Goal: Use online tool/utility: Use online tool/utility

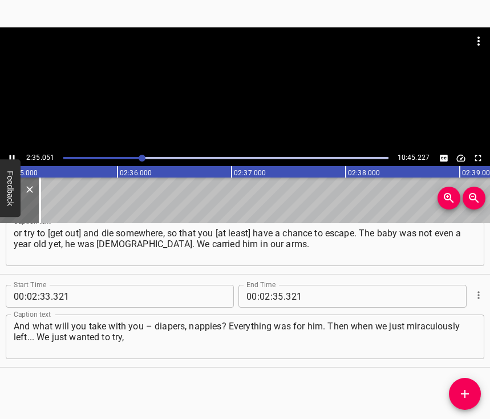
scroll to position [0, 17693]
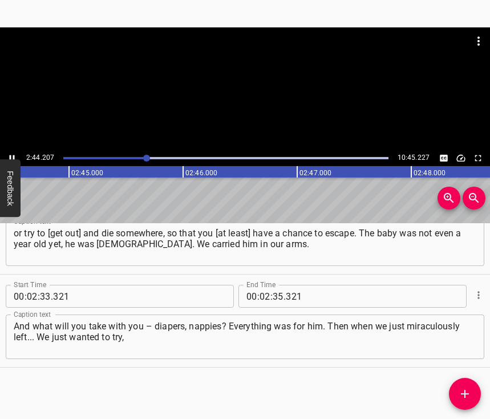
click at [11, 155] on icon "Play/Pause" at bounding box center [12, 158] width 10 height 10
click at [10, 157] on icon "Play/Pause" at bounding box center [12, 158] width 5 height 6
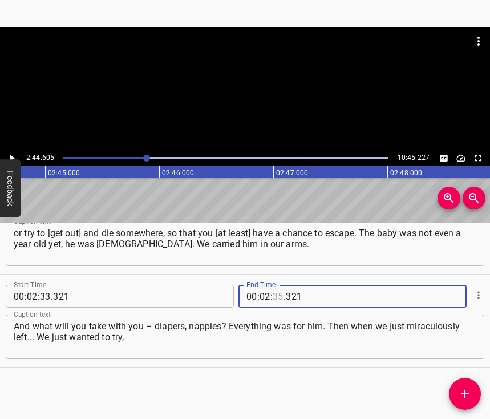
click at [275, 285] on input "number" at bounding box center [278, 296] width 11 height 23
type input "44"
type input "605"
click at [466, 393] on icon "Add Cue" at bounding box center [465, 394] width 14 height 14
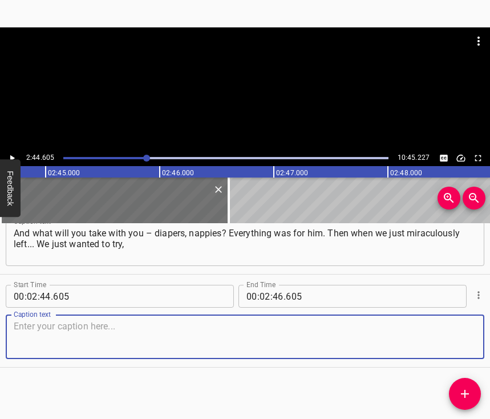
scroll to position [1193, 0]
drag, startPoint x: 451, startPoint y: 333, endPoint x: 485, endPoint y: 329, distance: 33.3
click at [454, 333] on textarea at bounding box center [245, 337] width 463 height 33
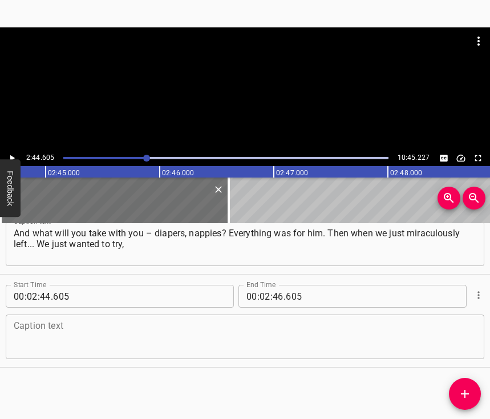
click at [51, 328] on textarea at bounding box center [245, 337] width 463 height 33
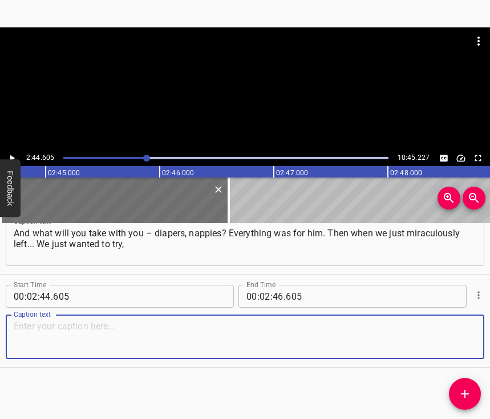
paste textarea "because food was ending at the kid's. We wanted to try to go to the [GEOGRAPHIC…"
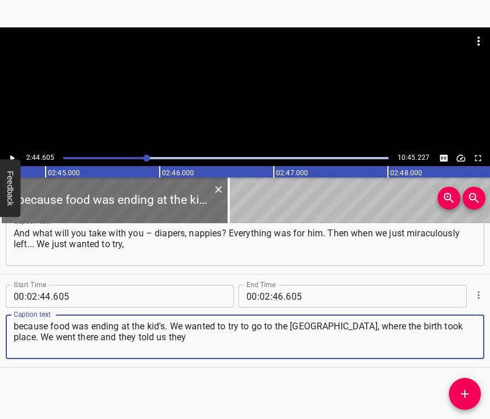
type textarea "because food was ending at the kid's. We wanted to try to go to the [GEOGRAPHIC…"
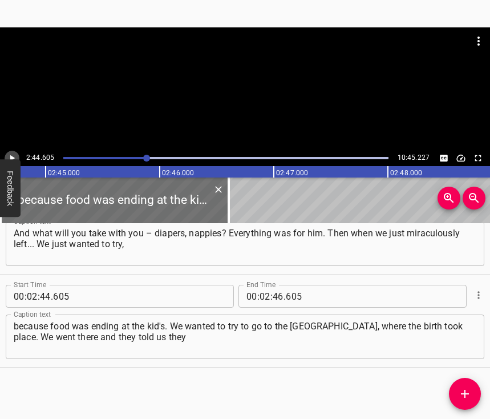
click at [10, 155] on icon "Play/Pause" at bounding box center [12, 158] width 10 height 10
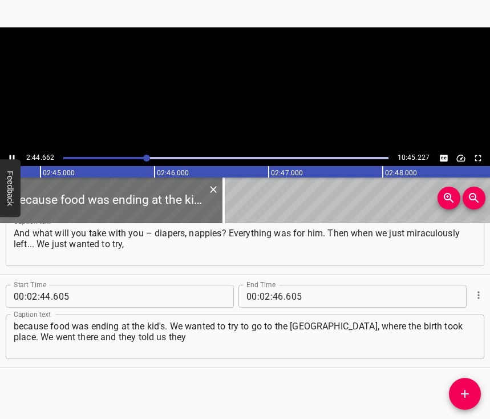
scroll to position [0, 18796]
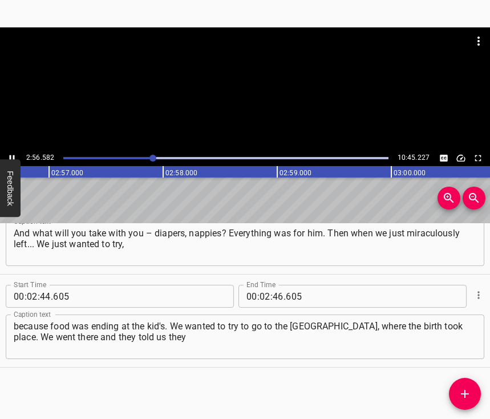
click at [148, 156] on div at bounding box center [226, 158] width 338 height 16
click at [9, 154] on icon "Play/Pause" at bounding box center [12, 158] width 10 height 10
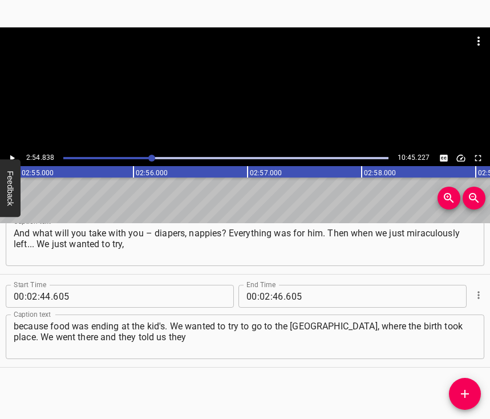
scroll to position [0, 19958]
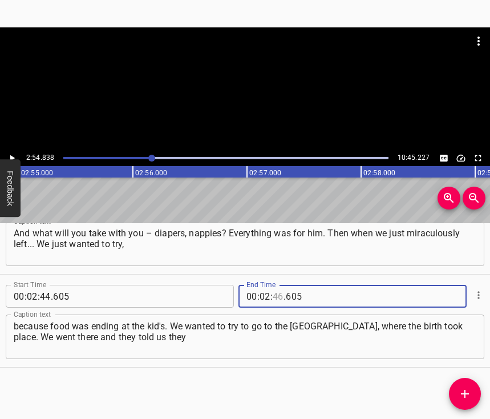
click at [275, 285] on input "number" at bounding box center [278, 296] width 11 height 23
type input "54"
type input "838"
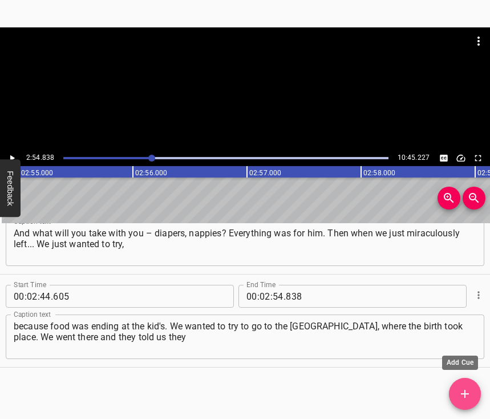
click at [460, 391] on icon "Add Cue" at bounding box center [465, 394] width 14 height 14
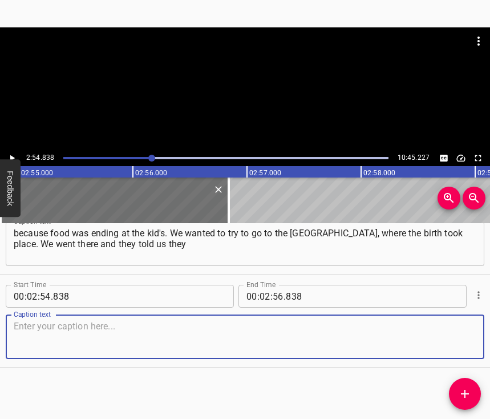
scroll to position [1296, 0]
click at [447, 331] on textarea at bounding box center [245, 337] width 463 height 33
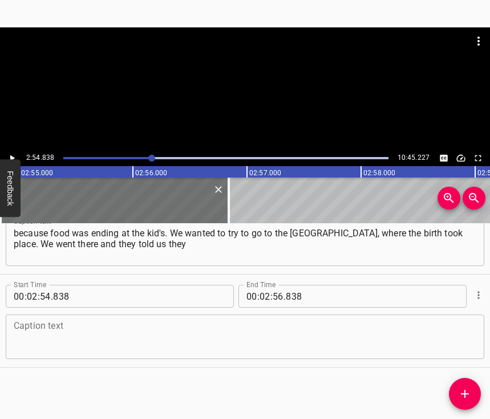
click at [63, 332] on textarea at bounding box center [245, 337] width 463 height 33
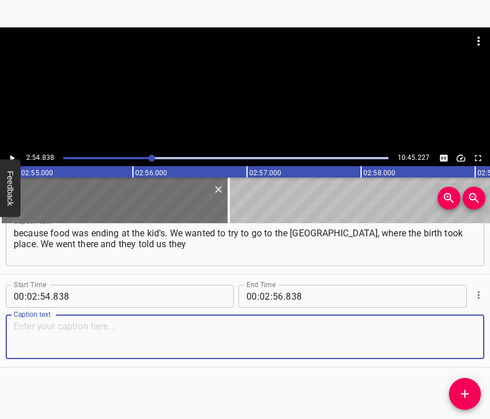
paste textarea "wouldn't let us in, only my wife... My wife said she goes nowhere without me. W…"
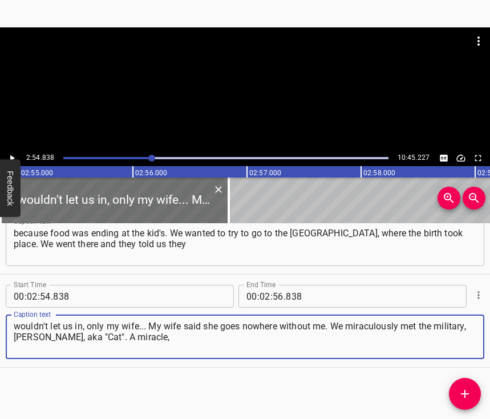
type textarea "wouldn't let us in, only my wife... My wife said she goes nowhere without me. W…"
click at [12, 154] on icon "Play/Pause" at bounding box center [12, 158] width 10 height 10
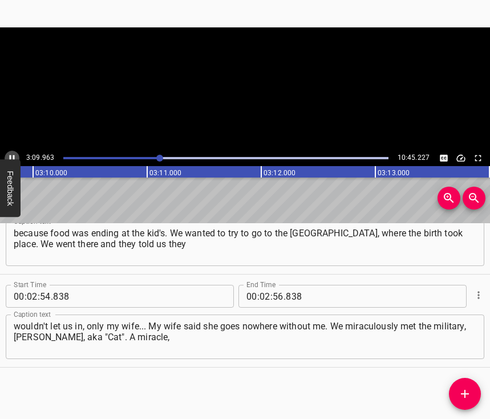
click at [12, 154] on icon "Play/Pause" at bounding box center [12, 158] width 10 height 10
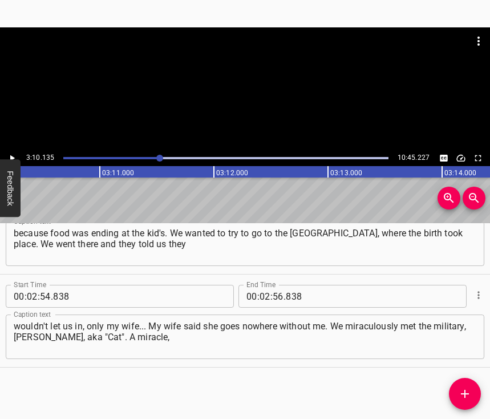
scroll to position [0, 21704]
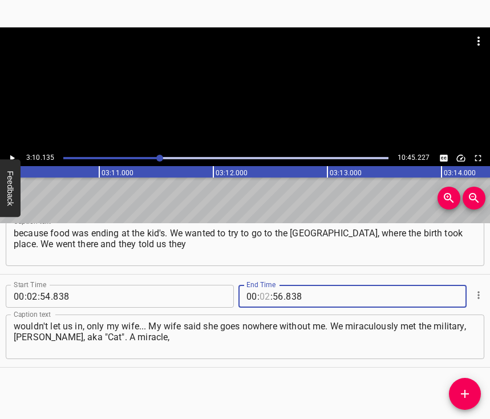
click at [264, 285] on input "number" at bounding box center [265, 296] width 11 height 23
type input "03"
type input "10"
type input "135"
click at [470, 392] on icon "Add Cue" at bounding box center [465, 394] width 14 height 14
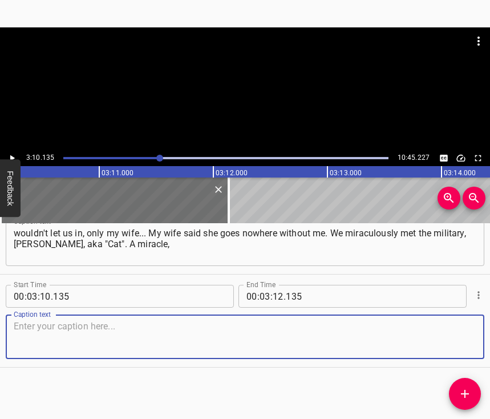
scroll to position [1399, 0]
click at [454, 348] on textarea at bounding box center [245, 337] width 463 height 33
click at [158, 322] on textarea at bounding box center [245, 337] width 463 height 33
paste textarea "a great miracle. We went in, and there were also shelling on the private sector…"
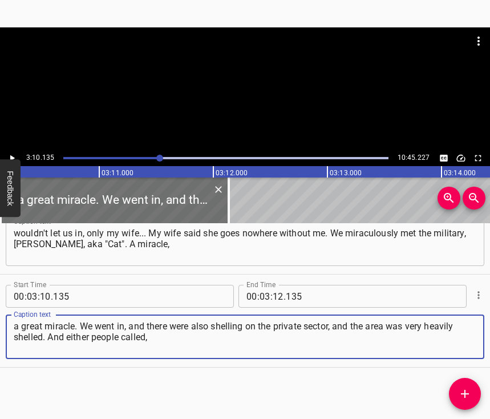
type textarea "a great miracle. We went in, and there were also shelling on the private sector…"
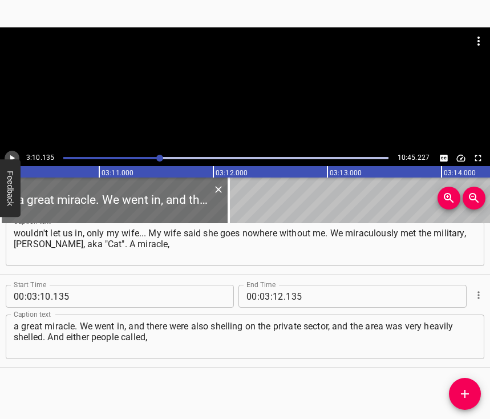
click at [18, 157] on button "Play/Pause" at bounding box center [12, 158] width 15 height 15
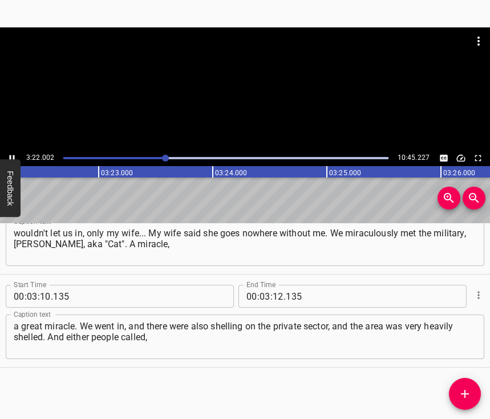
click at [13, 155] on icon "Play/Pause" at bounding box center [12, 158] width 10 height 10
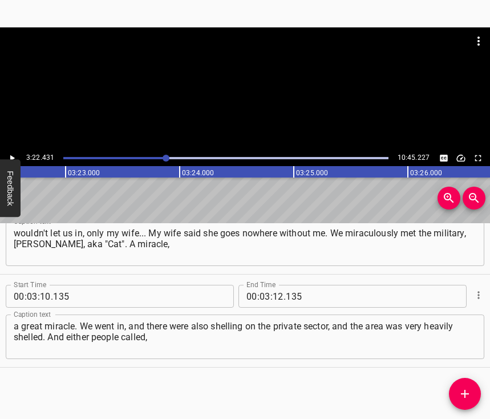
scroll to position [0, 23108]
click at [273, 290] on input "number" at bounding box center [278, 296] width 11 height 23
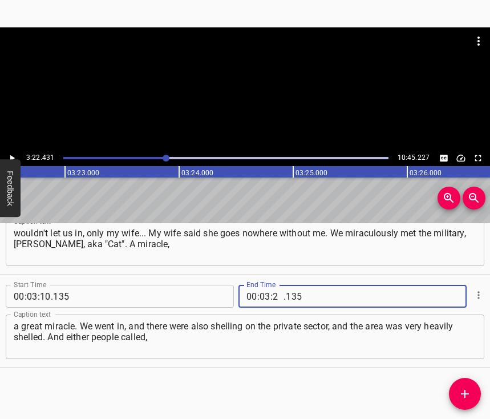
type input "22"
type input "431"
drag, startPoint x: 470, startPoint y: 393, endPoint x: 478, endPoint y: 392, distance: 8.6
click at [471, 393] on icon "Add Cue" at bounding box center [465, 394] width 14 height 14
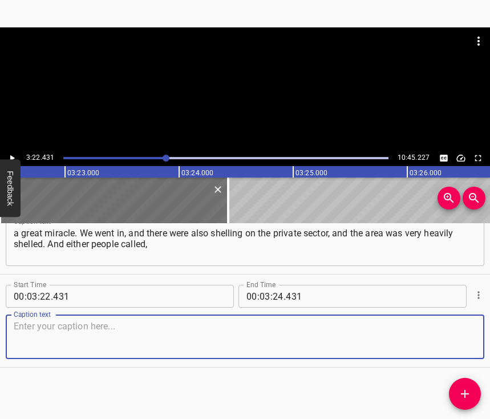
scroll to position [1502, 0]
click at [456, 337] on textarea at bounding box center [245, 337] width 463 height 33
click at [135, 337] on textarea at bounding box center [245, 337] width 463 height 33
paste textarea "or there was some information on the radio... In general, the military came for…"
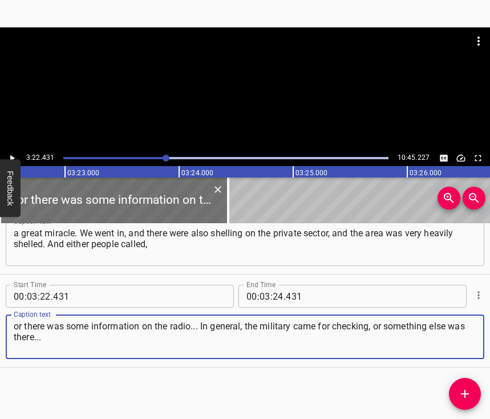
type textarea "or there was some information on the radio... In general, the military came for…"
click at [13, 156] on icon "Play/Pause" at bounding box center [12, 158] width 10 height 10
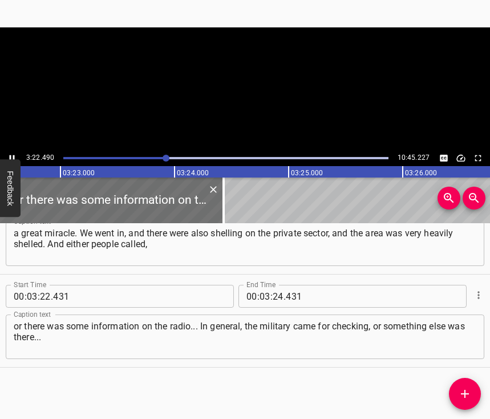
scroll to position [0, 23114]
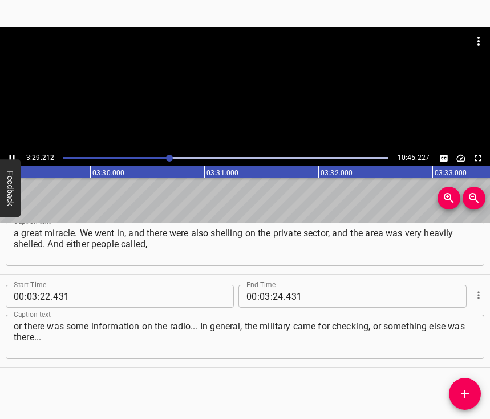
click at [10, 156] on icon "Play/Pause" at bounding box center [12, 158] width 5 height 6
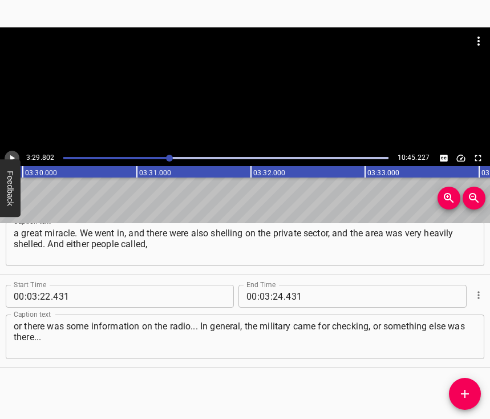
click at [10, 156] on icon "Play/Pause" at bounding box center [12, 158] width 5 height 6
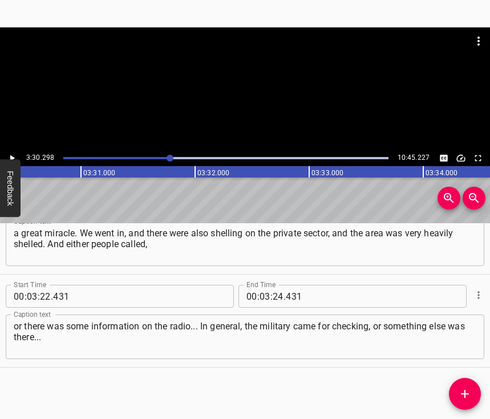
scroll to position [0, 24006]
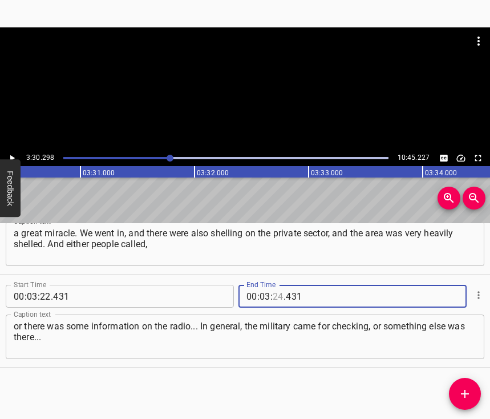
click at [273, 285] on input "number" at bounding box center [278, 296] width 11 height 23
type input "30"
type input "298"
click at [465, 396] on icon "Add Cue" at bounding box center [465, 394] width 8 height 8
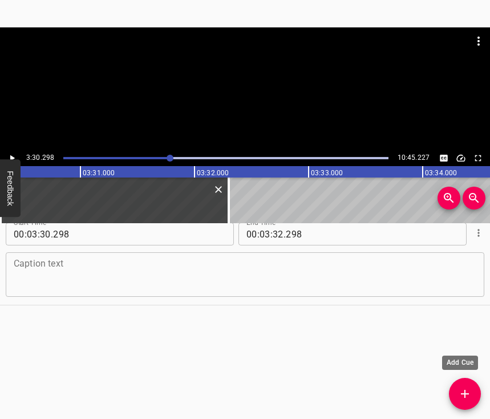
scroll to position [1642, 0]
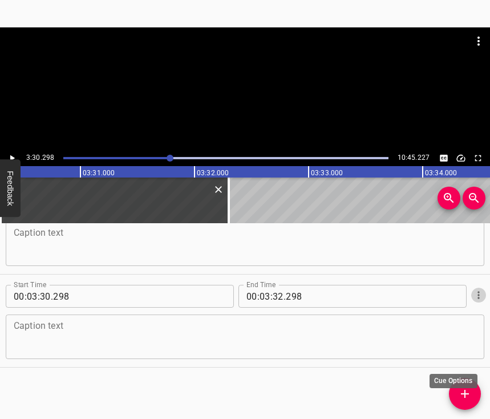
click at [473, 301] on icon "Cue Options" at bounding box center [478, 294] width 11 height 11
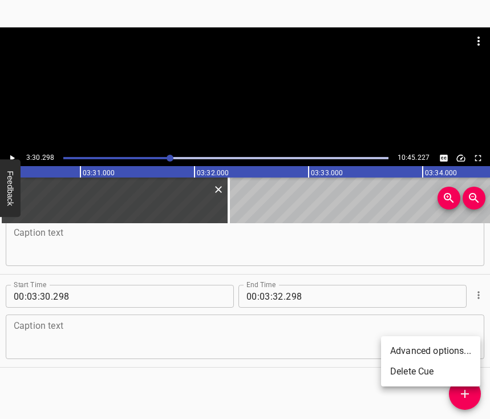
click at [420, 372] on li "Delete Cue" at bounding box center [430, 371] width 99 height 21
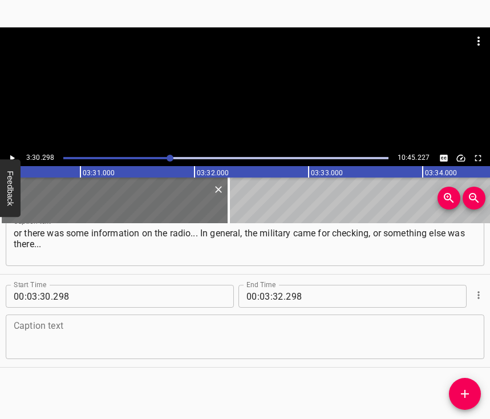
scroll to position [1604, 0]
click at [393, 328] on textarea at bounding box center [245, 337] width 463 height 33
click at [63, 335] on textarea at bounding box center [245, 337] width 463 height 33
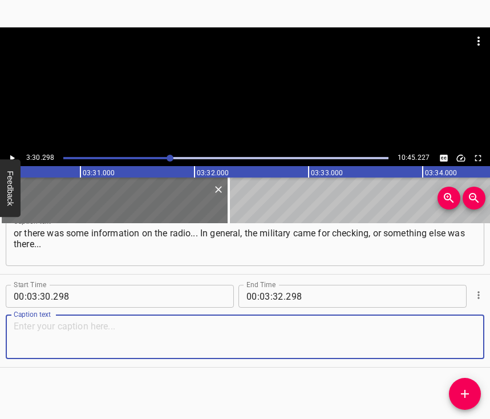
paste textarea "And I understand that this is the only opportunity to leave. To go from the Lef…"
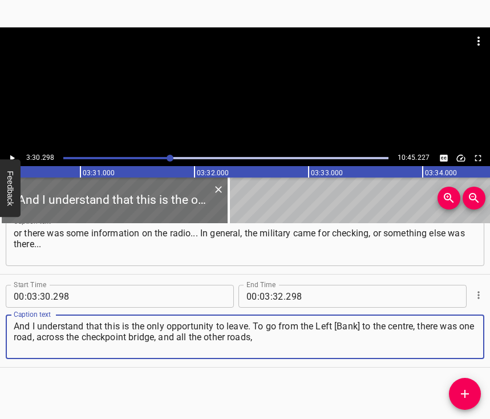
type textarea "And I understand that this is the only opportunity to leave. To go from the Lef…"
click at [12, 154] on icon "Play/Pause" at bounding box center [12, 158] width 10 height 10
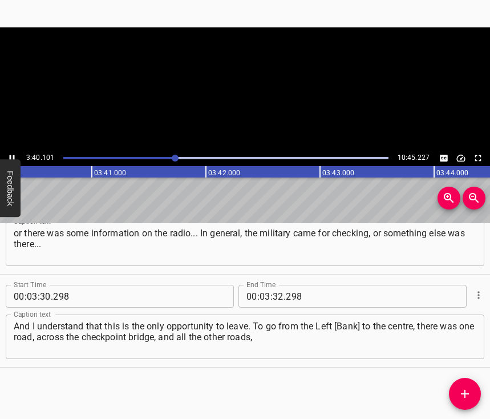
click at [10, 156] on icon "Play/Pause" at bounding box center [12, 158] width 5 height 6
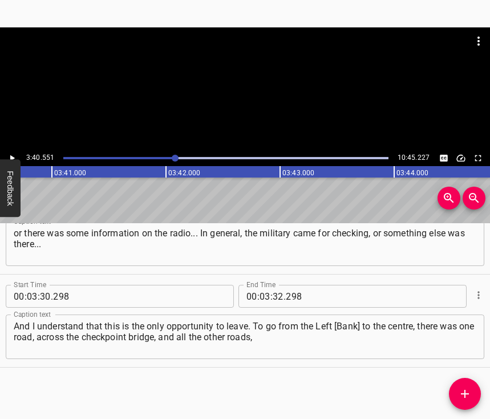
scroll to position [0, 25177]
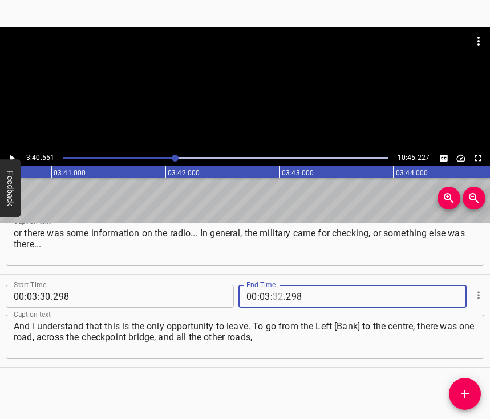
click at [273, 285] on input "number" at bounding box center [278, 296] width 11 height 23
type input "40"
type input "551"
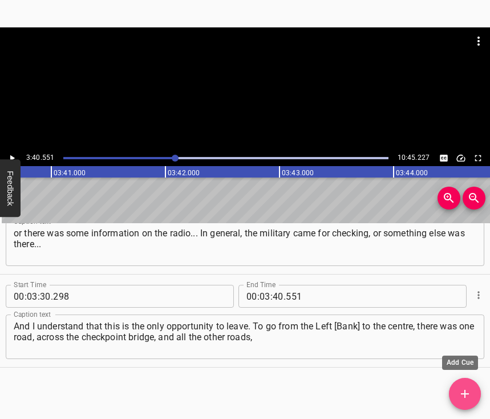
click at [459, 392] on icon "Add Cue" at bounding box center [465, 394] width 14 height 14
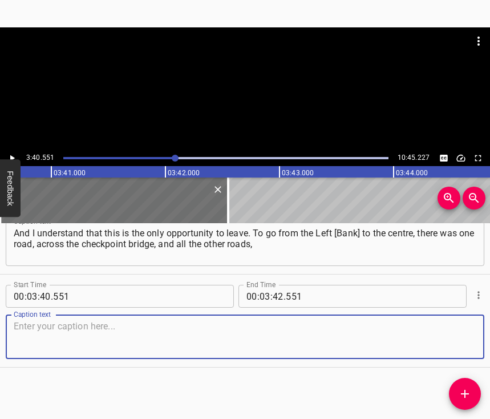
scroll to position [1707, 0]
drag, startPoint x: 453, startPoint y: 331, endPoint x: 485, endPoint y: 320, distance: 33.2
click at [454, 329] on textarea at bounding box center [245, 337] width 463 height 33
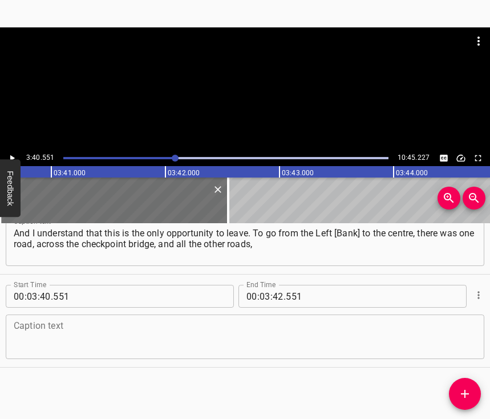
click at [167, 321] on textarea at bounding box center [245, 337] width 463 height 33
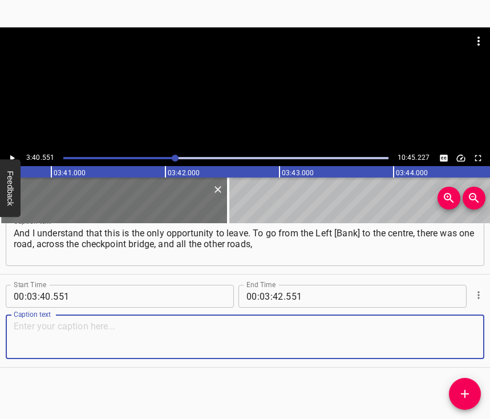
paste textarea "as it turned out later... Before that, we already knew... Although no, before t…"
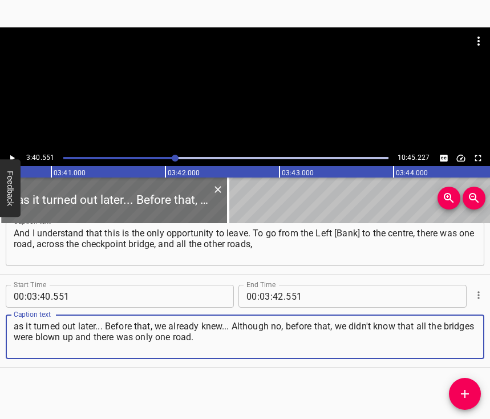
type textarea "as it turned out later... Before that, we already knew... Although no, before t…"
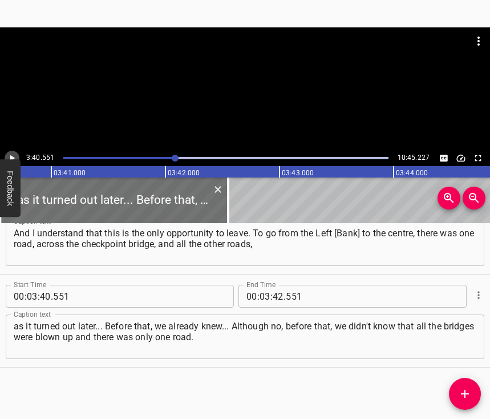
click at [14, 154] on icon "Play/Pause" at bounding box center [12, 158] width 10 height 10
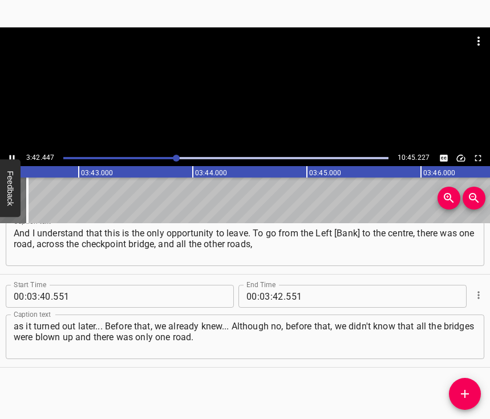
scroll to position [0, 25388]
click at [13, 154] on icon "Play/Pause" at bounding box center [12, 158] width 10 height 10
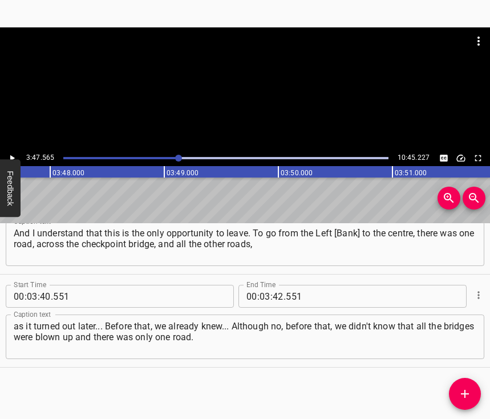
scroll to position [0, 25978]
click at [277, 285] on input "number" at bounding box center [278, 296] width 11 height 23
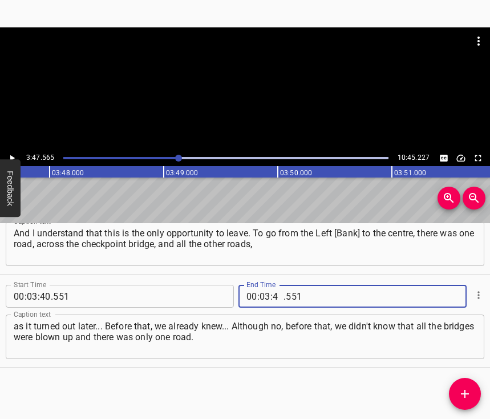
type input "47"
type input "565"
click at [461, 399] on icon "Add Cue" at bounding box center [465, 394] width 14 height 14
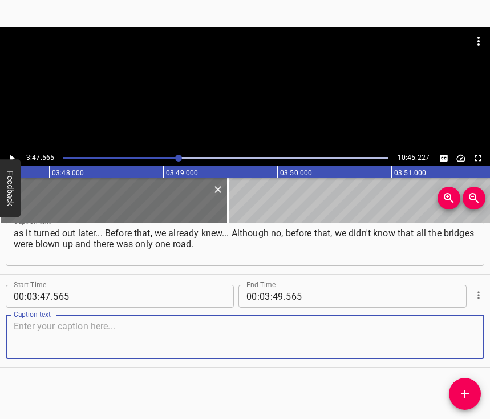
scroll to position [1810, 0]
click at [442, 338] on textarea at bounding box center [245, 337] width 463 height 33
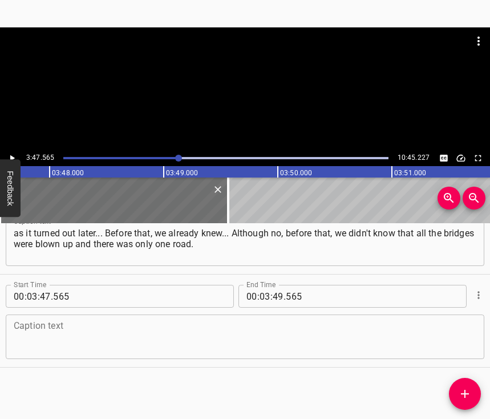
click at [176, 337] on textarea at bounding box center [245, 337] width 463 height 33
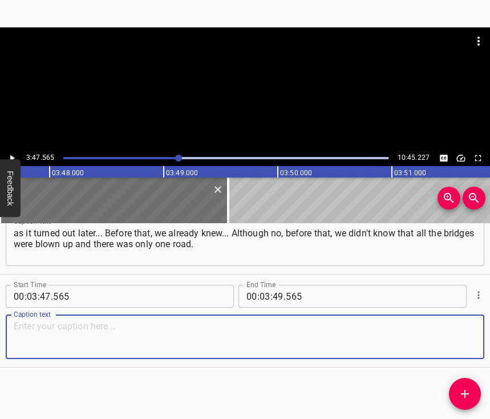
paste textarea "And if you go, it is clear that the road is being shot through, and this, accor…"
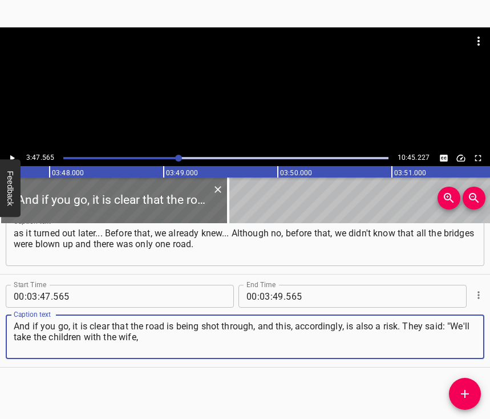
type textarea "And if you go, it is clear that the road is being shot through, and this, accor…"
click at [12, 154] on icon "Play/Pause" at bounding box center [12, 158] width 10 height 10
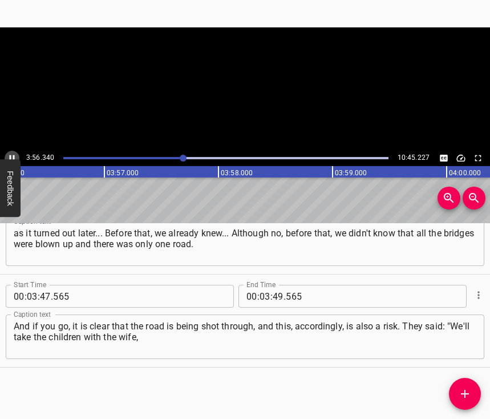
click at [12, 154] on icon "Play/Pause" at bounding box center [12, 158] width 10 height 10
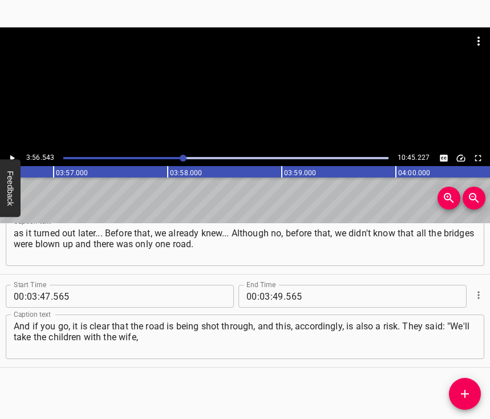
scroll to position [0, 27002]
click at [273, 285] on input "number" at bounding box center [278, 296] width 11 height 23
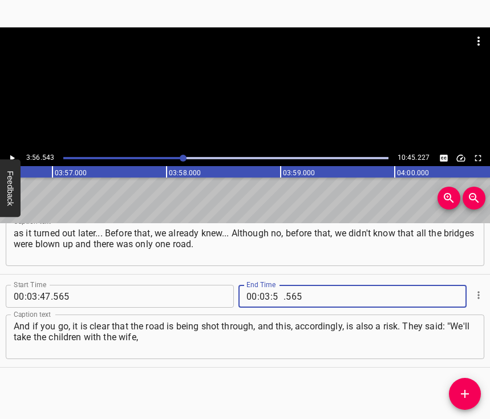
click at [273, 285] on input "5" at bounding box center [278, 296] width 11 height 23
type input "55"
type input "6"
type input "006"
click at [273, 285] on input "number" at bounding box center [278, 296] width 11 height 23
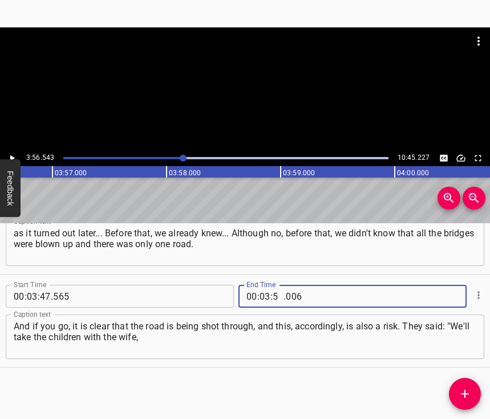
type input "56"
type input "543"
click at [469, 396] on icon "Add Cue" at bounding box center [465, 394] width 14 height 14
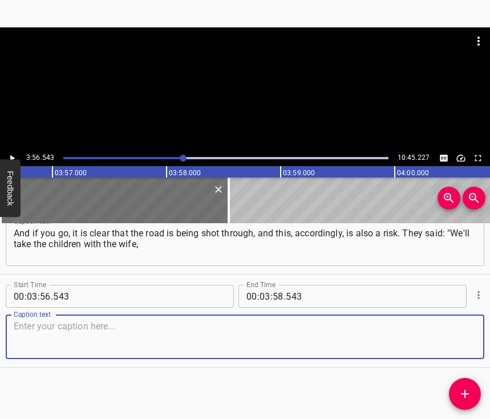
scroll to position [1913, 0]
click at [463, 340] on textarea at bounding box center [245, 337] width 463 height 33
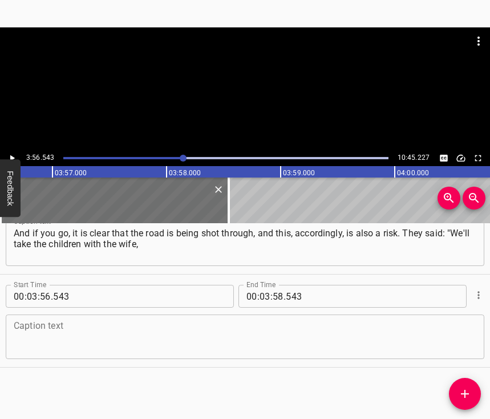
click at [102, 337] on textarea at bounding box center [245, 337] width 463 height 33
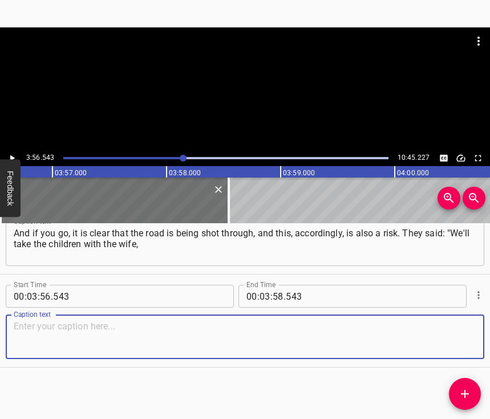
paste textarea "and you can do whatever you want." I say: "Okay, at least take them." But mine …"
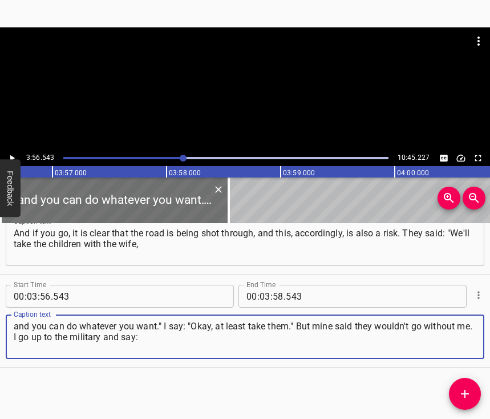
type textarea "and you can do whatever you want." I say: "Okay, at least take them." But mine …"
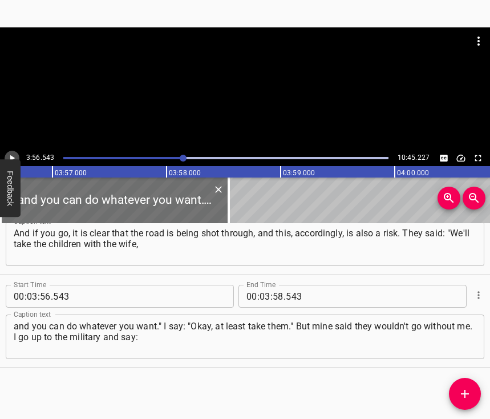
click at [14, 156] on icon "Play/Pause" at bounding box center [12, 158] width 10 height 10
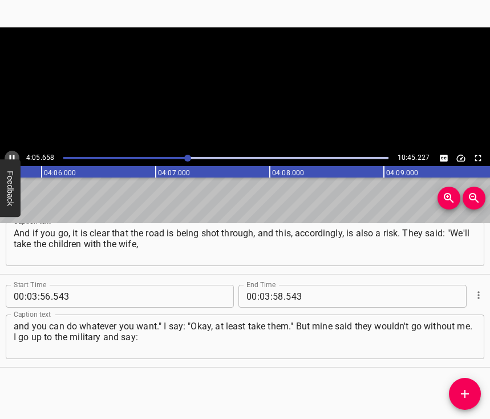
click at [14, 156] on icon "Play/Pause" at bounding box center [12, 158] width 5 height 6
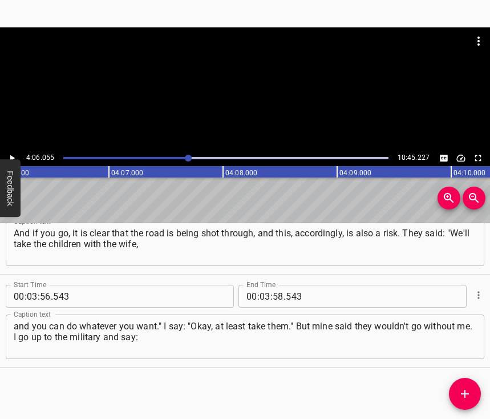
scroll to position [0, 28088]
click at [261, 290] on input "number" at bounding box center [265, 296] width 11 height 23
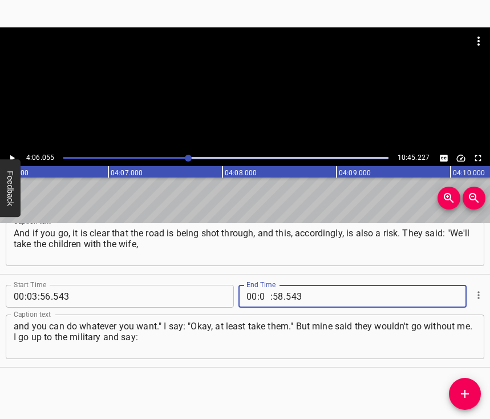
type input "04"
type input "06"
type input "055"
click at [466, 390] on icon "Add Cue" at bounding box center [465, 394] width 14 height 14
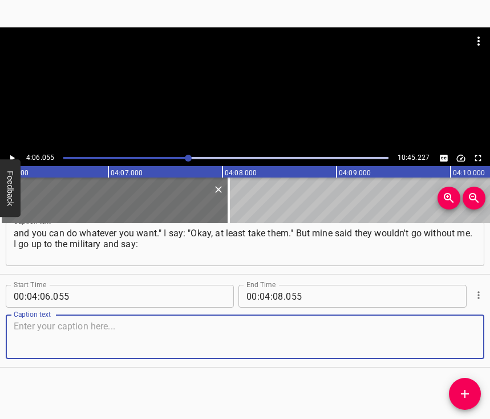
scroll to position [2015, 0]
click at [465, 341] on textarea at bounding box center [245, 337] width 463 height 33
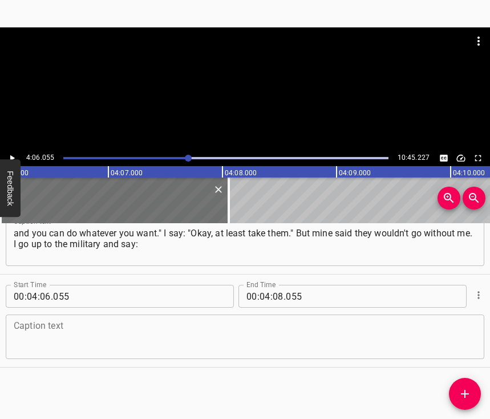
click at [70, 325] on textarea at bounding box center [245, 337] width 463 height 33
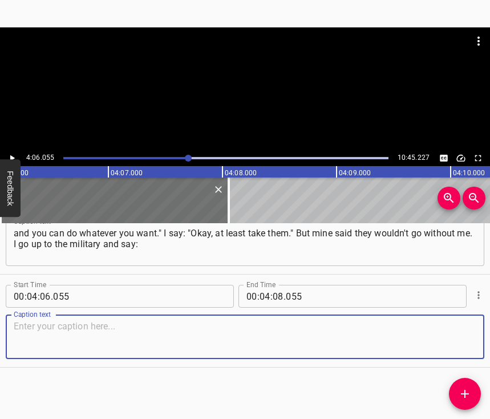
paste textarea ""They won't go without me." We start going, and they [the military] say, they s…"
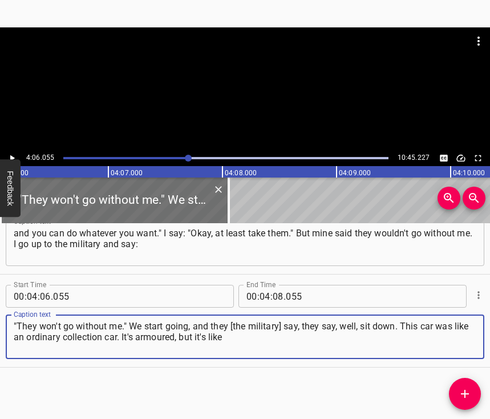
type textarea ""They won't go without me." We start going, and they [the military] say, they s…"
click at [14, 157] on icon "Play/Pause" at bounding box center [12, 158] width 10 height 10
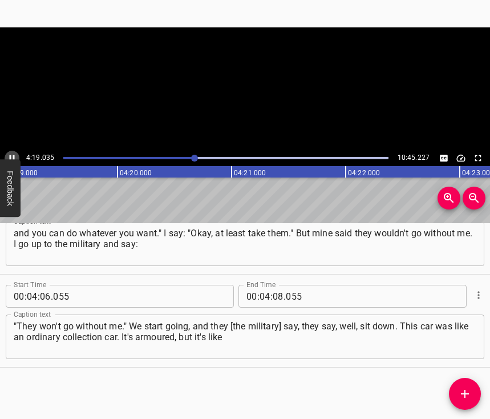
click at [14, 157] on icon "Play/Pause" at bounding box center [12, 158] width 5 height 6
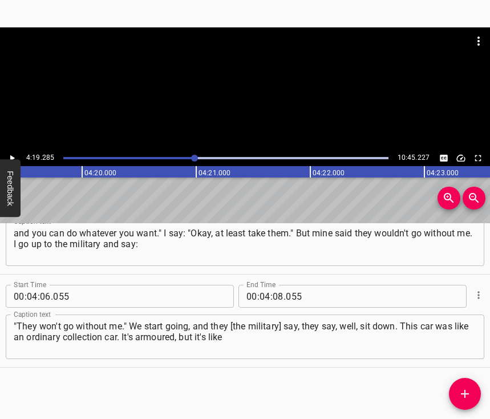
scroll to position [0, 29599]
click at [284, 286] on span "." at bounding box center [285, 296] width 2 height 23
click at [276, 285] on input "number" at bounding box center [278, 296] width 11 height 23
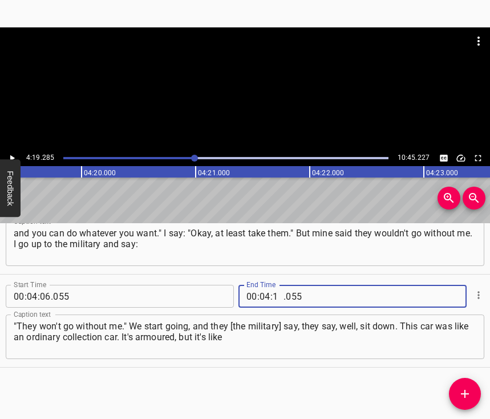
type input "19"
type input "285"
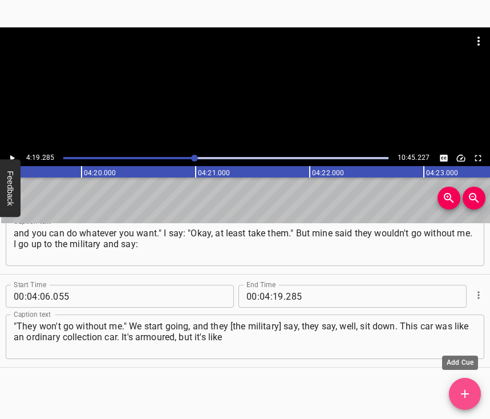
click at [467, 390] on icon "Add Cue" at bounding box center [465, 394] width 14 height 14
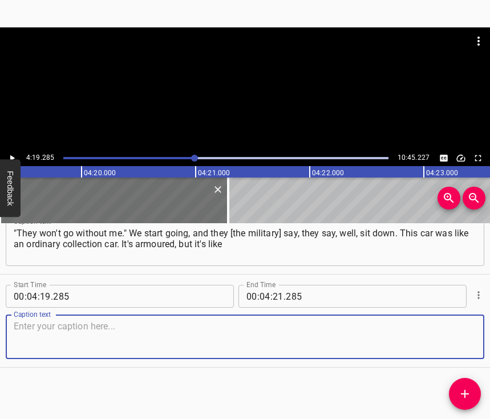
scroll to position [2118, 0]
drag, startPoint x: 452, startPoint y: 333, endPoint x: 489, endPoint y: 322, distance: 38.3
click at [452, 333] on textarea at bounding box center [245, 337] width 463 height 33
click at [70, 340] on textarea at bounding box center [245, 337] width 463 height 33
paste textarea "a tin can against shells. We sat down and left. And at that moment, they said o…"
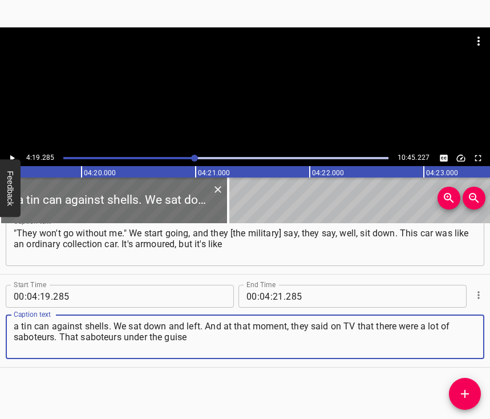
type textarea "a tin can against shells. We sat down and left. And at that moment, they said o…"
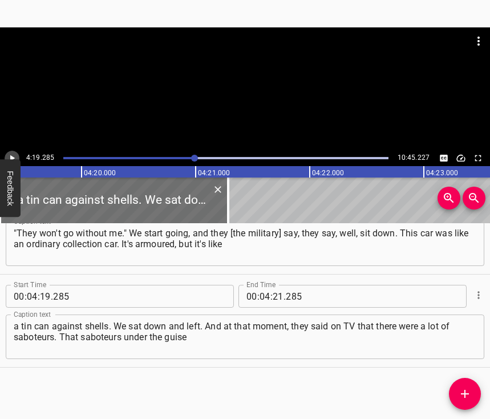
click at [9, 155] on icon "Play/Pause" at bounding box center [12, 158] width 10 height 10
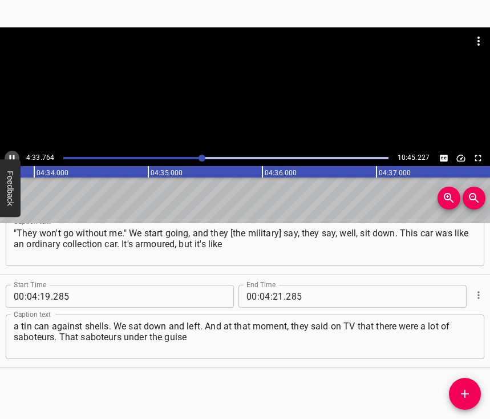
click at [14, 155] on icon "Play/Pause" at bounding box center [12, 158] width 10 height 10
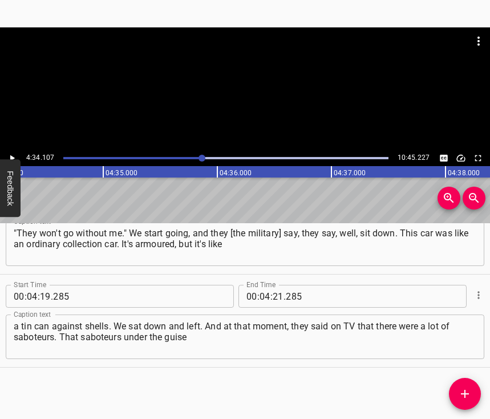
scroll to position [0, 31290]
click at [273, 285] on input "number" at bounding box center [278, 296] width 11 height 23
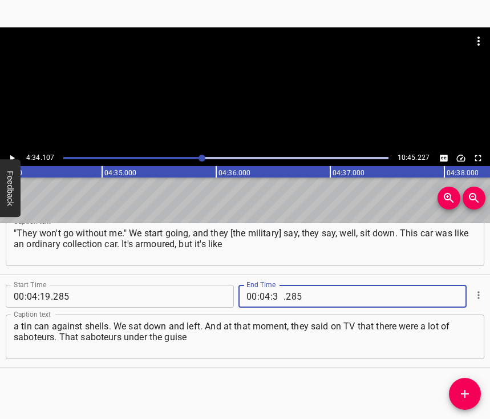
type input "34"
type input "107"
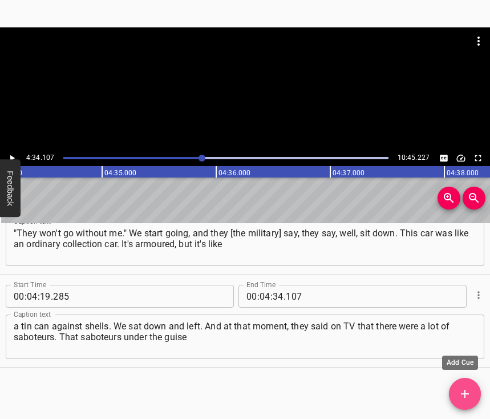
click at [463, 396] on icon "Add Cue" at bounding box center [465, 394] width 14 height 14
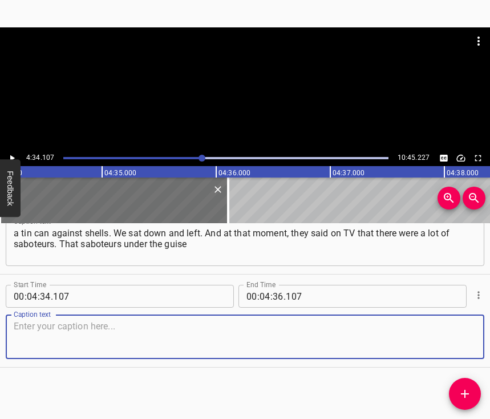
scroll to position [2221, 0]
drag, startPoint x: 482, startPoint y: 397, endPoint x: 466, endPoint y: 369, distance: 33.0
click at [453, 338] on textarea at bounding box center [245, 337] width 463 height 33
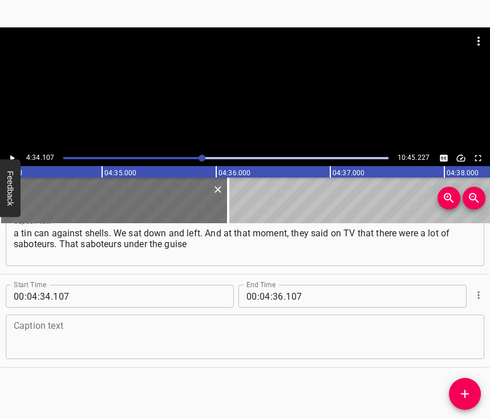
click at [118, 325] on textarea at bounding box center [245, 337] width 463 height 33
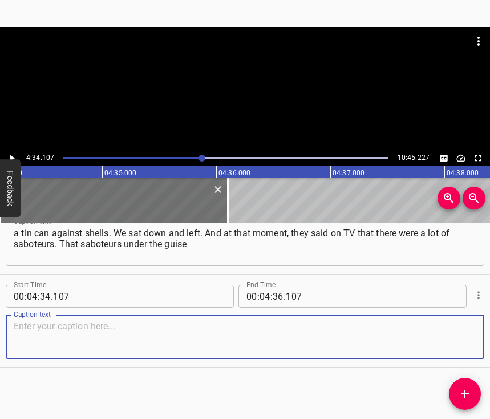
paste textarea "of [DEMOGRAPHIC_DATA] military take people in the direction of [GEOGRAPHIC_DATA…"
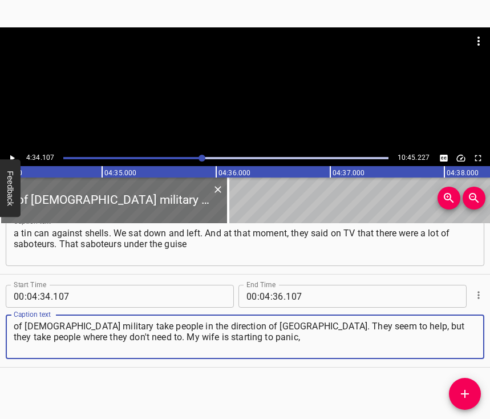
type textarea "of [DEMOGRAPHIC_DATA] military take people in the direction of [GEOGRAPHIC_DATA…"
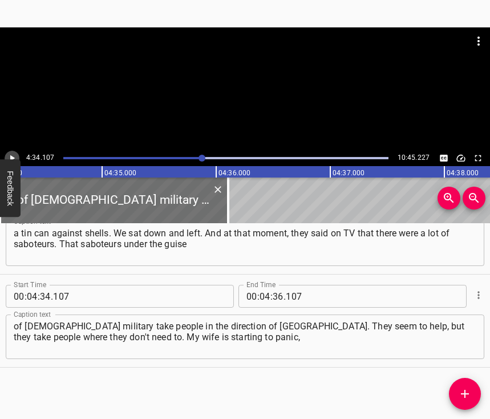
click at [11, 155] on icon "Play/Pause" at bounding box center [12, 158] width 10 height 10
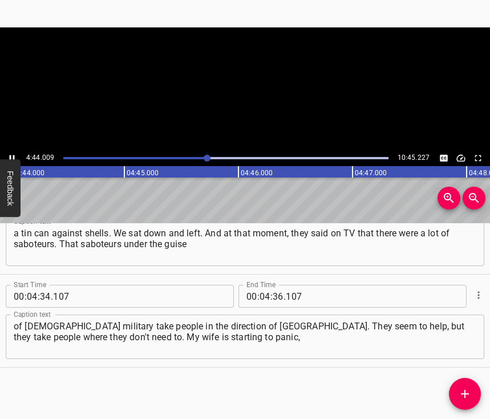
click at [11, 155] on icon "Play/Pause" at bounding box center [12, 158] width 10 height 10
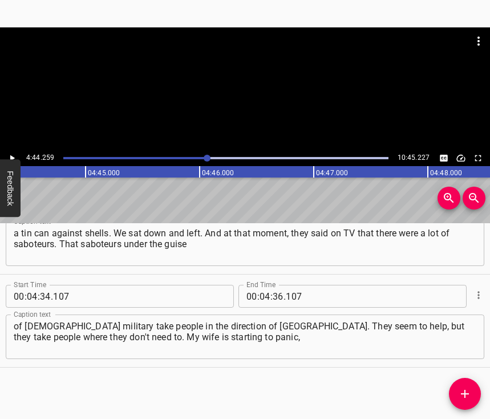
scroll to position [0, 32449]
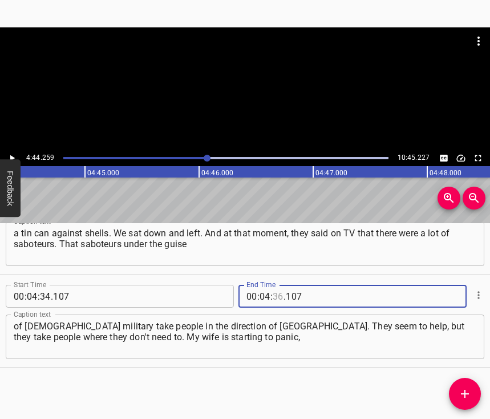
click at [277, 289] on input "number" at bounding box center [278, 296] width 11 height 23
type input "44"
type input "259"
click at [466, 393] on icon "Add Cue" at bounding box center [465, 394] width 8 height 8
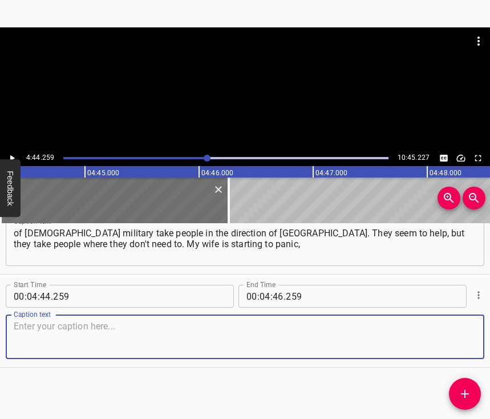
scroll to position [2324, 0]
click at [457, 331] on textarea at bounding box center [245, 337] width 463 height 33
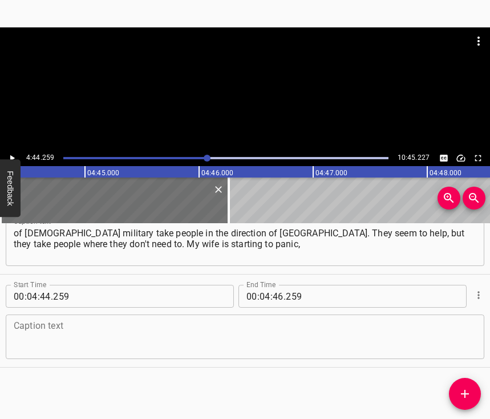
click at [37, 334] on textarea at bounding box center [245, 337] width 463 height 33
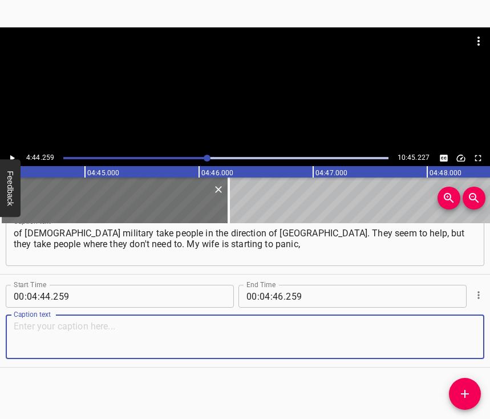
paste textarea "and I think whether we did the right thing or not. But then we... The locals kn…"
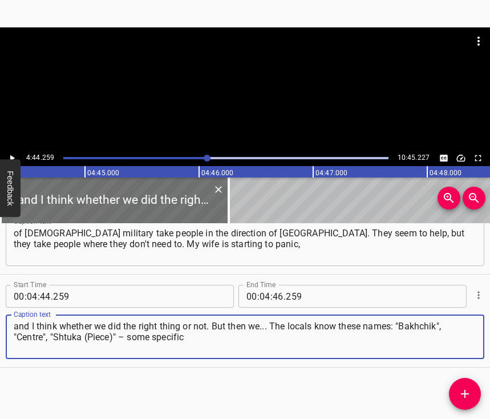
type textarea "and I think whether we did the right thing or not. But then we... The locals kn…"
click at [10, 154] on icon "Play/Pause" at bounding box center [12, 158] width 10 height 10
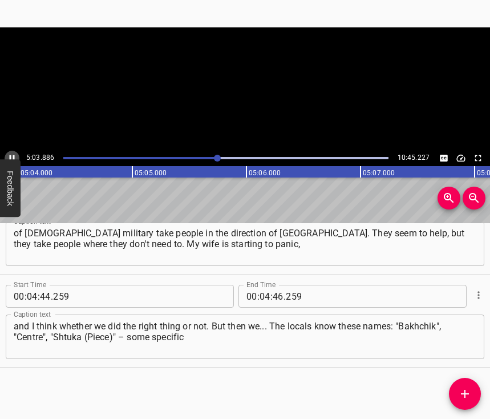
click at [10, 154] on icon "Play/Pause" at bounding box center [12, 158] width 10 height 10
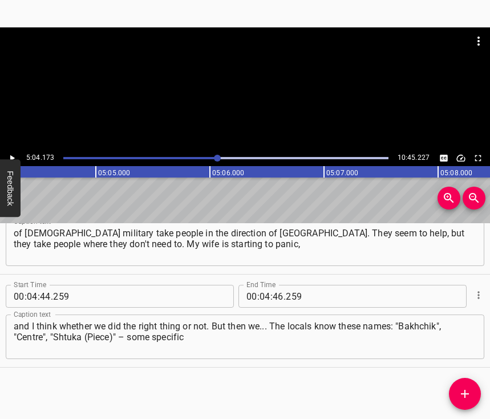
scroll to position [0, 34723]
click at [261, 285] on input "number" at bounding box center [265, 296] width 11 height 23
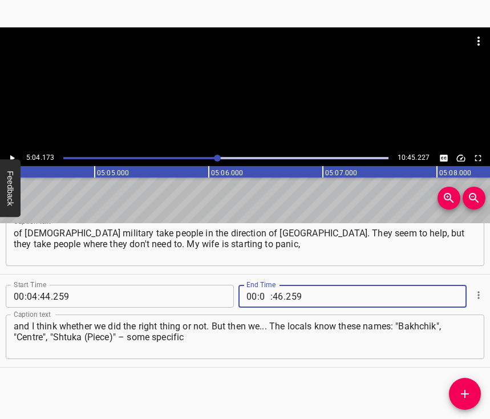
type input "05"
type input "04"
type input "173"
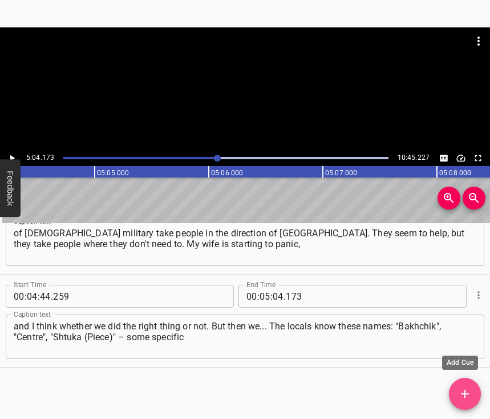
click at [466, 392] on icon "Add Cue" at bounding box center [465, 394] width 14 height 14
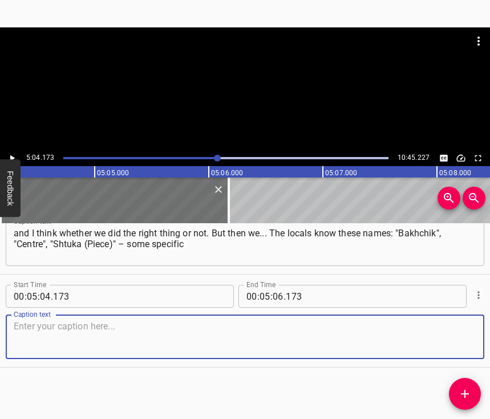
scroll to position [2426, 0]
click at [464, 334] on textarea at bounding box center [245, 337] width 463 height 33
click at [37, 333] on textarea at bounding box center [245, 337] width 463 height 33
paste textarea "words that only Mariupol residents know. That is, for example, a Dnipro residen…"
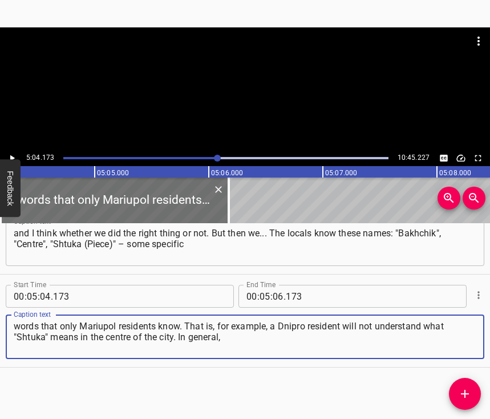
type textarea "words that only Mariupol residents know. That is, for example, a Dnipro residen…"
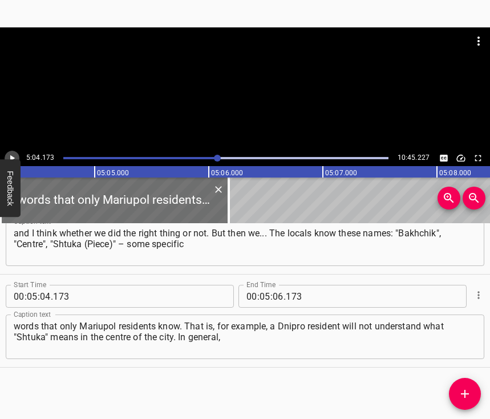
click at [11, 155] on icon "Play/Pause" at bounding box center [12, 158] width 10 height 10
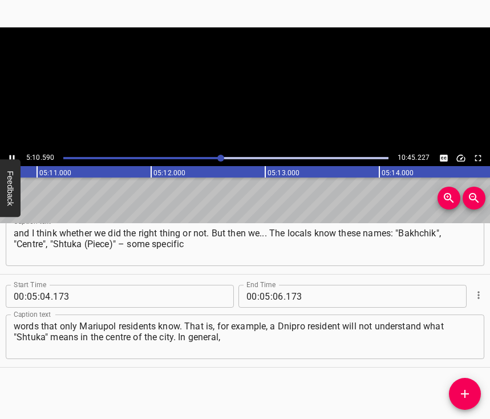
click at [11, 155] on icon "Play/Pause" at bounding box center [12, 158] width 10 height 10
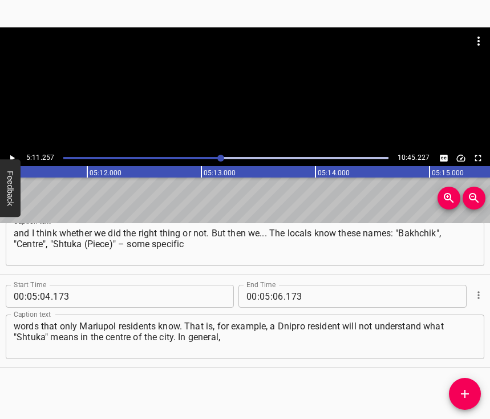
scroll to position [0, 35531]
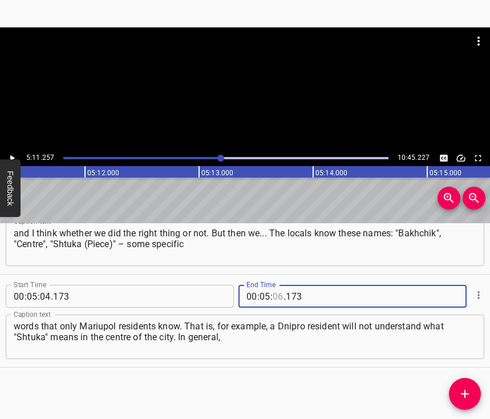
click at [273, 285] on input "number" at bounding box center [278, 296] width 11 height 23
type input "11"
type input "257"
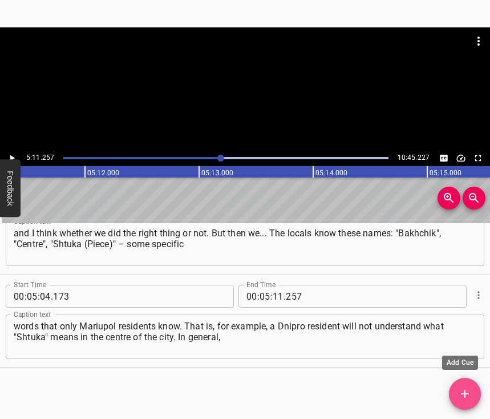
click at [468, 390] on icon "Add Cue" at bounding box center [465, 394] width 14 height 14
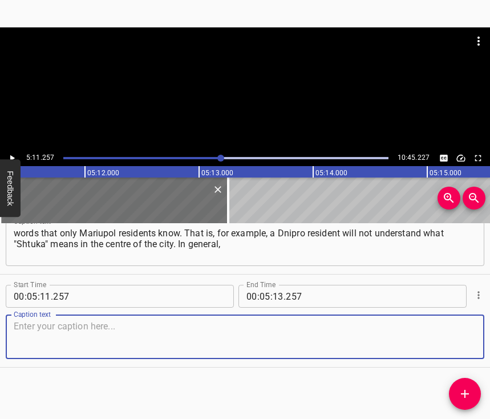
scroll to position [2529, 0]
drag, startPoint x: 458, startPoint y: 335, endPoint x: 489, endPoint y: 321, distance: 33.2
click at [460, 335] on textarea at bounding box center [245, 337] width 463 height 33
click at [41, 337] on textarea at bounding box center [245, 337] width 463 height 33
paste textarea "there were such moments. We knew it was ours. We were taken to the Centre, to T…"
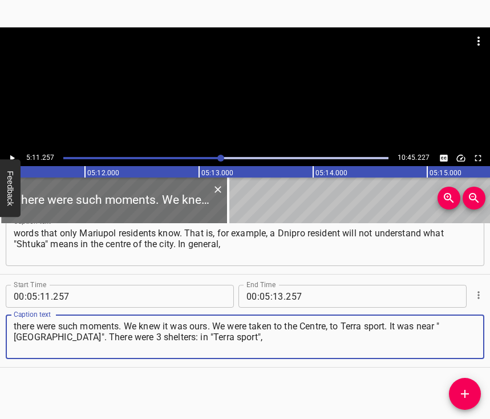
type textarea "there were such moments. We knew it was ours. We were taken to the Centre, to T…"
click at [14, 156] on icon "Play/Pause" at bounding box center [12, 158] width 10 height 10
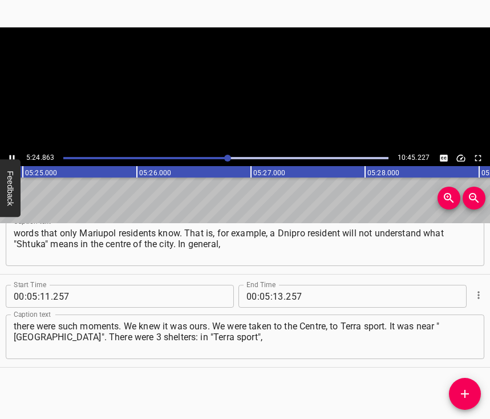
click at [14, 156] on icon "Play/Pause" at bounding box center [12, 158] width 5 height 6
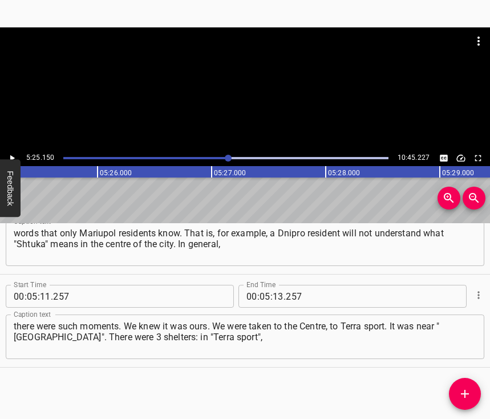
scroll to position [0, 37118]
click at [273, 286] on input "number" at bounding box center [278, 296] width 11 height 23
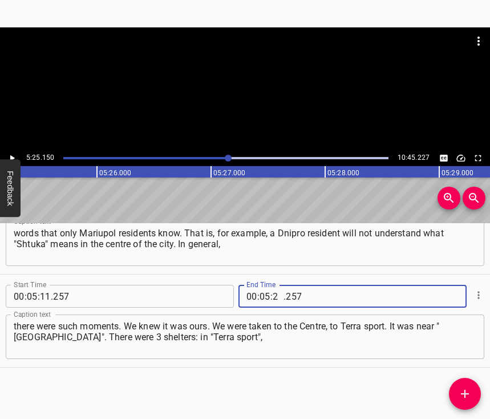
type input "25"
type input "150"
click at [465, 394] on icon "Add Cue" at bounding box center [465, 394] width 8 height 8
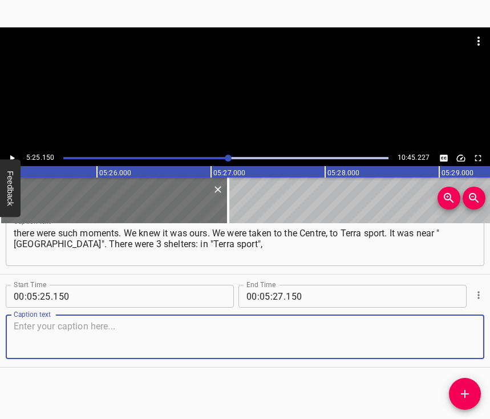
scroll to position [2632, 0]
click at [460, 330] on textarea at bounding box center [245, 337] width 463 height 33
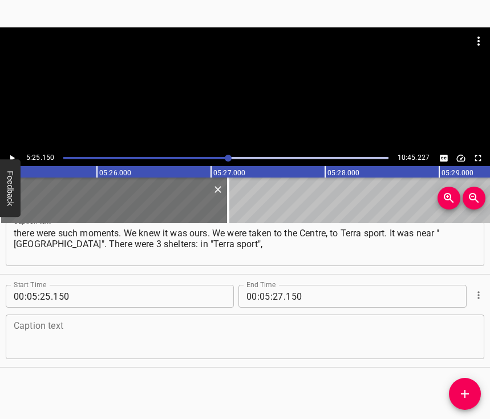
click at [36, 336] on textarea at bounding box center [245, 337] width 463 height 33
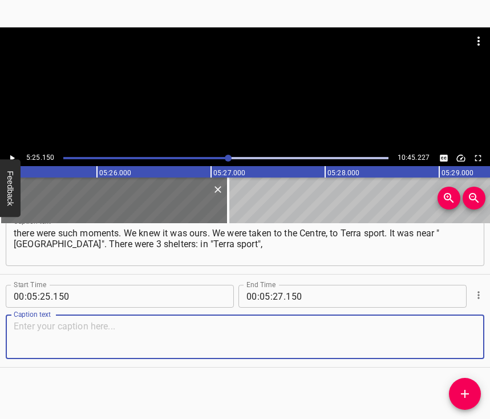
paste textarea "in "Savona" and opposite across the street along the avenue, like, to the schoo…"
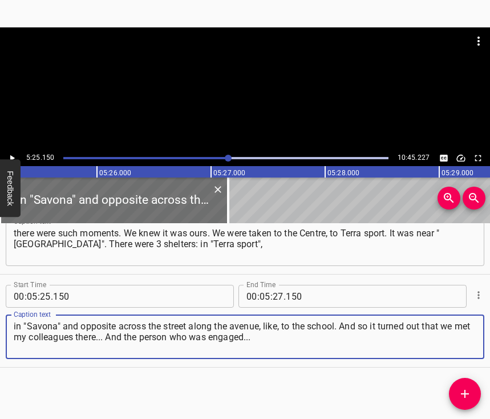
type textarea "in "Savona" and opposite across the street along the avenue, like, to the schoo…"
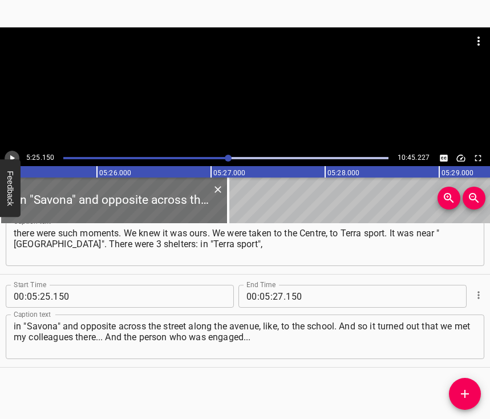
click at [9, 155] on icon "Play/Pause" at bounding box center [12, 158] width 10 height 10
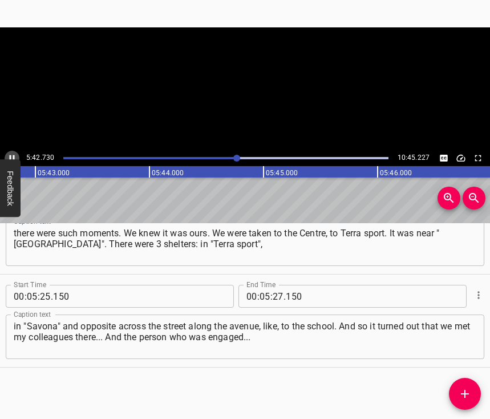
click at [12, 156] on icon "Play/Pause" at bounding box center [12, 158] width 10 height 10
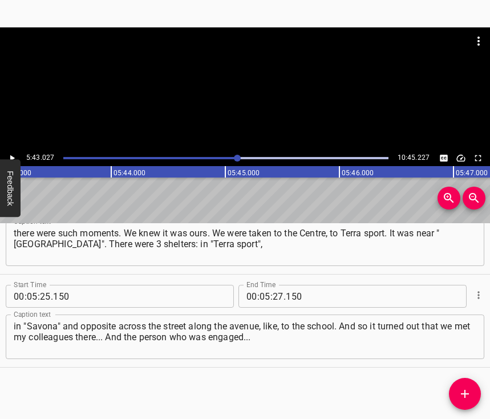
click at [12, 156] on icon "Play/Pause" at bounding box center [12, 158] width 10 height 10
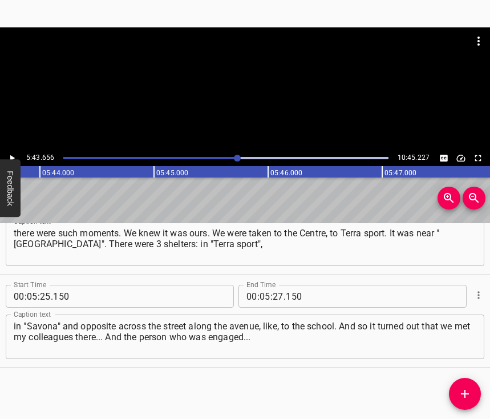
scroll to position [0, 39230]
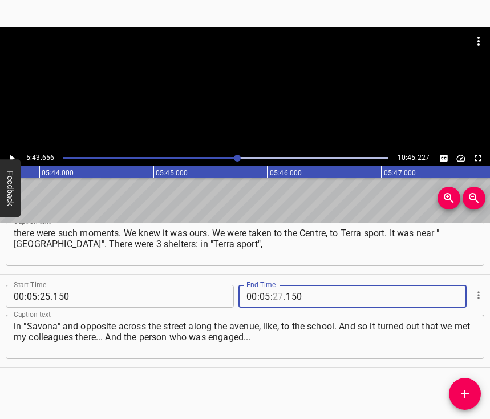
click at [273, 285] on input "number" at bounding box center [278, 296] width 11 height 23
type input "43"
type input "656"
click at [461, 389] on icon "Add Cue" at bounding box center [465, 394] width 14 height 14
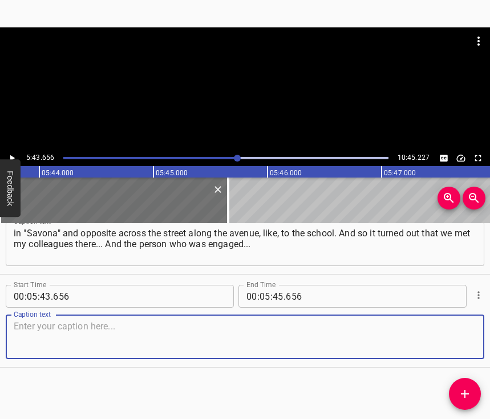
scroll to position [2735, 0]
click at [450, 345] on textarea at bounding box center [245, 337] width 463 height 33
click at [33, 341] on textarea at bounding box center [245, 337] width 463 height 33
paste textarea "The commandant of the shelter, so to speak. Also he is in [GEOGRAPHIC_DATA] now…"
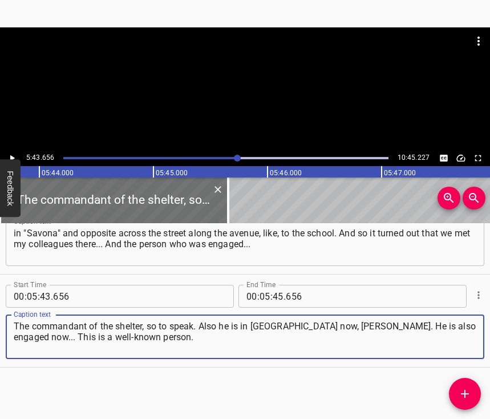
type textarea "The commandant of the shelter, so to speak. Also he is in [GEOGRAPHIC_DATA] now…"
click at [10, 156] on icon "Play/Pause" at bounding box center [12, 158] width 5 height 6
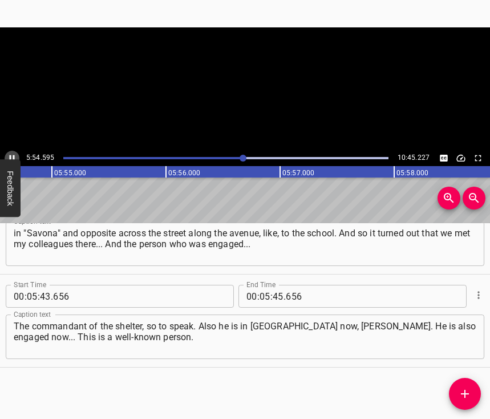
click at [10, 156] on icon "Play/Pause" at bounding box center [12, 158] width 5 height 6
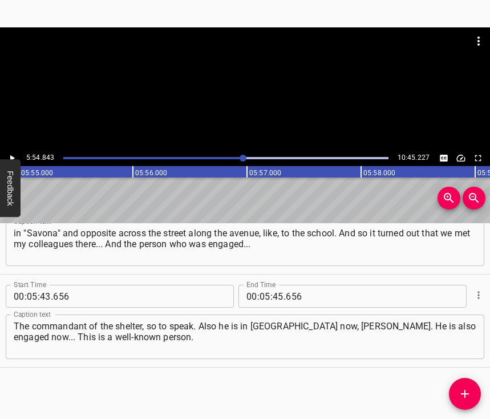
scroll to position [0, 40507]
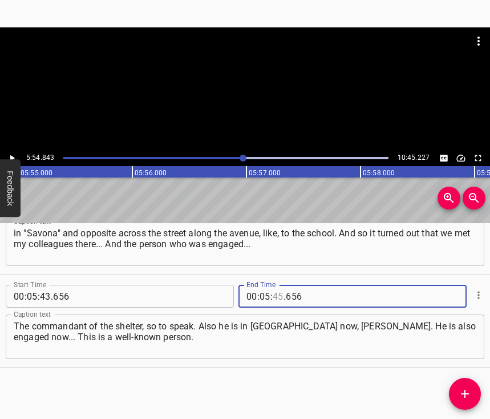
click at [278, 288] on input "number" at bounding box center [278, 296] width 11 height 23
type input "54"
type input "843"
click at [470, 388] on icon "Add Cue" at bounding box center [465, 394] width 14 height 14
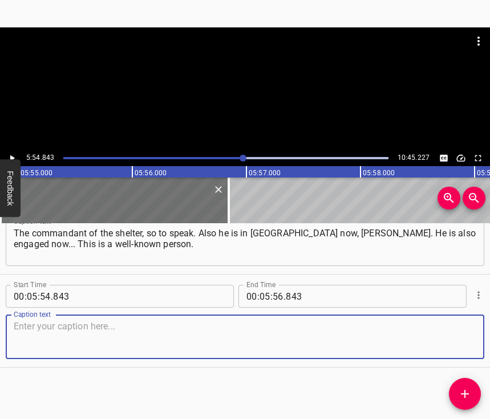
scroll to position [2837, 0]
click at [450, 329] on textarea at bounding box center [245, 337] width 463 height 33
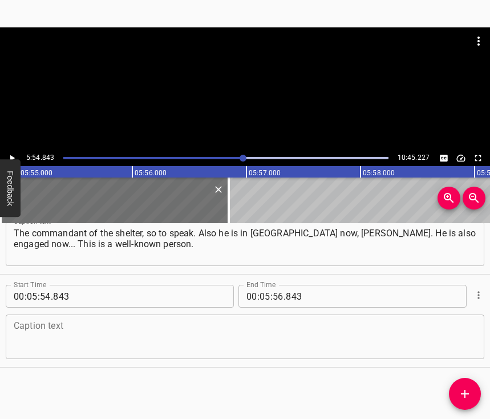
click at [77, 321] on textarea at bounding box center [245, 337] width 463 height 33
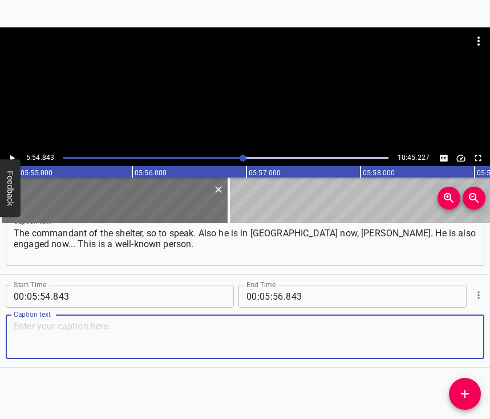
paste textarea "In general, we began to live there. Thank to him for that. A lot of people came…"
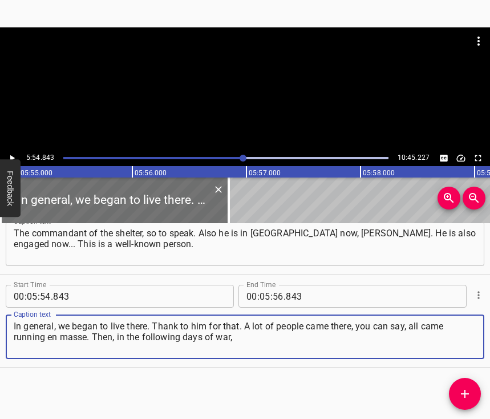
type textarea "In general, we began to live there. Thank to him for that. A lot of people came…"
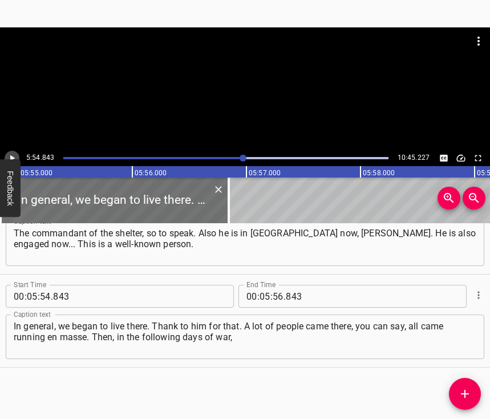
click at [11, 153] on icon "Play/Pause" at bounding box center [12, 158] width 10 height 10
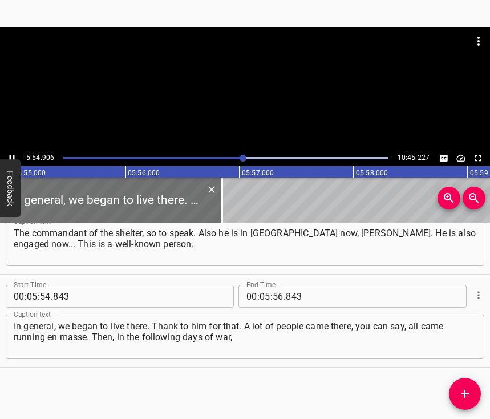
scroll to position [0, 40514]
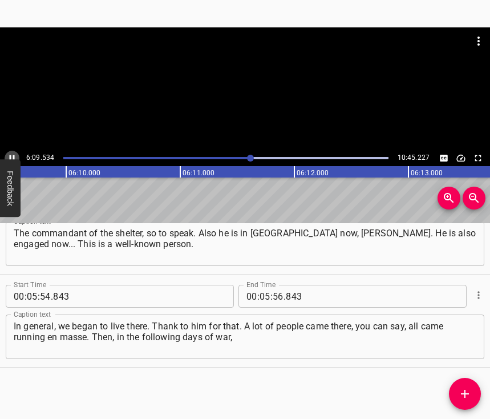
click at [11, 155] on icon "Play/Pause" at bounding box center [12, 158] width 5 height 6
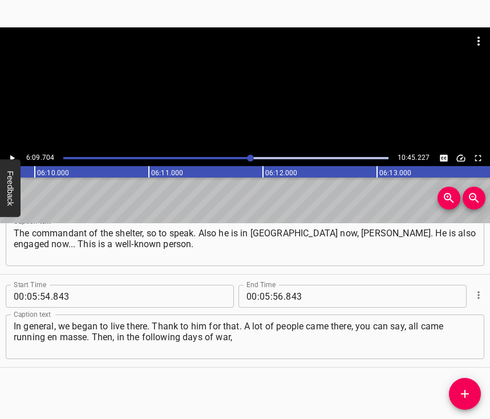
scroll to position [0, 42203]
click at [13, 156] on icon "Play/Pause" at bounding box center [12, 158] width 10 height 10
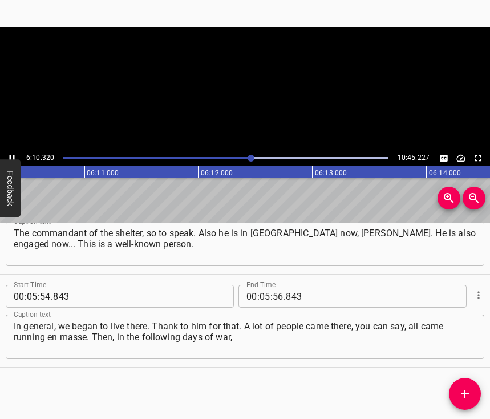
click at [13, 156] on icon "Play/Pause" at bounding box center [12, 158] width 10 height 10
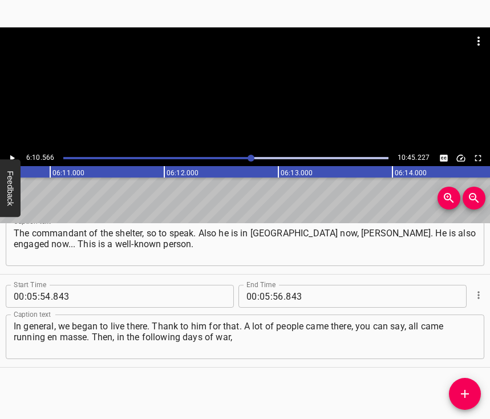
scroll to position [0, 42302]
click at [273, 285] on input "number" at bounding box center [278, 296] width 11 height 23
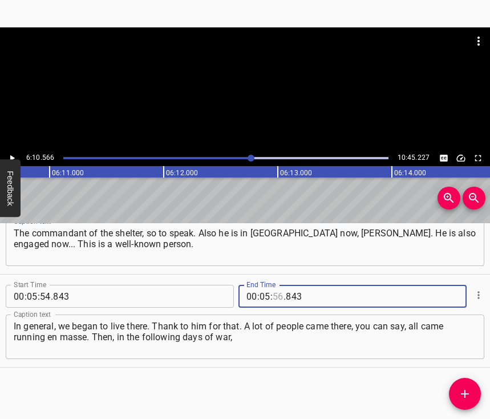
type input "56"
click at [261, 285] on input "number" at bounding box center [265, 296] width 11 height 23
type input "06"
type input "10"
type input "566"
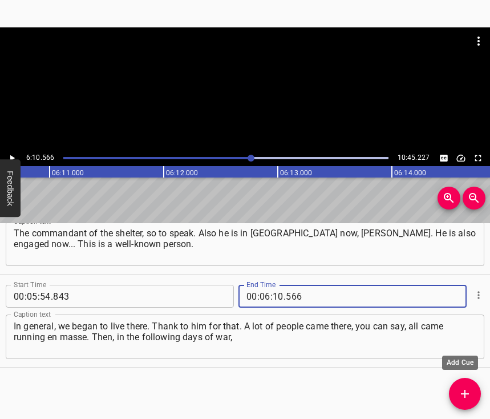
click at [471, 393] on icon "Add Cue" at bounding box center [465, 394] width 14 height 14
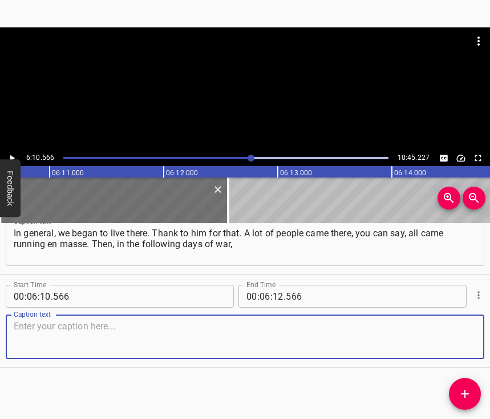
scroll to position [2940, 0]
drag, startPoint x: 450, startPoint y: 331, endPoint x: 489, endPoint y: 311, distance: 43.7
click at [451, 330] on textarea at bounding box center [245, 337] width 463 height 33
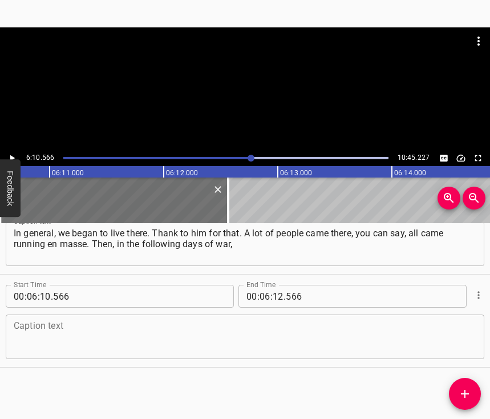
click at [72, 314] on div "Caption text" at bounding box center [245, 336] width 479 height 45
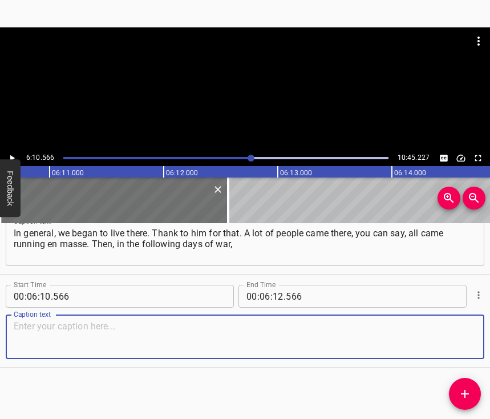
paste textarea "people came – and either let them in, or they didn't let them in. It [the shelt…"
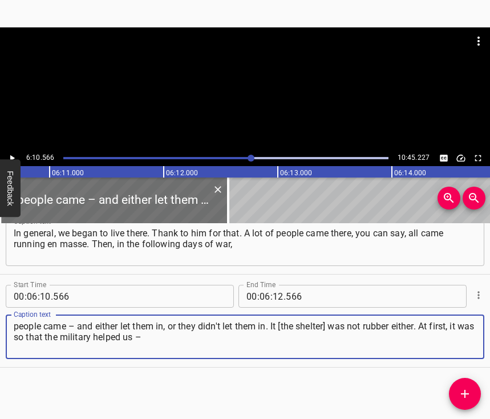
type textarea "people came – and either let them in, or they didn't let them in. It [the shelt…"
click at [13, 152] on button "Play/Pause" at bounding box center [12, 158] width 15 height 15
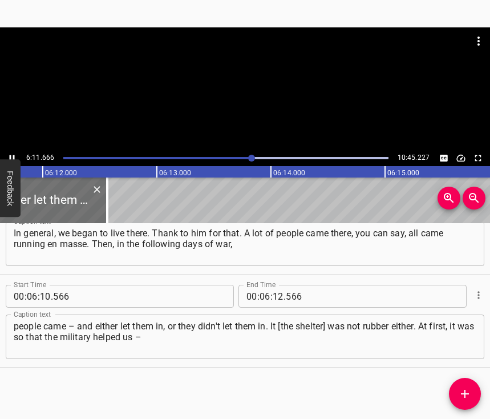
scroll to position [0, 42423]
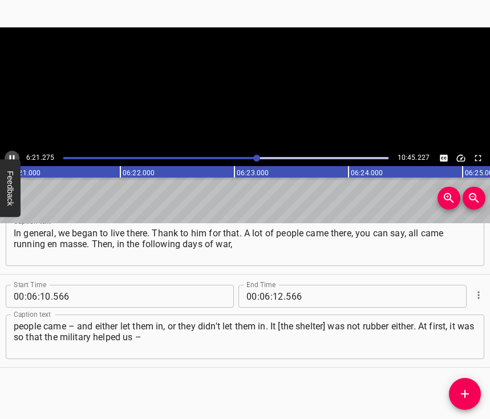
click at [10, 154] on icon "Play/Pause" at bounding box center [12, 158] width 10 height 10
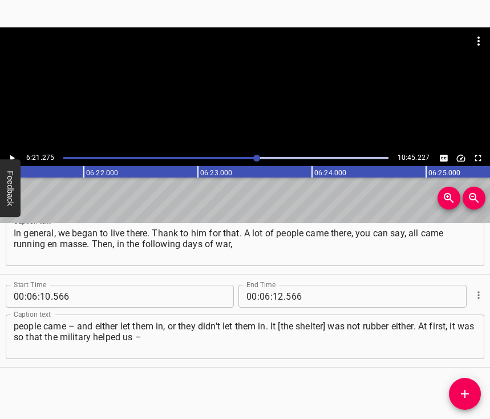
scroll to position [0, 43524]
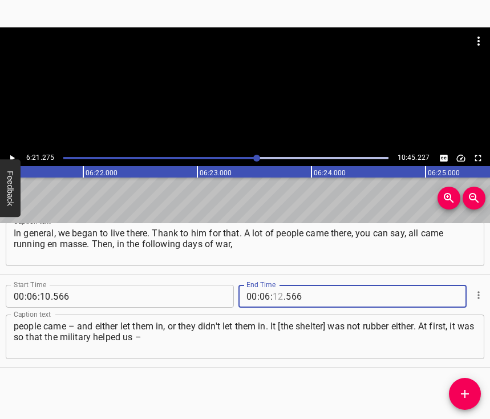
click at [274, 285] on input "number" at bounding box center [278, 296] width 11 height 23
type input "21"
type input "275"
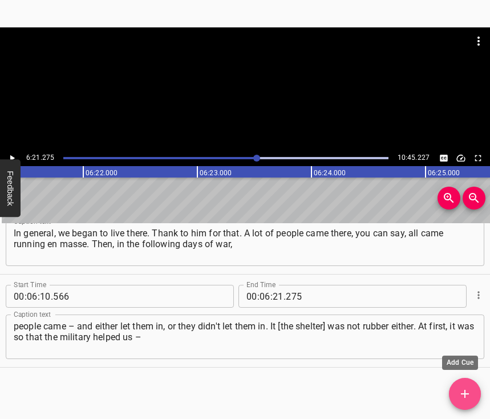
click at [471, 396] on icon "Add Cue" at bounding box center [465, 394] width 14 height 14
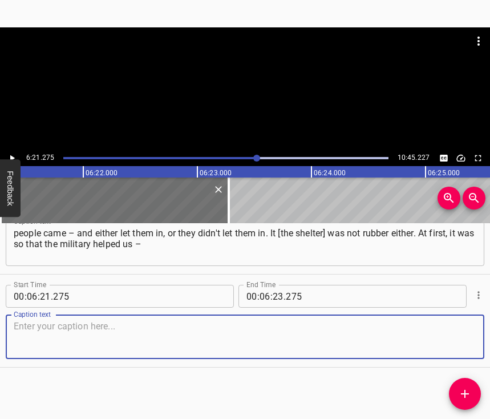
scroll to position [3043, 0]
drag, startPoint x: 457, startPoint y: 338, endPoint x: 485, endPoint y: 321, distance: 33.3
click at [457, 337] on textarea at bounding box center [245, 337] width 463 height 33
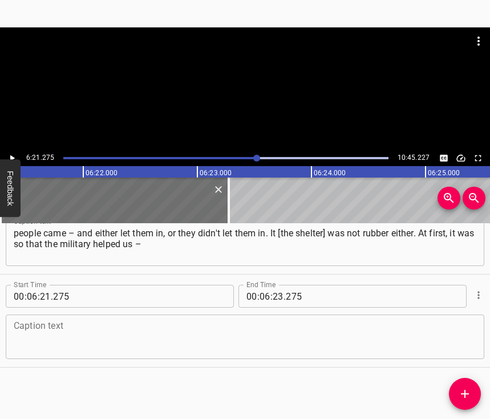
click at [34, 334] on textarea at bounding box center [245, 337] width 463 height 33
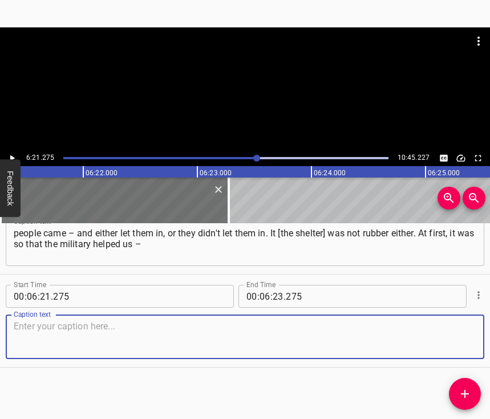
paste textarea "both with children's things and food. And then, when the ring was already shrin…"
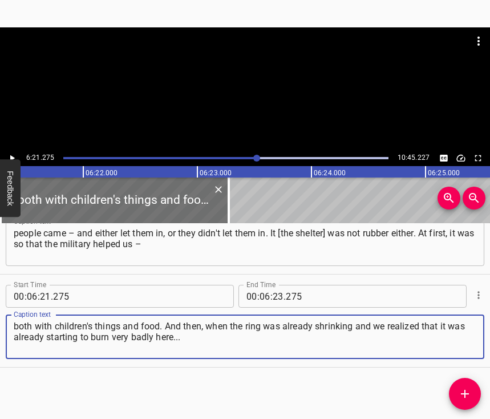
type textarea "both with children's things and food. And then, when the ring was already shrin…"
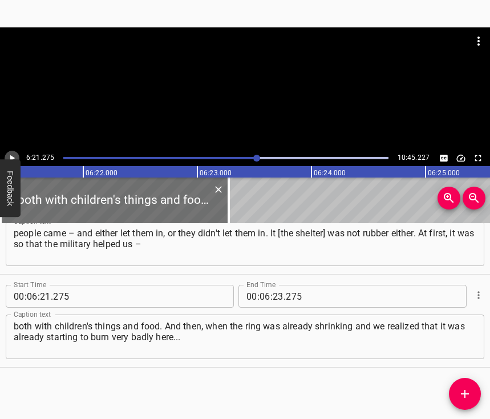
click at [14, 156] on icon "Play/Pause" at bounding box center [12, 158] width 10 height 10
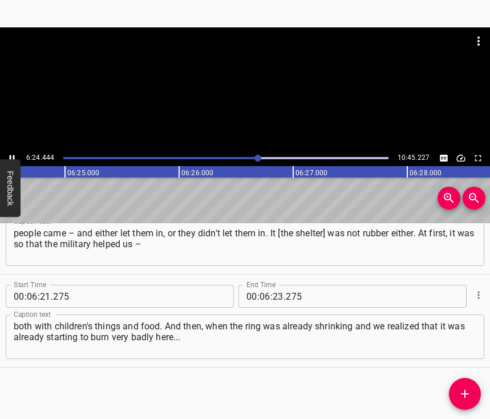
scroll to position [0, 43886]
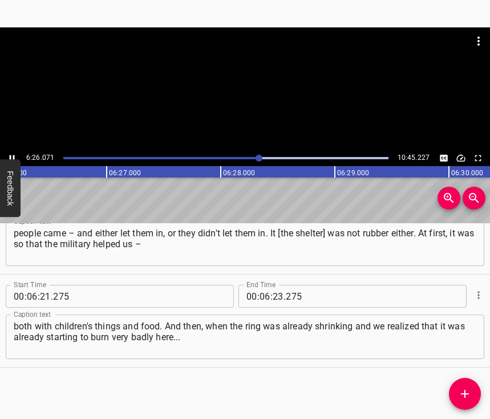
click at [14, 156] on icon "Play/Pause" at bounding box center [12, 158] width 5 height 6
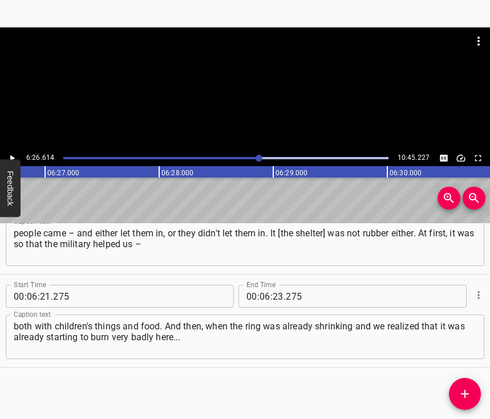
scroll to position [0, 44134]
click at [14, 156] on icon "Play/Pause" at bounding box center [12, 158] width 10 height 10
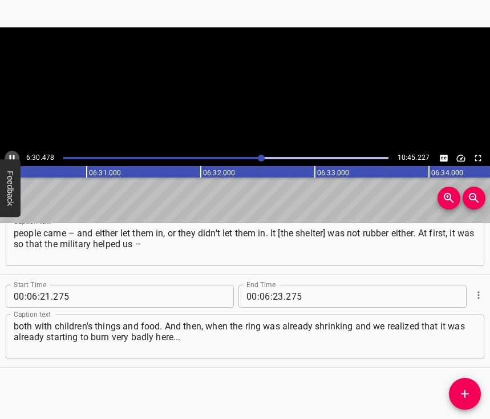
click at [14, 156] on icon "Play/Pause" at bounding box center [12, 158] width 5 height 6
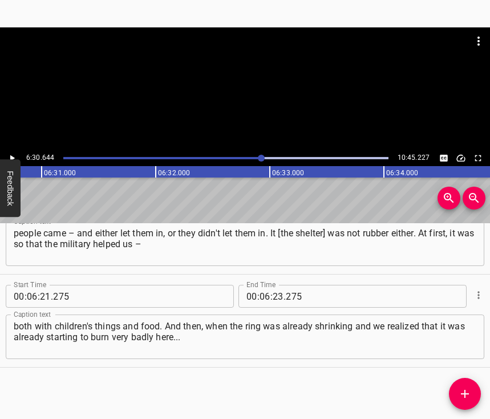
scroll to position [0, 44594]
click at [14, 156] on icon "Play/Pause" at bounding box center [12, 158] width 10 height 10
click at [14, 156] on icon "Play/Pause" at bounding box center [12, 158] width 5 height 6
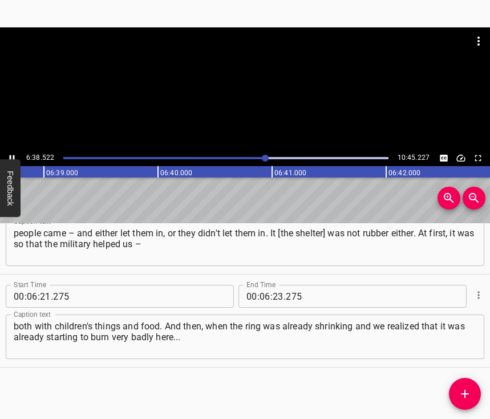
click at [261, 156] on div at bounding box center [226, 158] width 338 height 16
click at [262, 156] on div at bounding box center [265, 158] width 7 height 7
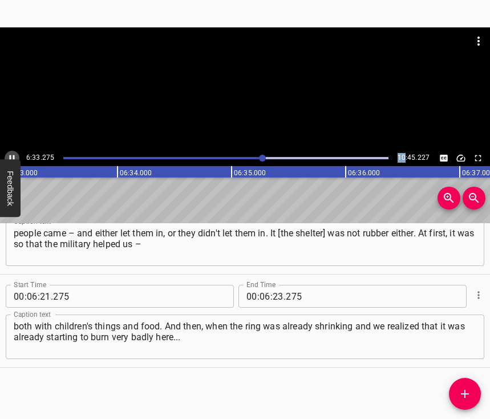
click at [13, 156] on icon "Play/Pause" at bounding box center [12, 158] width 5 height 6
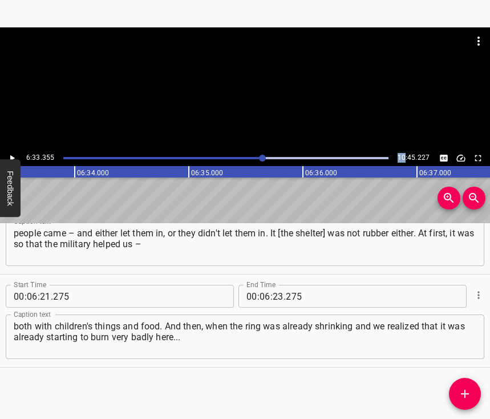
scroll to position [0, 44903]
click at [13, 156] on icon "Play/Pause" at bounding box center [12, 158] width 10 height 10
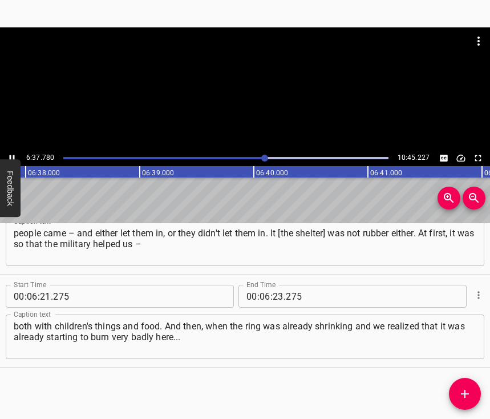
click at [259, 156] on div at bounding box center [226, 158] width 338 height 16
click at [9, 154] on icon "Play/Pause" at bounding box center [12, 158] width 10 height 10
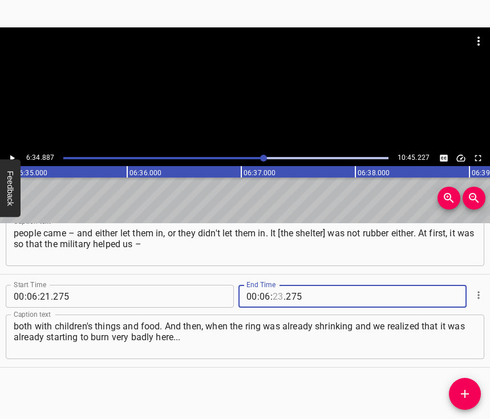
click at [278, 285] on input "number" at bounding box center [278, 296] width 11 height 23
type input "34"
type input "887"
click at [467, 388] on icon "Add Cue" at bounding box center [465, 394] width 14 height 14
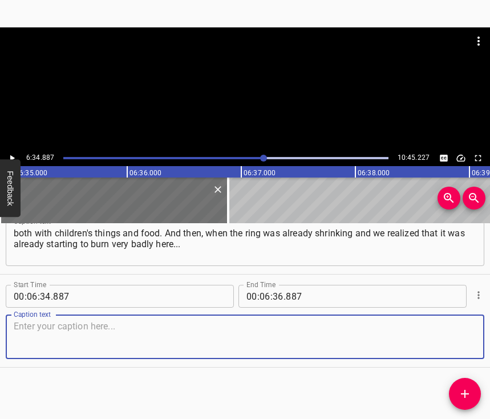
scroll to position [3146, 0]
click at [465, 340] on textarea at bounding box center [245, 337] width 463 height 33
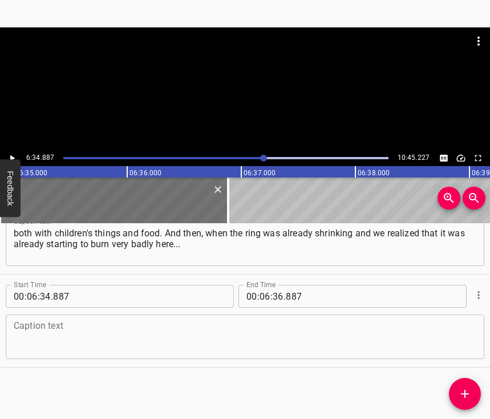
click at [33, 332] on textarea at bounding box center [245, 337] width 463 height 33
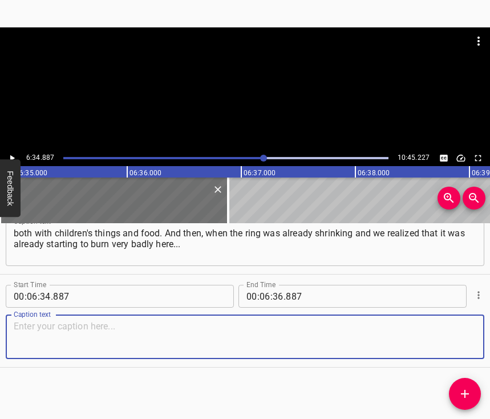
paste textarea "You go out every day and see the houses burned down. Every day at 4 a.m. there …"
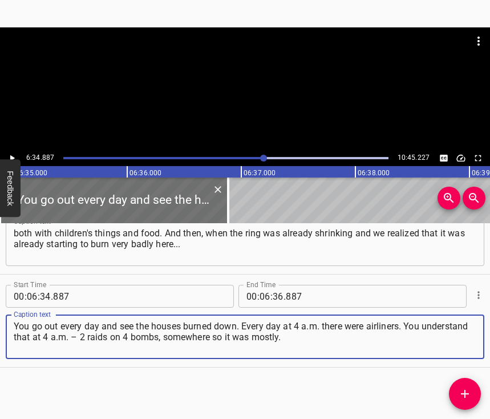
type textarea "You go out every day and see the houses burned down. Every day at 4 a.m. there …"
click at [16, 156] on icon "Play/Pause" at bounding box center [12, 158] width 10 height 10
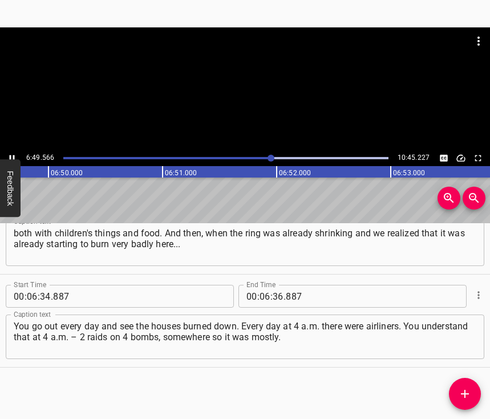
click at [11, 154] on icon "Play/Pause" at bounding box center [12, 158] width 10 height 10
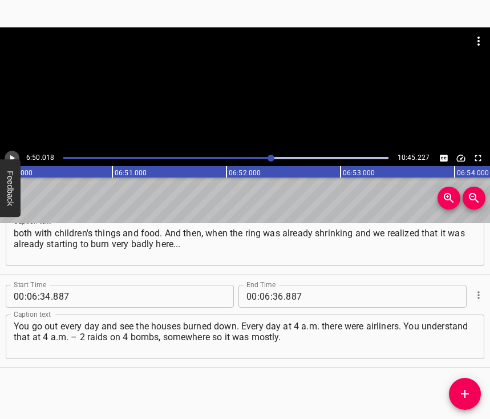
click at [11, 154] on icon "Play/Pause" at bounding box center [12, 158] width 10 height 10
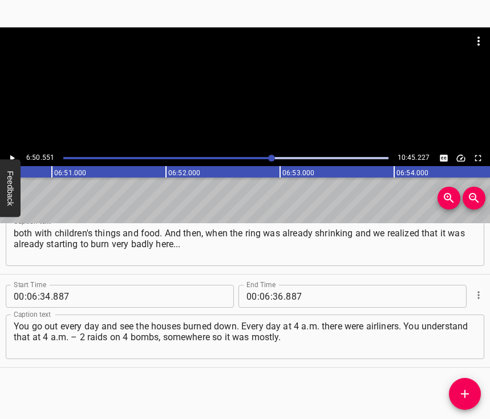
scroll to position [0, 46866]
click at [277, 285] on input "number" at bounding box center [278, 296] width 11 height 23
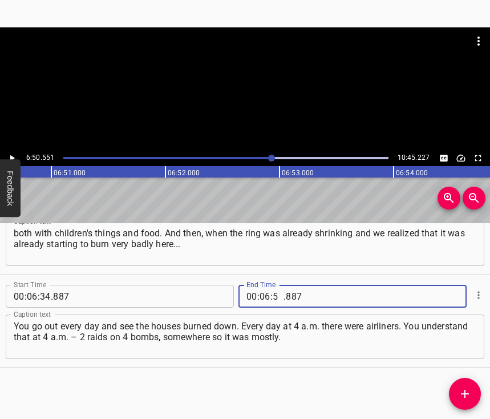
type input "50"
type input "551"
click at [469, 394] on icon "Add Cue" at bounding box center [465, 394] width 8 height 8
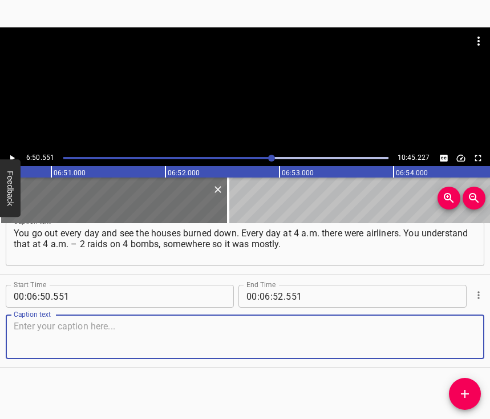
scroll to position [3248, 0]
drag, startPoint x: 462, startPoint y: 345, endPoint x: 489, endPoint y: 333, distance: 29.4
click at [465, 344] on textarea at bounding box center [245, 337] width 463 height 33
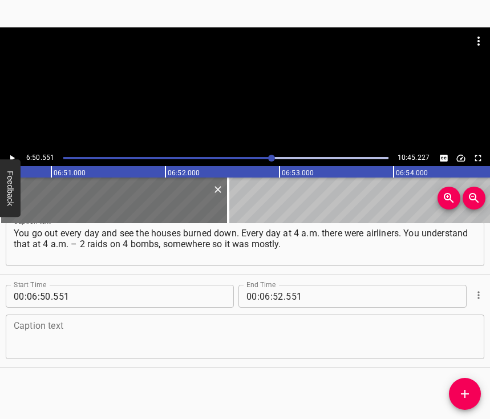
click at [45, 331] on textarea at bounding box center [245, 337] width 463 height 33
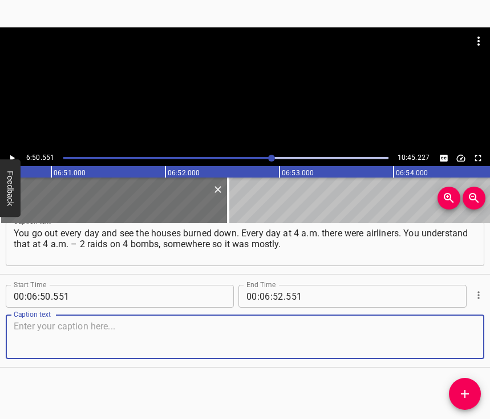
paste textarea "And then at about noon. And that's how it was every day. And this not taking in…"
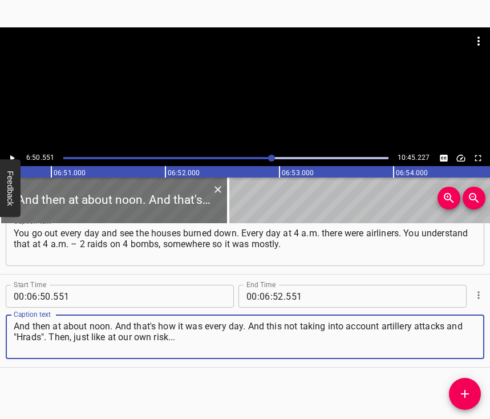
type textarea "And then at about noon. And that's how it was every day. And this not taking in…"
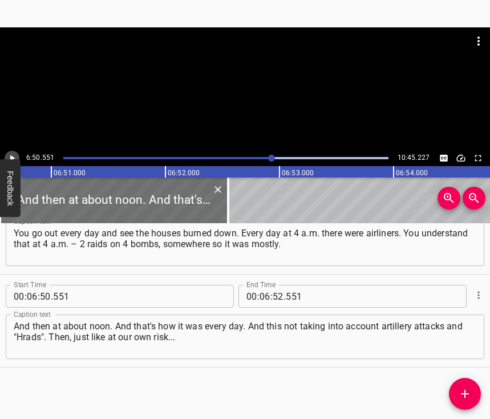
click at [11, 157] on icon "Play/Pause" at bounding box center [12, 158] width 5 height 6
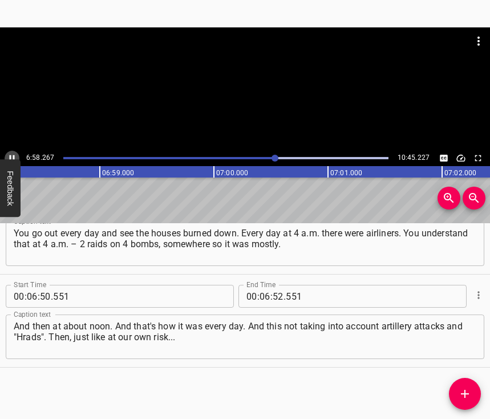
click at [11, 157] on icon "Play/Pause" at bounding box center [12, 158] width 10 height 10
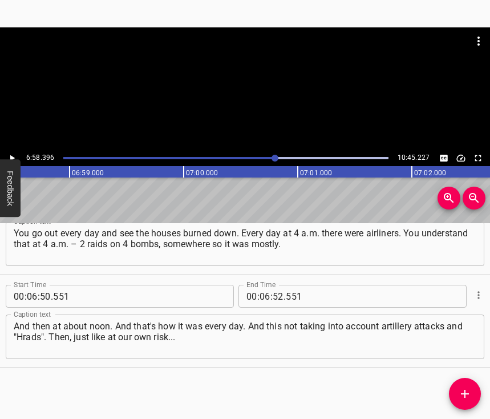
scroll to position [0, 47762]
click at [11, 157] on icon "Play/Pause" at bounding box center [12, 158] width 5 height 6
click at [11, 157] on icon "Play/Pause" at bounding box center [12, 158] width 10 height 10
click at [11, 157] on icon "Play/Pause" at bounding box center [12, 158] width 5 height 6
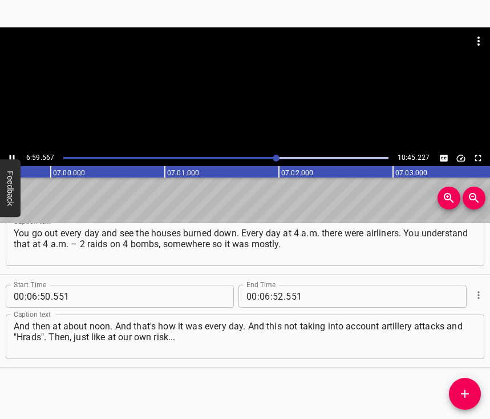
scroll to position [0, 47896]
click at [11, 157] on icon "Play/Pause" at bounding box center [12, 158] width 10 height 10
click at [9, 156] on icon "Play/Pause" at bounding box center [12, 158] width 10 height 10
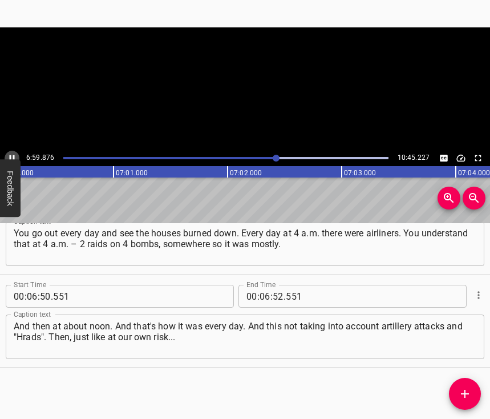
click at [9, 156] on icon "Play/Pause" at bounding box center [12, 158] width 10 height 10
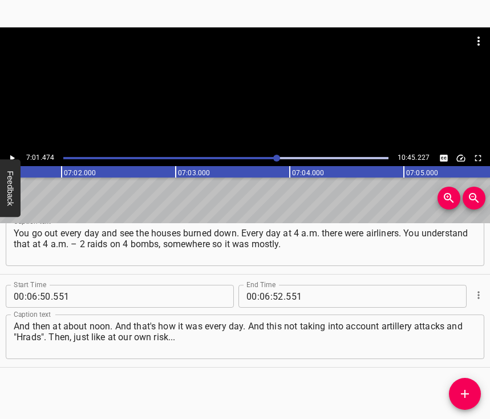
scroll to position [0, 48113]
click at [262, 285] on input "number" at bounding box center [265, 296] width 11 height 23
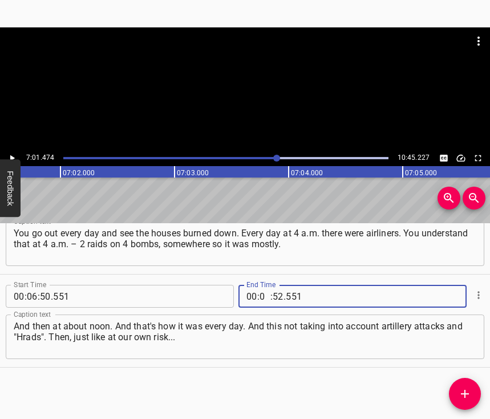
type input "07"
type input "01"
type input "474"
click at [471, 392] on icon "Add Cue" at bounding box center [465, 394] width 14 height 14
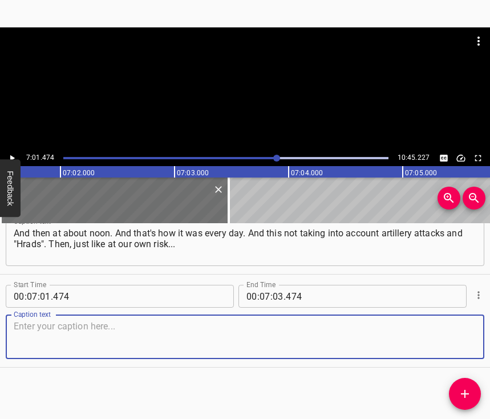
scroll to position [3351, 0]
click at [443, 334] on textarea at bounding box center [245, 337] width 463 height 33
click at [30, 333] on textarea at bounding box center [245, 337] width 463 height 33
paste textarea "When we already realized that someone was trying to leave, at our own risk, we …"
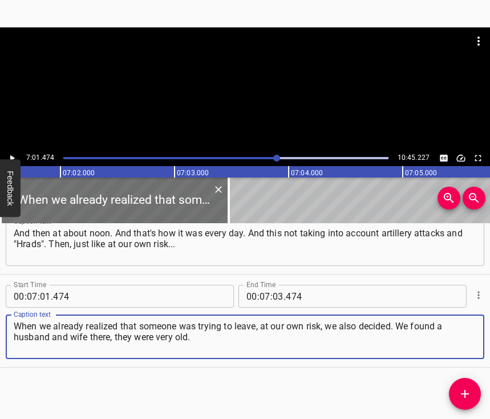
type textarea "When we already realized that someone was trying to leave, at our own risk, we …"
click at [9, 155] on icon "Play/Pause" at bounding box center [12, 158] width 10 height 10
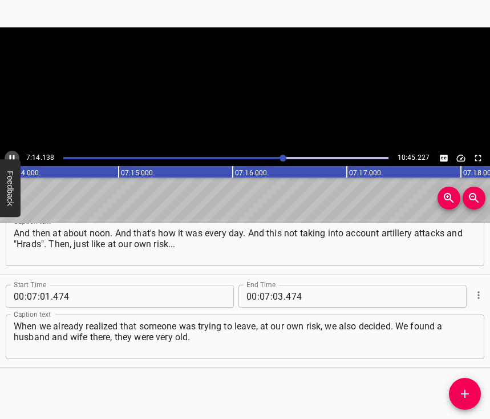
click at [9, 155] on icon "Play/Pause" at bounding box center [12, 158] width 10 height 10
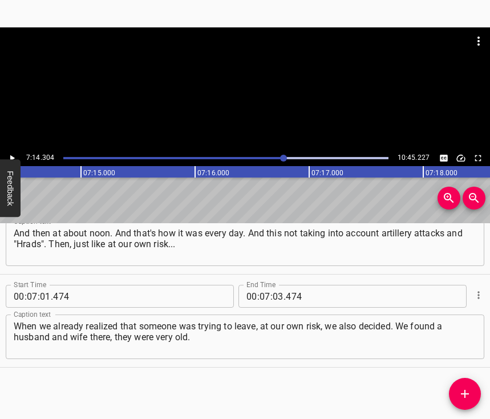
scroll to position [0, 49578]
click at [276, 287] on input "number" at bounding box center [278, 296] width 11 height 23
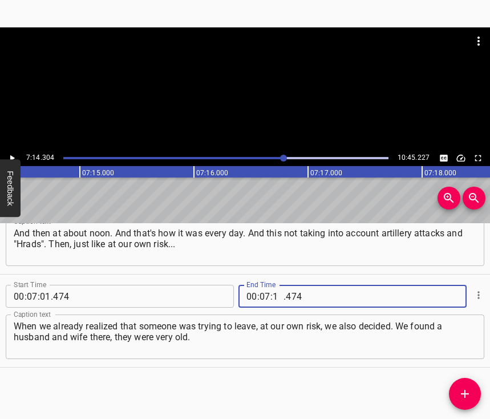
type input "14"
type input "304"
click at [465, 399] on icon "Add Cue" at bounding box center [465, 394] width 14 height 14
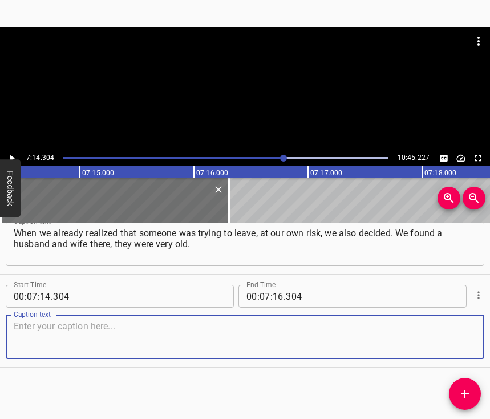
scroll to position [3454, 0]
click at [453, 325] on textarea at bounding box center [245, 337] width 463 height 33
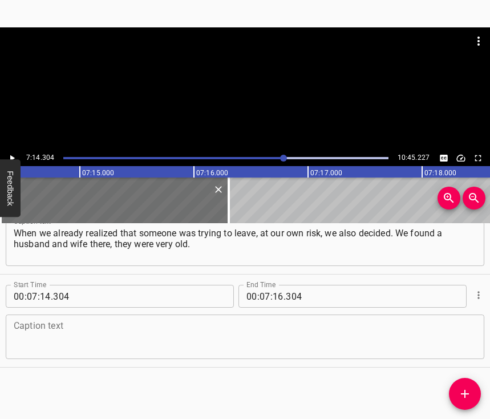
click at [212, 332] on textarea at bounding box center [245, 337] width 463 height 33
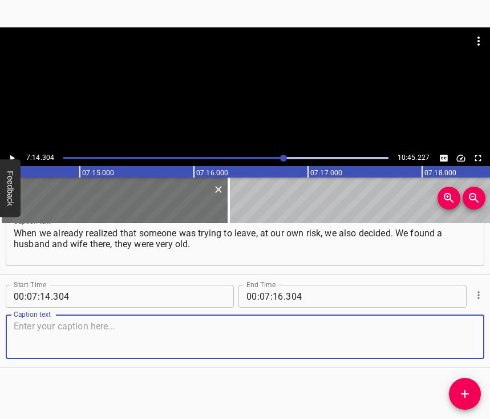
paste textarea "And my mother was already a solid age. I told my wife: "If anything happens, go…"
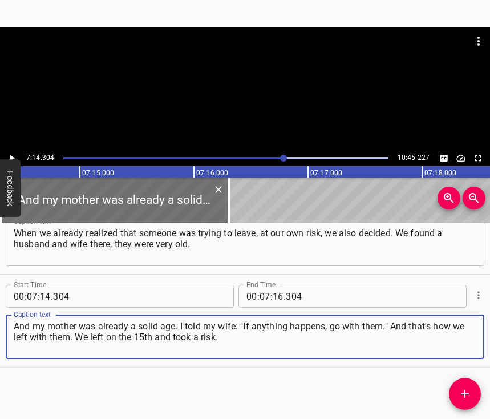
type textarea "And my mother was already a solid age. I told my wife: "If anything happens, go…"
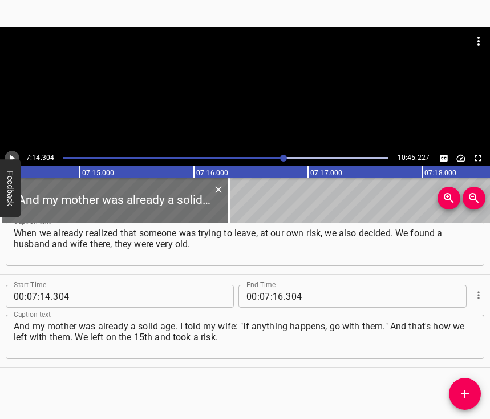
click at [13, 154] on icon "Play/Pause" at bounding box center [12, 158] width 10 height 10
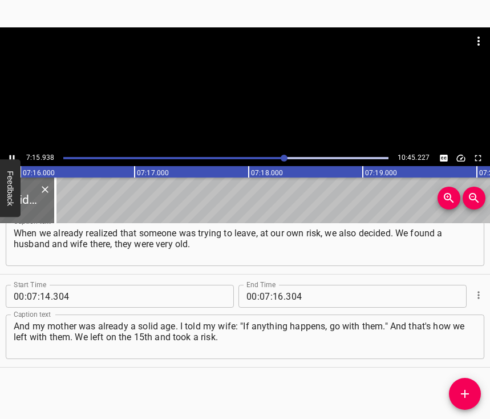
scroll to position [0, 49760]
click at [10, 155] on icon "Play/Pause" at bounding box center [12, 158] width 5 height 6
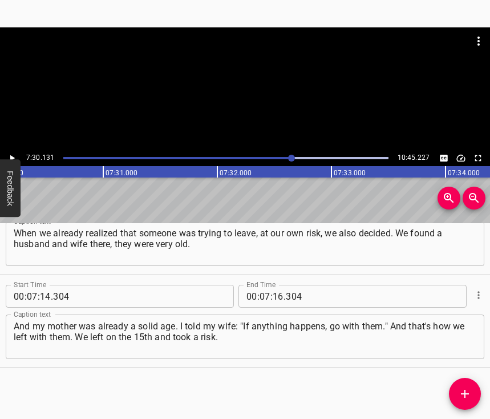
scroll to position [0, 51385]
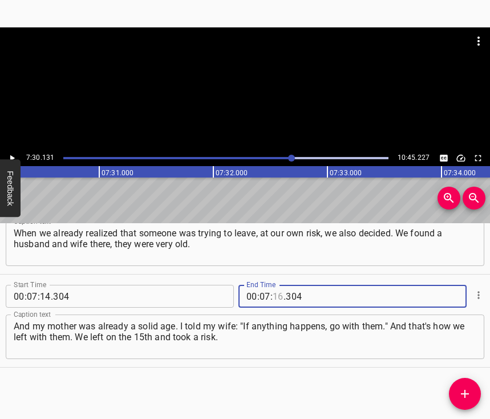
click at [273, 285] on input "number" at bounding box center [278, 296] width 11 height 23
type input "30"
type input "131"
click at [465, 393] on icon "Add Cue" at bounding box center [465, 394] width 8 height 8
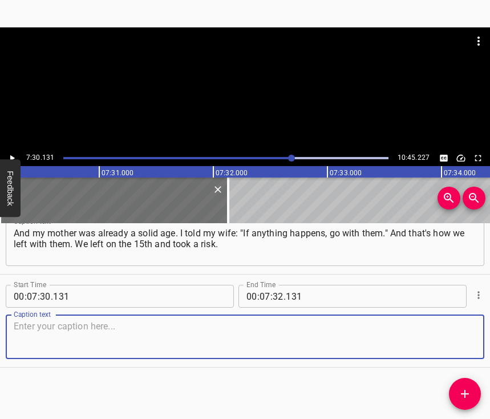
scroll to position [3557, 0]
drag, startPoint x: 451, startPoint y: 341, endPoint x: 486, endPoint y: 334, distance: 36.0
click at [459, 340] on textarea at bounding box center [245, 337] width 463 height 33
click at [30, 338] on textarea at bounding box center [245, 337] width 463 height 33
paste textarea "Somewhere in the middle of the 12th left and about 4 или 5 hours got to [GEOGRA…"
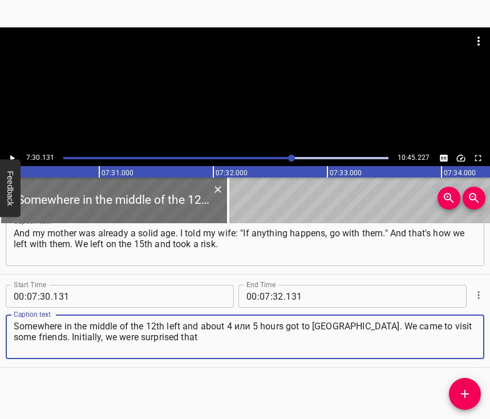
type textarea "Somewhere in the middle of the 12th left and about 4 или 5 hours got to [GEOGRA…"
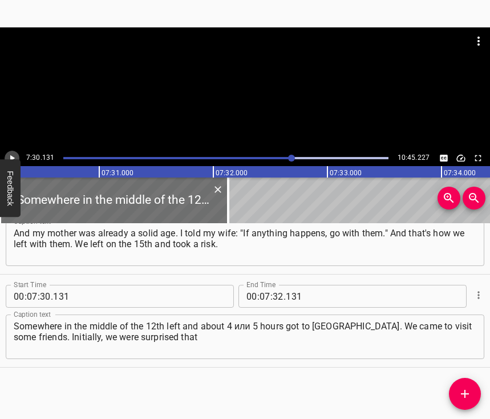
click at [11, 154] on icon "Play/Pause" at bounding box center [12, 158] width 10 height 10
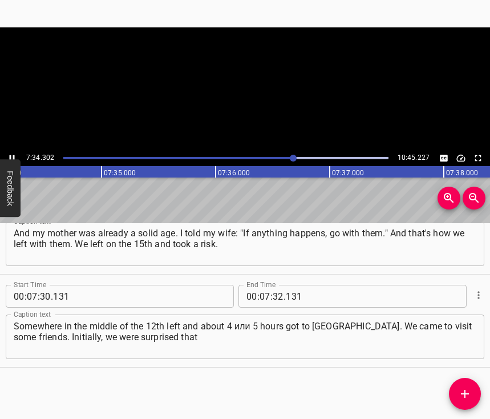
scroll to position [0, 51852]
click at [18, 152] on div "7:45.044 10:45.227" at bounding box center [245, 158] width 490 height 16
click at [296, 156] on div at bounding box center [226, 158] width 338 height 16
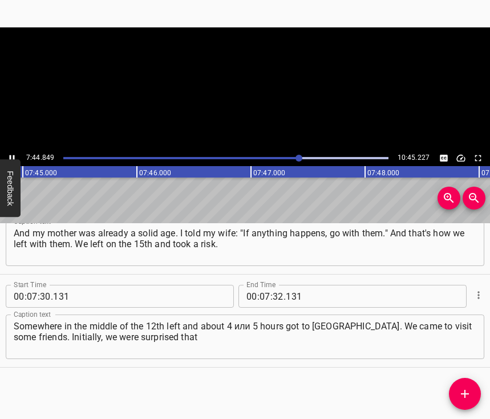
click at [10, 158] on icon "Play/Pause" at bounding box center [12, 158] width 5 height 6
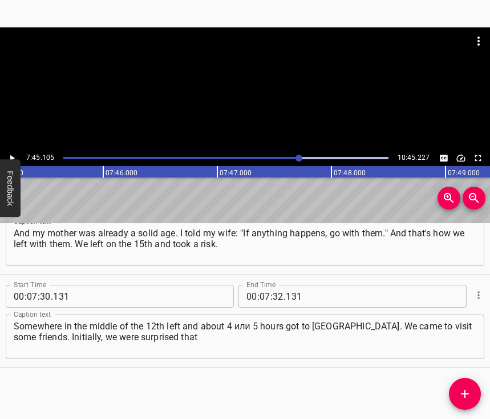
scroll to position [0, 53094]
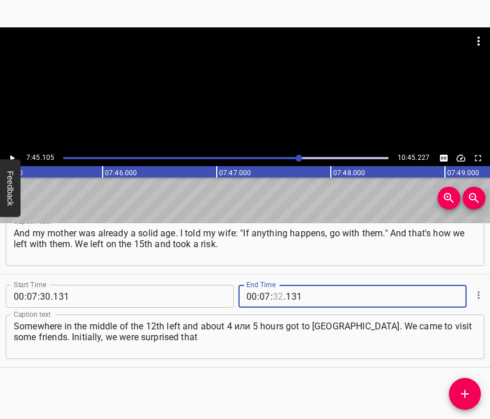
click at [273, 285] on input "number" at bounding box center [278, 296] width 11 height 23
type input "45"
type input "105"
click at [462, 396] on icon "Add Cue" at bounding box center [465, 394] width 14 height 14
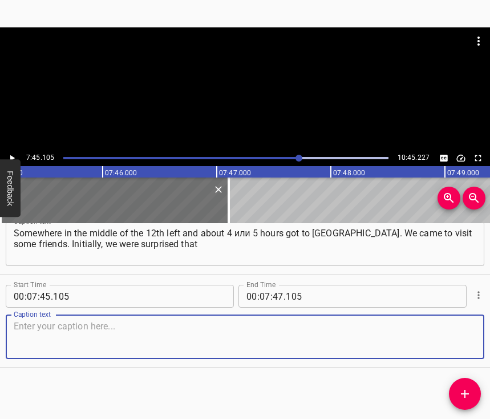
scroll to position [3659, 0]
click at [449, 335] on textarea at bounding box center [245, 337] width 463 height 33
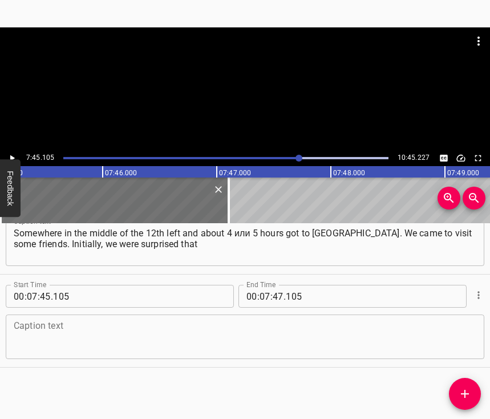
click at [34, 335] on textarea at bounding box center [245, 337] width 463 height 33
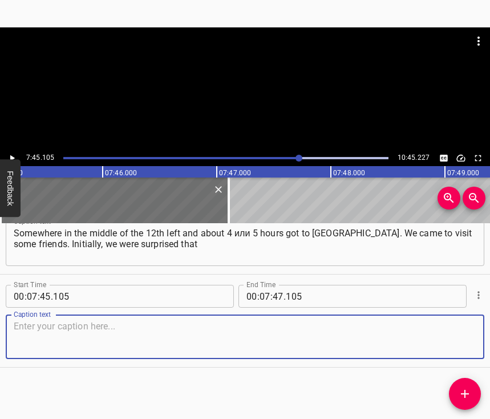
paste textarea "the child did not understand this. And even when we were at my cousins... When …"
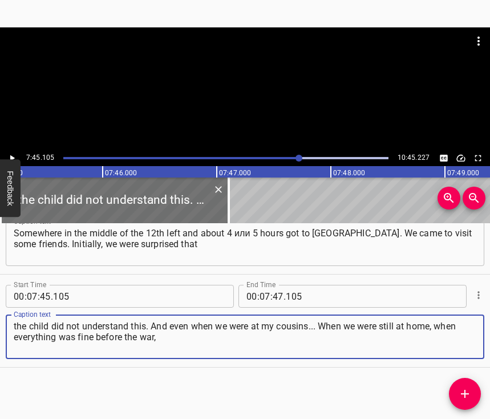
type textarea "the child did not understand this. And even when we were at my cousins... When …"
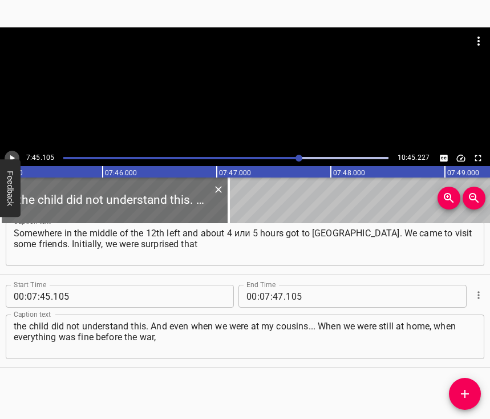
click at [11, 155] on icon "Play/Pause" at bounding box center [12, 158] width 10 height 10
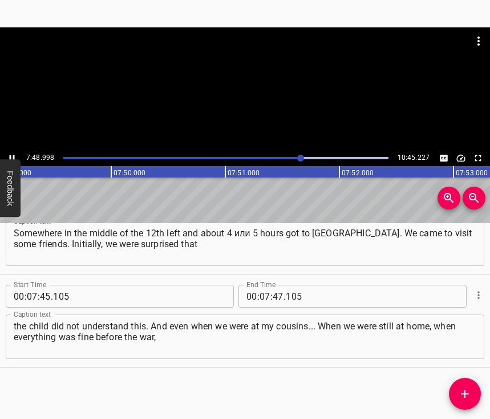
scroll to position [0, 53553]
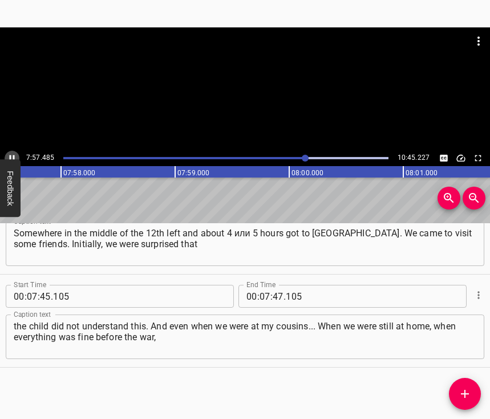
click at [9, 156] on icon "Play/Pause" at bounding box center [12, 158] width 10 height 10
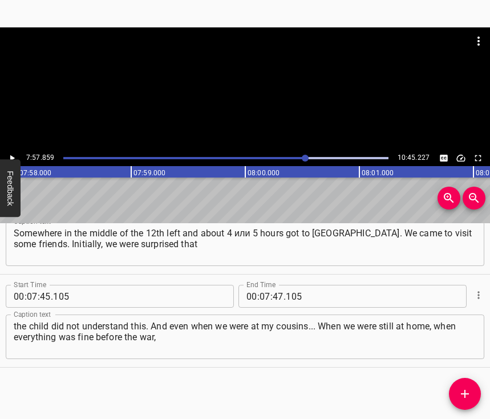
scroll to position [0, 54550]
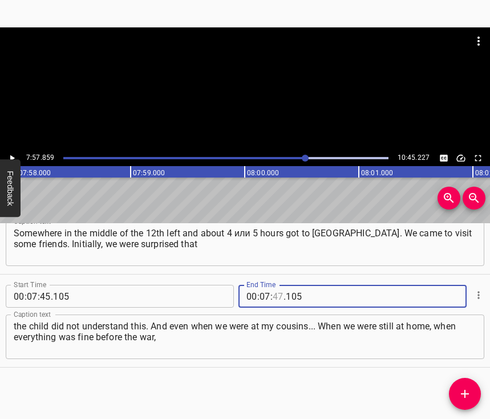
click at [273, 287] on input "number" at bounding box center [278, 296] width 11 height 23
type input "57"
type input "859"
click at [466, 395] on icon "Add Cue" at bounding box center [465, 394] width 14 height 14
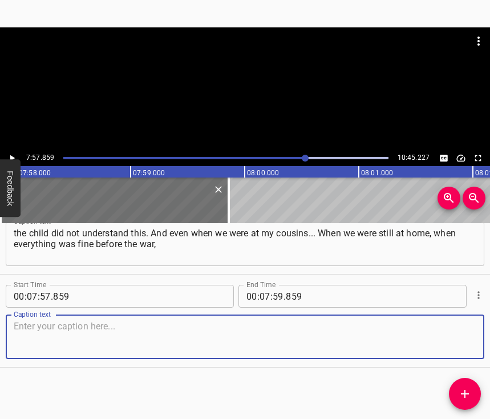
scroll to position [3762, 0]
drag, startPoint x: 460, startPoint y: 342, endPoint x: 486, endPoint y: 331, distance: 28.6
click at [460, 342] on textarea at bounding box center [245, 337] width 463 height 33
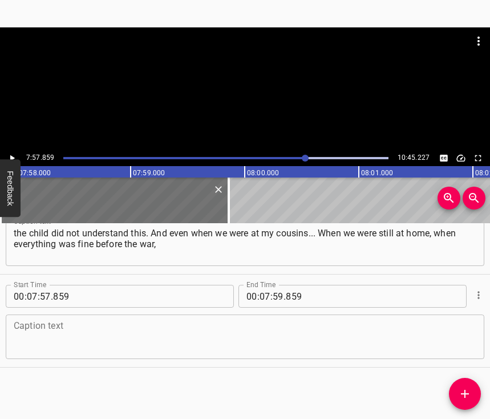
click at [34, 343] on textarea at bounding box center [245, 337] width 463 height 33
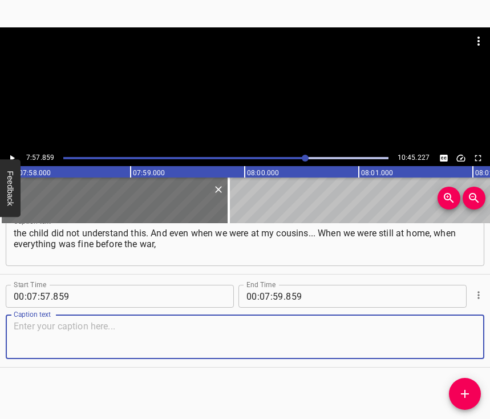
paste textarea "he started walking, tried somehow... And then he was at one point... He was alw…"
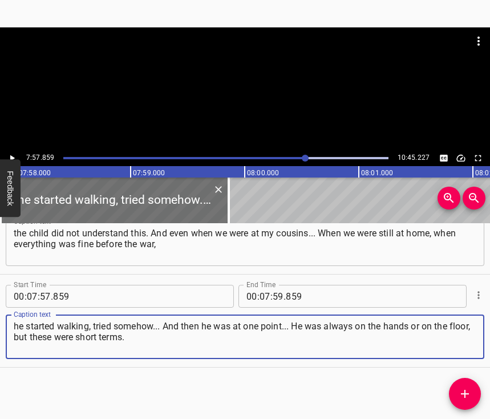
type textarea "he started walking, tried somehow... And then he was at one point... He was alw…"
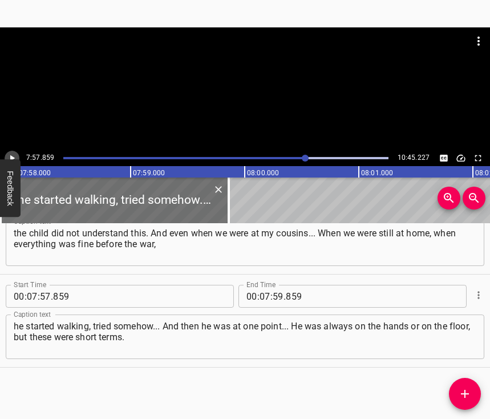
click at [10, 159] on icon "Play/Pause" at bounding box center [12, 158] width 5 height 6
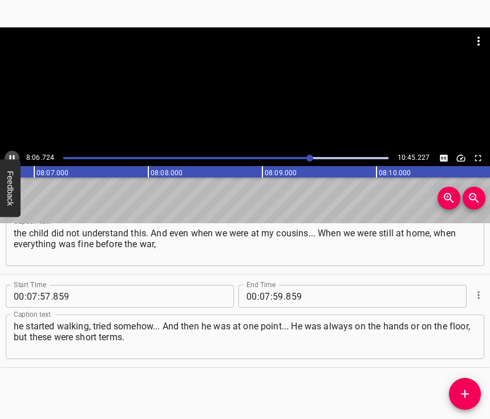
click at [10, 158] on icon "Play/Pause" at bounding box center [12, 158] width 5 height 6
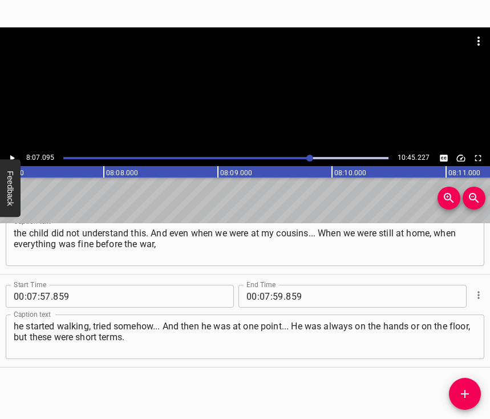
scroll to position [0, 55604]
click at [268, 285] on input "number" at bounding box center [265, 296] width 11 height 23
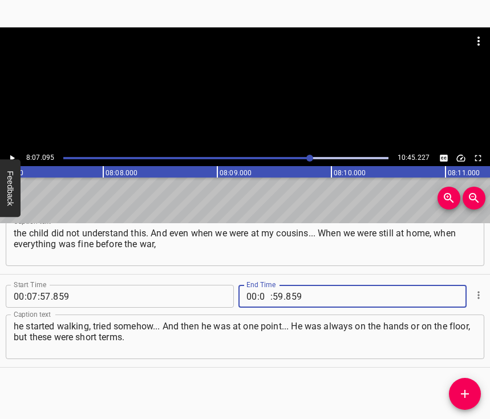
type input "08"
type input "07"
type input "095"
click at [467, 394] on icon "Add Cue" at bounding box center [465, 394] width 8 height 8
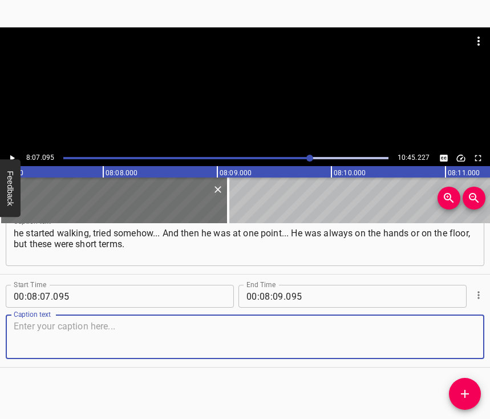
scroll to position [3865, 0]
drag, startPoint x: 454, startPoint y: 329, endPoint x: 489, endPoint y: 310, distance: 40.4
click at [455, 328] on textarea at bounding box center [245, 337] width 463 height 33
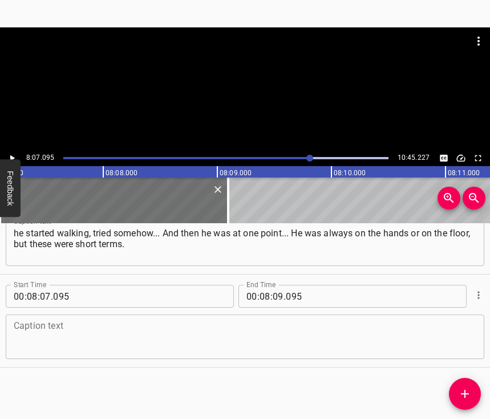
click at [62, 328] on textarea at bounding box center [245, 337] width 463 height 33
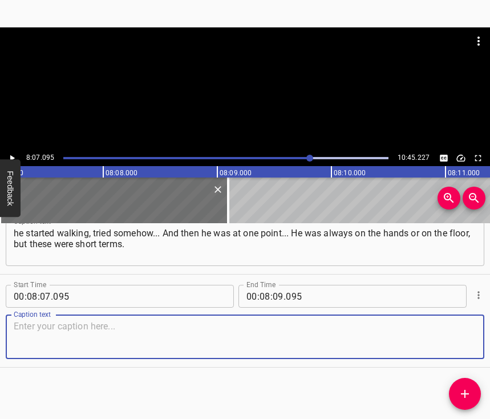
paste textarea "Somewhere something crashed - and we immediately [ran] closer to the corner, so…"
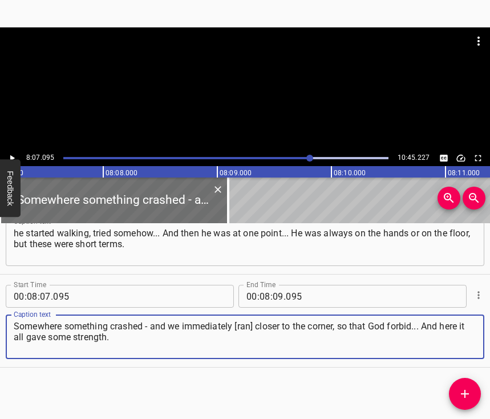
type textarea "Somewhere something crashed - and we immediately [ran] closer to the corner, so…"
click at [10, 151] on div "8:07.095 10:45.227" at bounding box center [245, 158] width 490 height 16
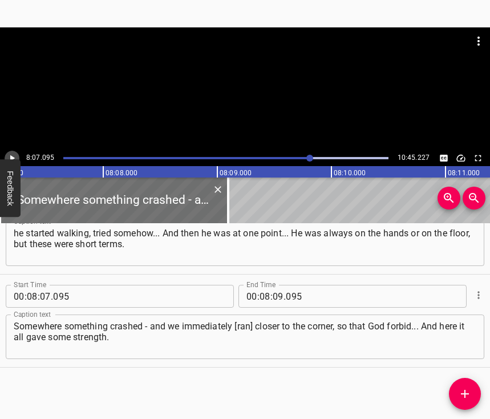
click at [12, 158] on icon "Play/Pause" at bounding box center [12, 158] width 5 height 6
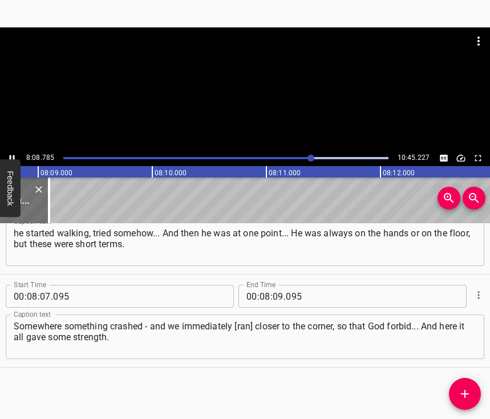
scroll to position [0, 55794]
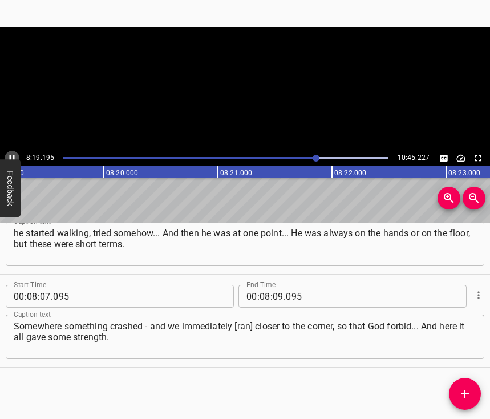
click at [13, 155] on icon "Play/Pause" at bounding box center [12, 158] width 10 height 10
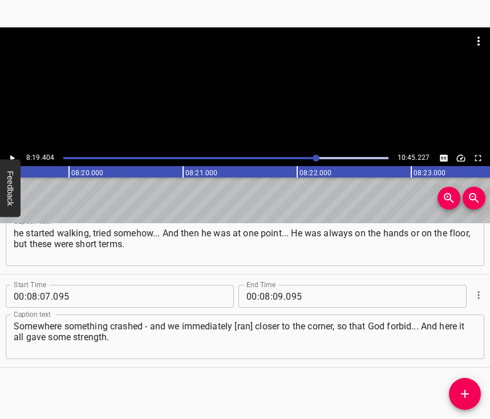
scroll to position [0, 57009]
click at [276, 285] on input "number" at bounding box center [278, 296] width 11 height 23
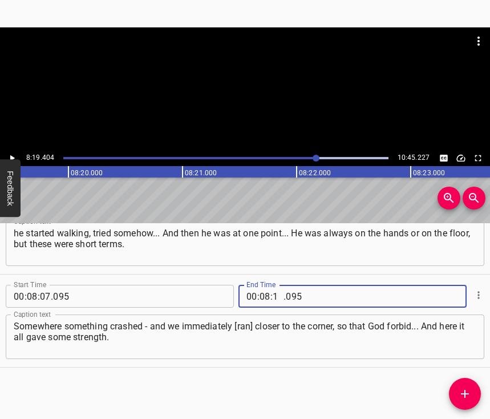
type input "19"
type input "404"
click at [463, 393] on icon "Add Cue" at bounding box center [465, 394] width 14 height 14
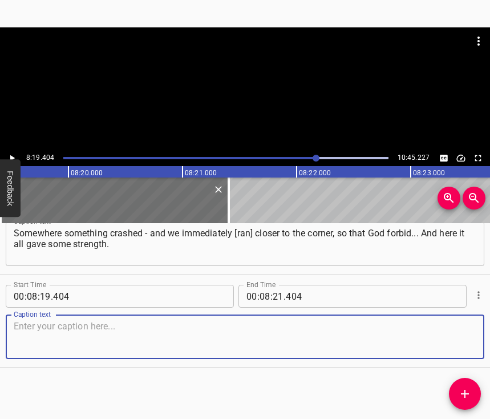
scroll to position [3967, 0]
drag, startPoint x: 447, startPoint y: 338, endPoint x: 486, endPoint y: 323, distance: 41.6
click at [448, 337] on textarea at bounding box center [245, 337] width 463 height 33
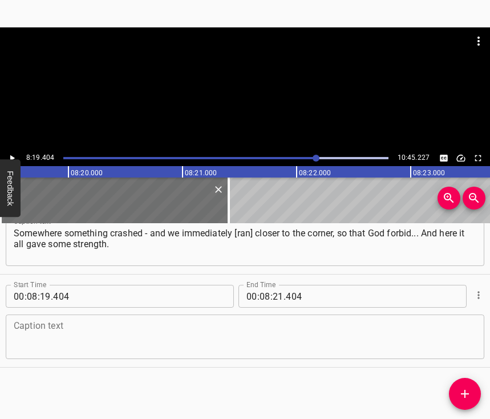
click at [106, 341] on textarea at bounding box center [245, 337] width 463 height 33
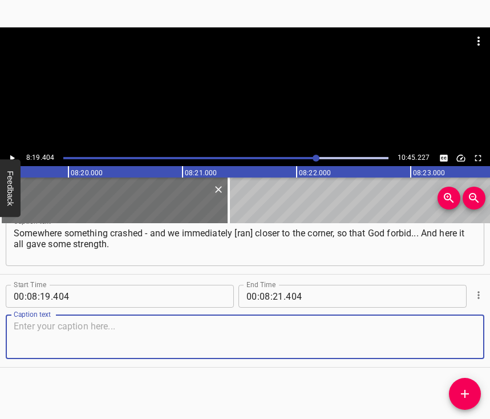
paste textarea "He's doing well - and we should be fine. We gave him some toys to keep from sho…"
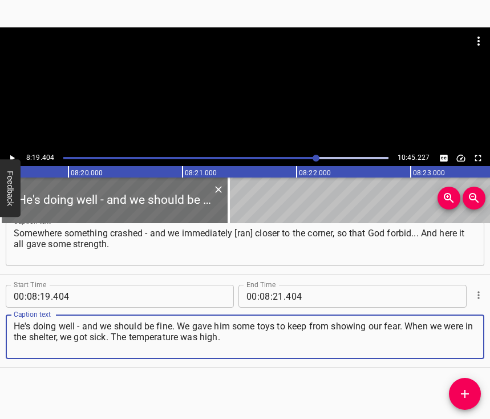
type textarea "He's doing well - and we should be fine. We gave him some toys to keep from sho…"
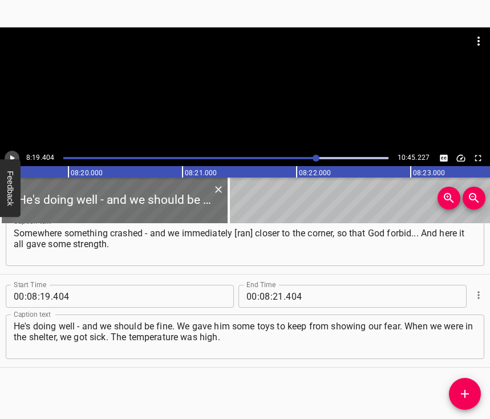
click at [16, 158] on icon "Play/Pause" at bounding box center [12, 158] width 10 height 10
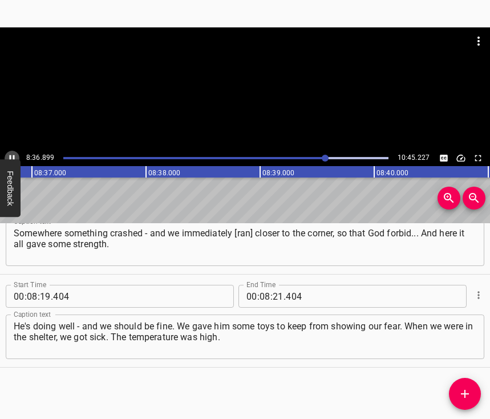
click at [9, 158] on icon "Play/Pause" at bounding box center [12, 158] width 10 height 10
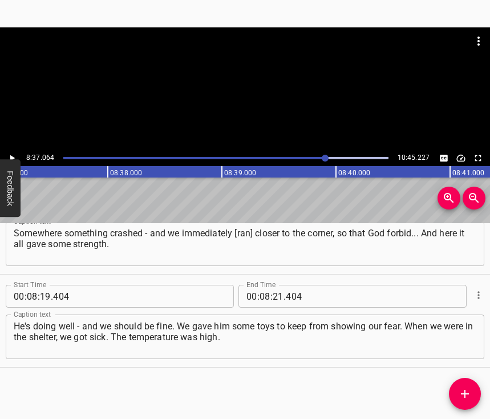
scroll to position [0, 59025]
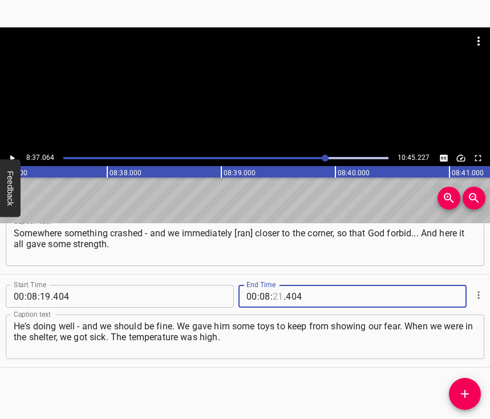
click at [274, 285] on input "number" at bounding box center [278, 296] width 11 height 23
type input "37"
type input "064"
click at [466, 389] on icon "Add Cue" at bounding box center [465, 394] width 14 height 14
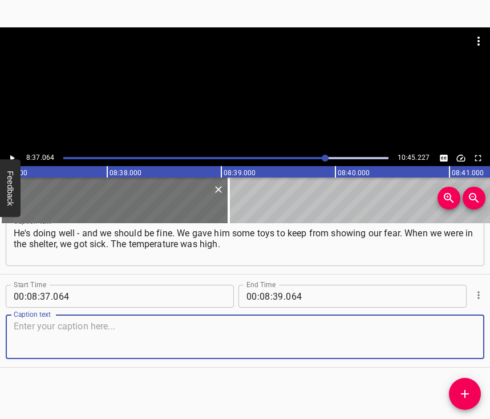
scroll to position [4070, 0]
click at [454, 325] on textarea at bounding box center [245, 337] width 463 height 33
click at [35, 324] on textarea at bounding box center [245, 337] width 463 height 33
paste textarea "Here are the negative moments, the positive was not enough. There was a [MEDICA…"
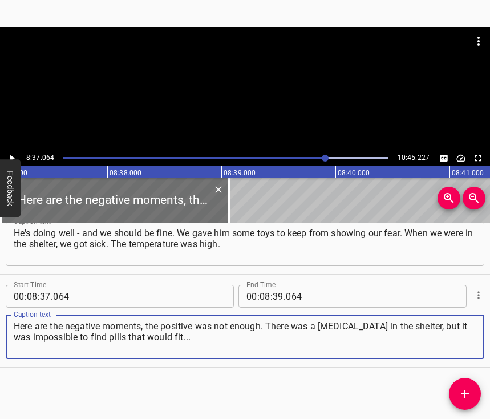
type textarea "Here are the negative moments, the positive was not enough. There was a [MEDICA…"
click at [11, 157] on icon "Play/Pause" at bounding box center [12, 158] width 5 height 6
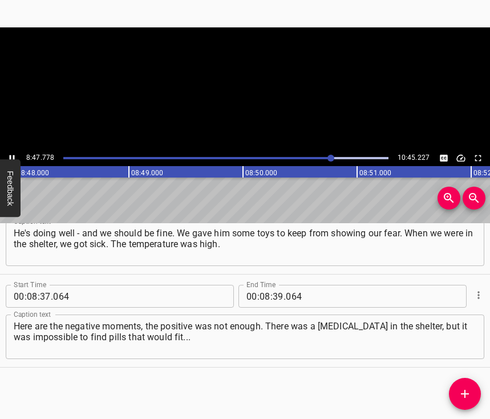
click at [11, 157] on icon "Play/Pause" at bounding box center [12, 158] width 10 height 10
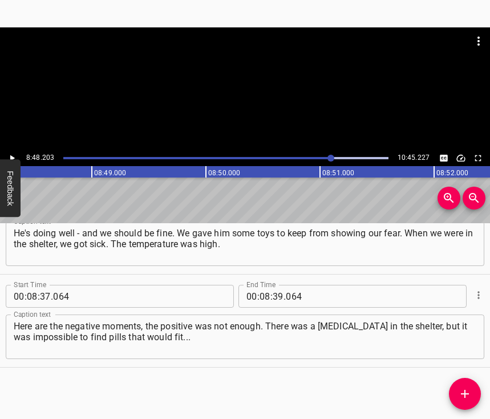
scroll to position [0, 60297]
click at [273, 285] on input "number" at bounding box center [278, 296] width 11 height 23
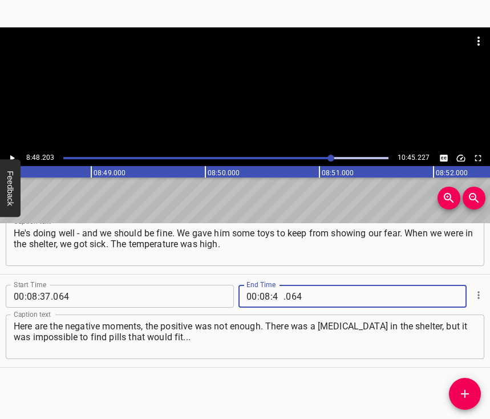
type input "48"
type input "203"
click at [466, 389] on icon "Add Cue" at bounding box center [465, 394] width 14 height 14
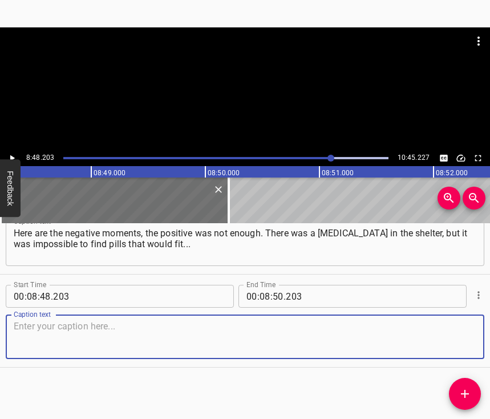
scroll to position [4173, 0]
drag, startPoint x: 462, startPoint y: 341, endPoint x: 486, endPoint y: 333, distance: 25.8
click at [463, 339] on textarea at bounding box center [245, 337] width 463 height 33
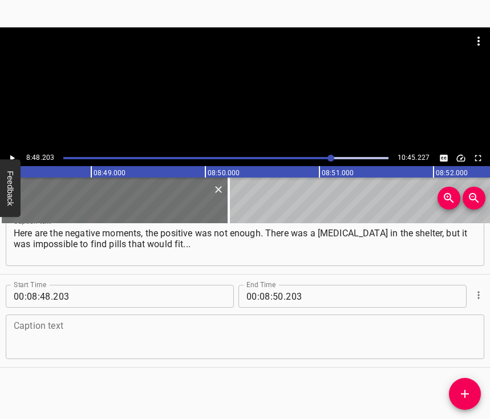
click at [47, 334] on textarea at bounding box center [245, 337] width 463 height 33
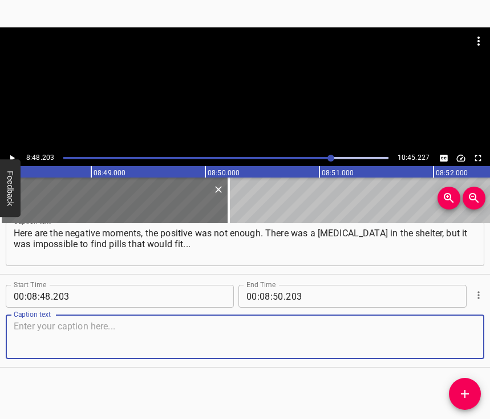
paste textarea "Impossible to fimd them. Or they came from a certain age and did not suit us, o…"
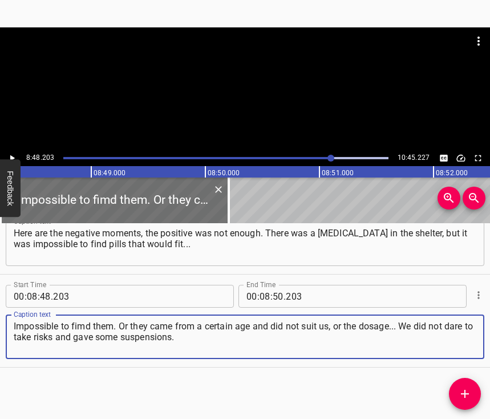
type textarea "Impossible to fimd them. Or they came from a certain age and did not suit us, o…"
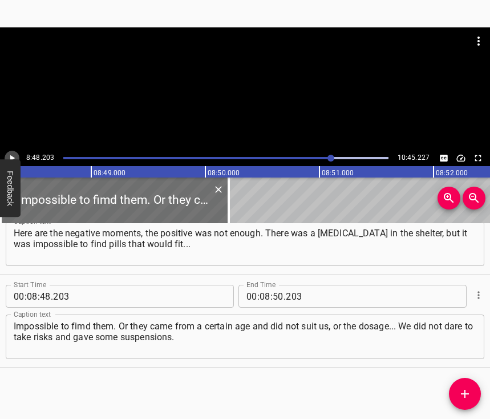
click at [11, 154] on icon "Play/Pause" at bounding box center [12, 158] width 10 height 10
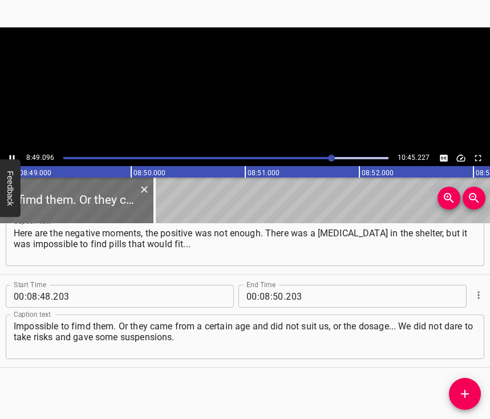
scroll to position [0, 60390]
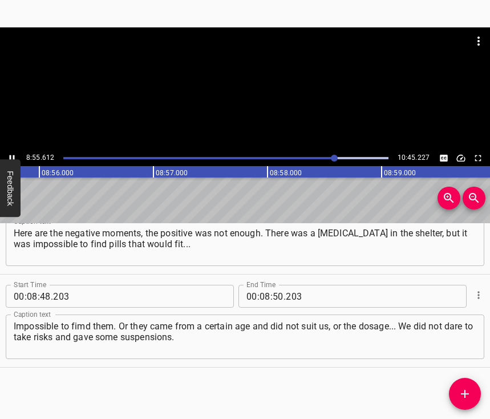
click at [10, 153] on icon "Play/Pause" at bounding box center [12, 158] width 10 height 10
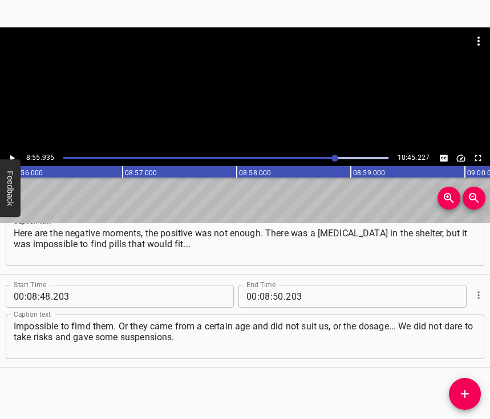
scroll to position [0, 61179]
click at [279, 285] on input "number" at bounding box center [278, 296] width 11 height 23
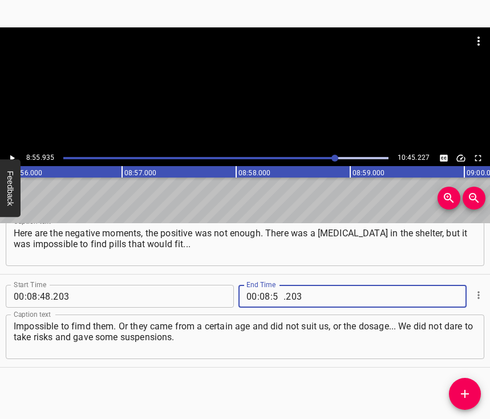
type input "55"
type input "935"
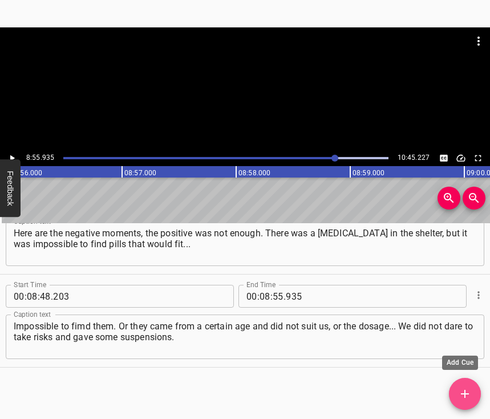
click at [477, 392] on span "Add Cue" at bounding box center [465, 394] width 32 height 14
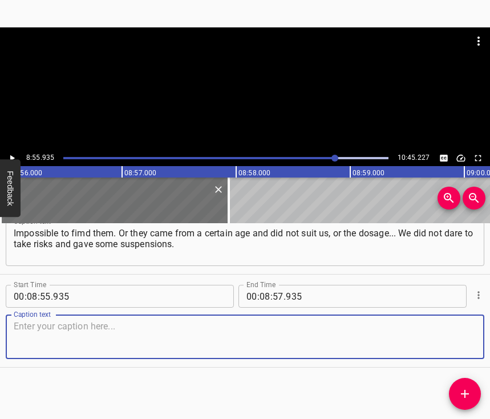
scroll to position [4276, 0]
drag, startPoint x: 440, startPoint y: 345, endPoint x: 446, endPoint y: 343, distance: 6.0
click at [443, 344] on textarea at bounding box center [245, 337] width 463 height 33
click at [142, 323] on textarea at bounding box center [245, 337] width 463 height 33
paste textarea "But you give, and it doesn't help. There are many children. [MEDICAL_DATA], vom…"
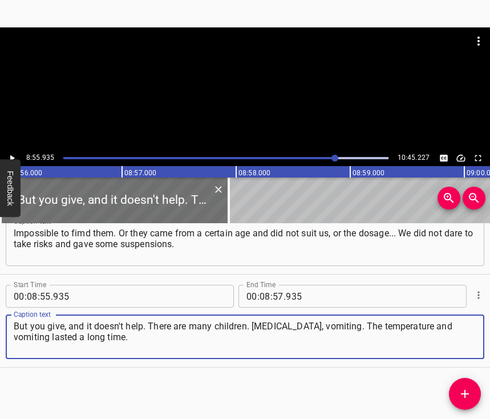
type textarea "But you give, and it doesn't help. There are many children. [MEDICAL_DATA], vom…"
click at [15, 154] on icon "Play/Pause" at bounding box center [12, 158] width 10 height 10
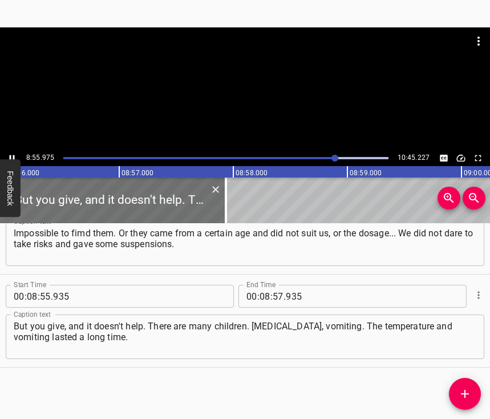
scroll to position [0, 61184]
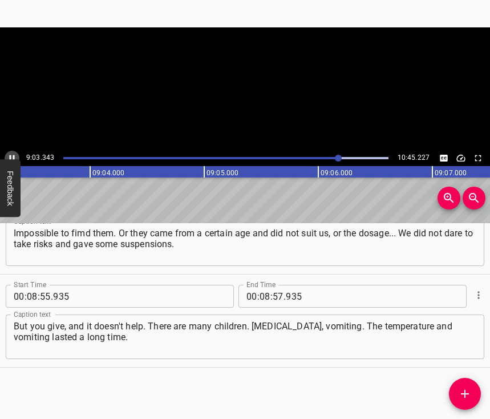
click at [15, 154] on icon "Play/Pause" at bounding box center [12, 158] width 10 height 10
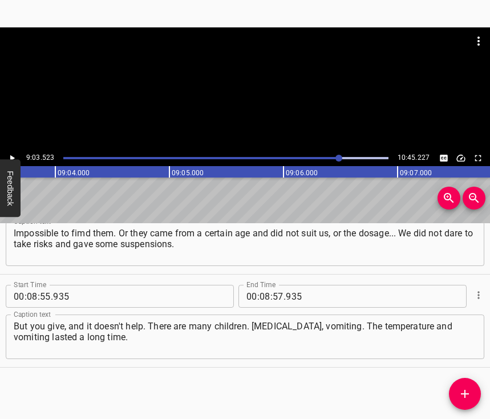
scroll to position [0, 62046]
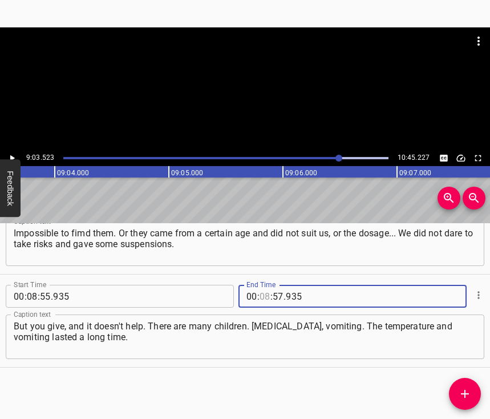
click at [264, 285] on input "number" at bounding box center [265, 296] width 11 height 23
type input "09"
type input "03"
type input "523"
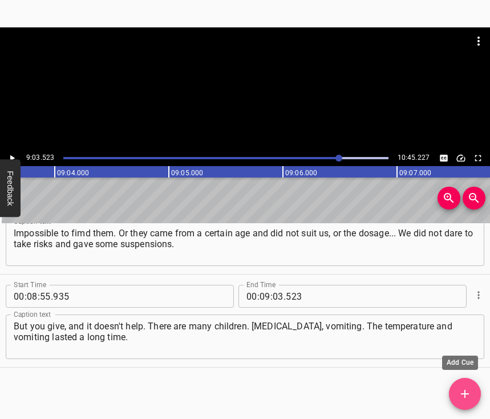
click at [466, 386] on button "Add Cue" at bounding box center [465, 394] width 32 height 32
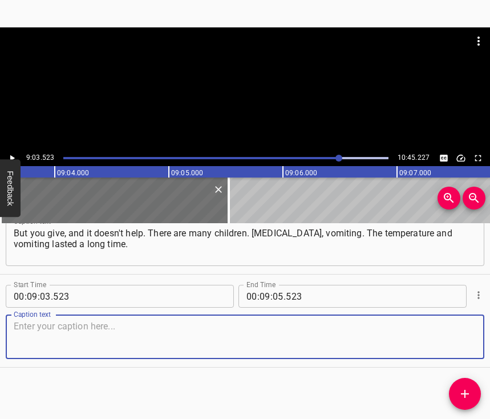
scroll to position [4378, 0]
click at [461, 344] on textarea at bounding box center [245, 337] width 463 height 33
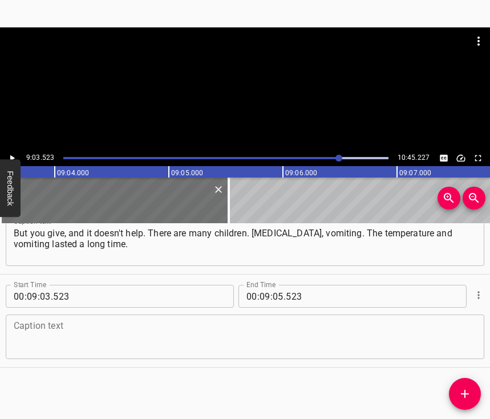
click at [43, 335] on textarea at bounding box center [245, 337] width 463 height 33
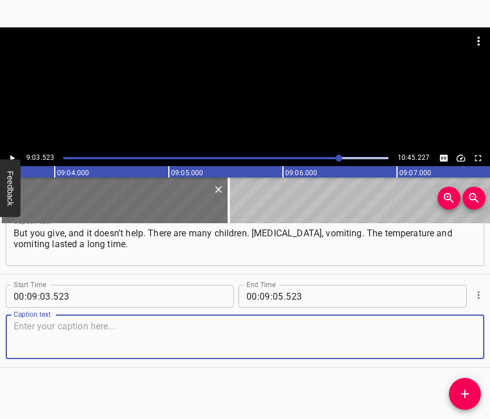
paste textarea "Everything that is eaten is returned back - to my wife, to things. There were o…"
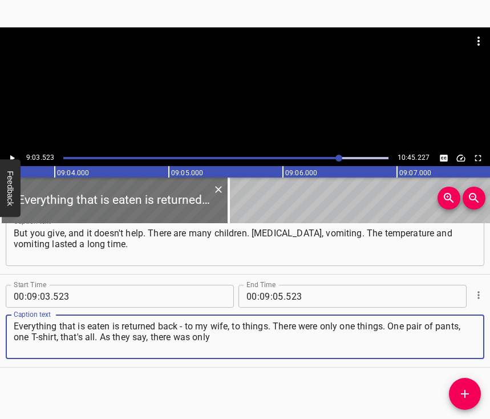
type textarea "Everything that is eaten is returned back - to my wife, to things. There were o…"
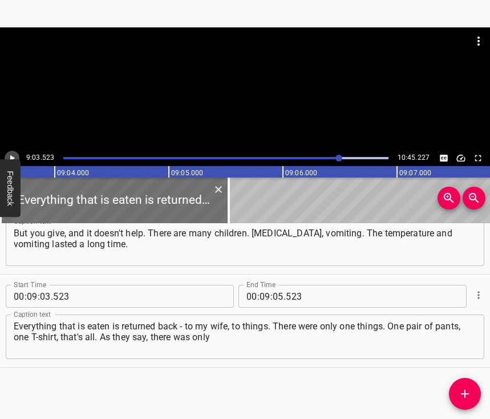
click at [13, 155] on icon "Play/Pause" at bounding box center [12, 158] width 10 height 10
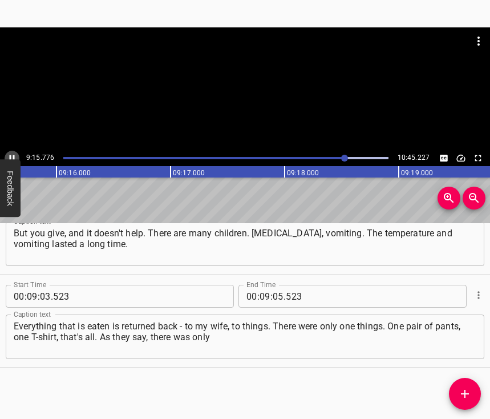
click at [13, 156] on icon "Play/Pause" at bounding box center [12, 158] width 10 height 10
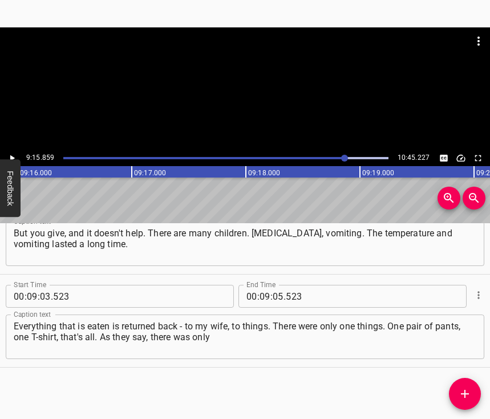
scroll to position [0, 63454]
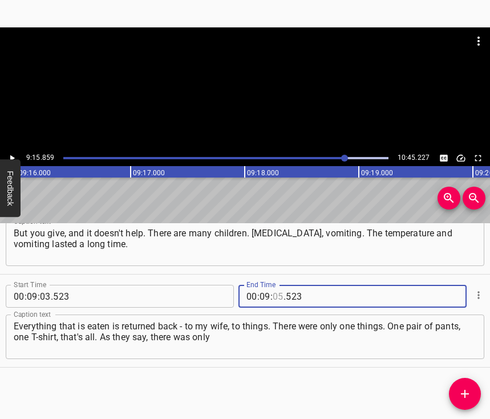
click at [275, 290] on input "number" at bounding box center [278, 296] width 11 height 23
type input "15"
type input "859"
click at [470, 392] on icon "Add Cue" at bounding box center [465, 394] width 14 height 14
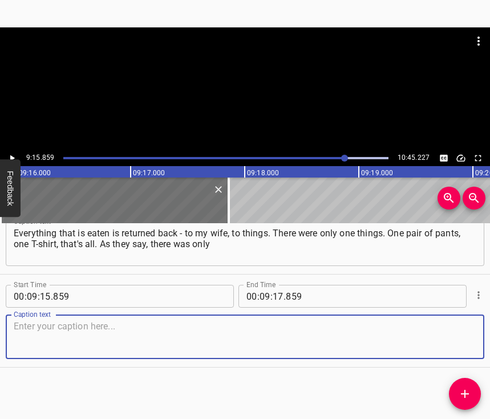
scroll to position [4481, 0]
click at [450, 324] on textarea at bounding box center [245, 337] width 463 height 33
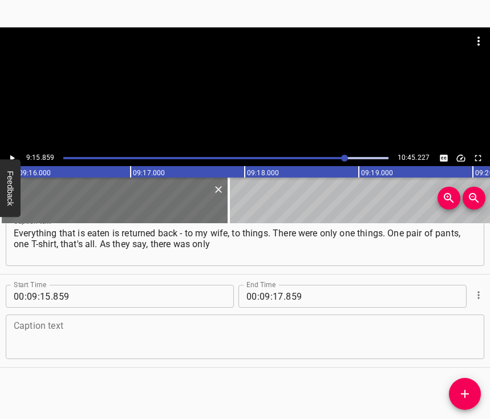
click at [33, 321] on textarea at bounding box center [245, 337] width 463 height 33
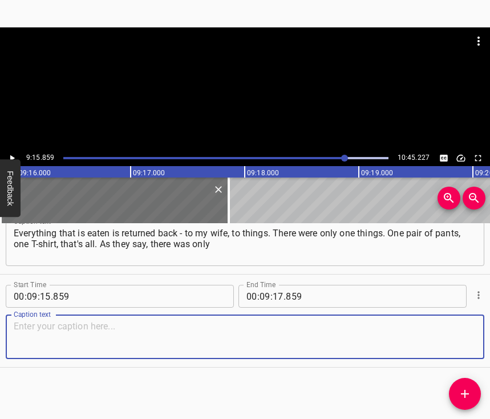
paste textarea "a negative in the sense that you are, like, an adult man, but you can't do anyt…"
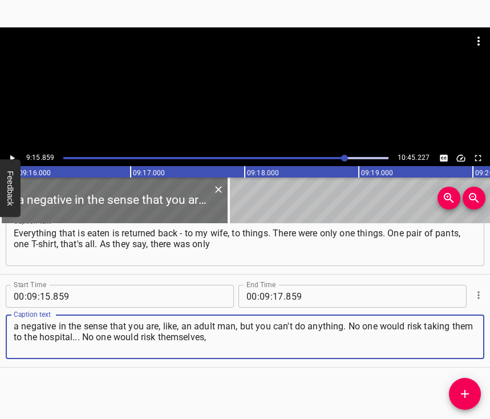
type textarea "a negative in the sense that you are, like, an adult man, but you can't do anyt…"
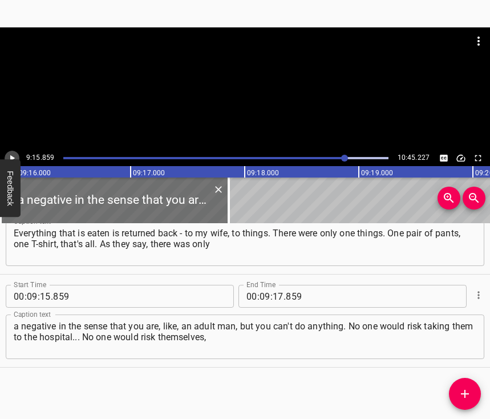
click at [10, 155] on icon "Play/Pause" at bounding box center [12, 158] width 10 height 10
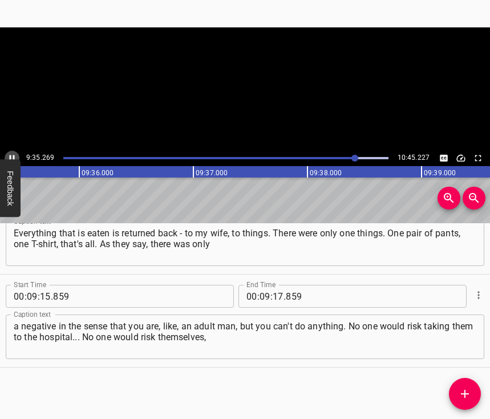
click at [12, 155] on icon "Play/Pause" at bounding box center [12, 158] width 10 height 10
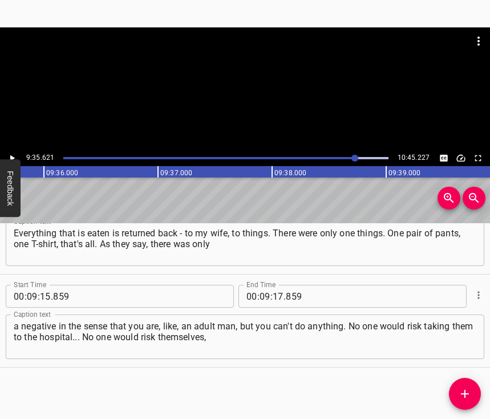
scroll to position [0, 65710]
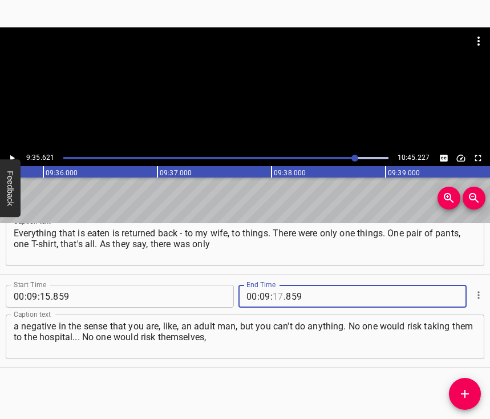
click at [273, 286] on input "number" at bounding box center [278, 296] width 11 height 23
type input "35"
type input "621"
click at [463, 391] on icon "Add Cue" at bounding box center [465, 394] width 14 height 14
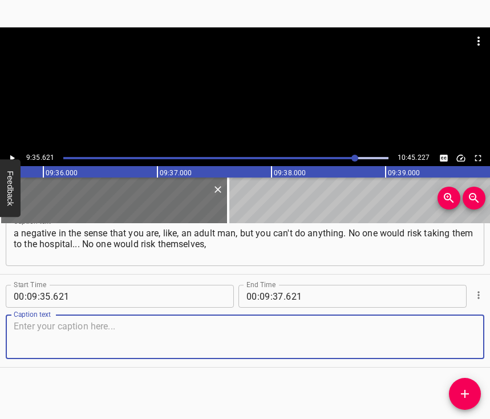
scroll to position [4584, 0]
drag, startPoint x: 458, startPoint y: 318, endPoint x: 486, endPoint y: 302, distance: 33.0
click at [465, 321] on textarea at bounding box center [245, 337] width 463 height 33
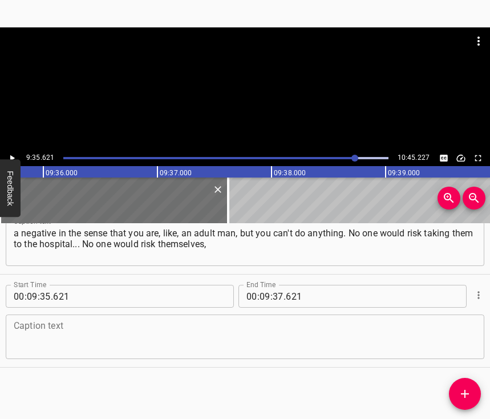
click at [18, 325] on textarea at bounding box center [245, 337] width 463 height 33
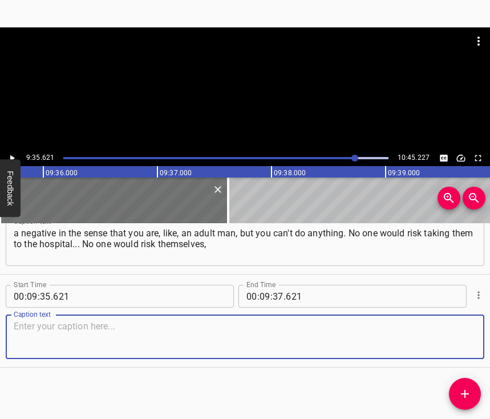
paste textarea "their child, or the person who would drive them there. But it didn't go to the …"
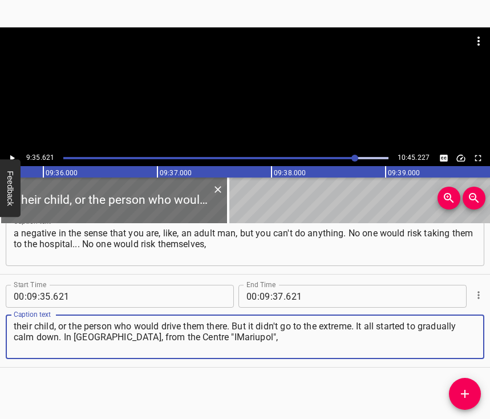
type textarea "their child, or the person who would drive them there. But it didn't go to the …"
click at [13, 154] on icon "Play/Pause" at bounding box center [12, 158] width 10 height 10
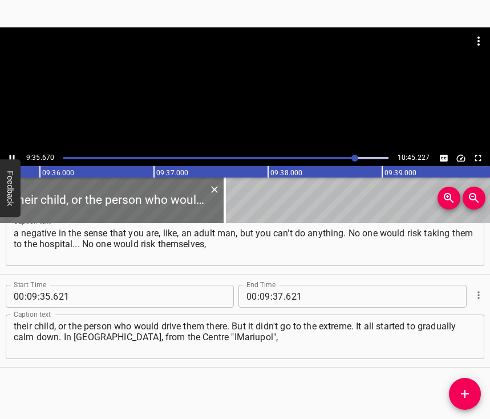
scroll to position [0, 65715]
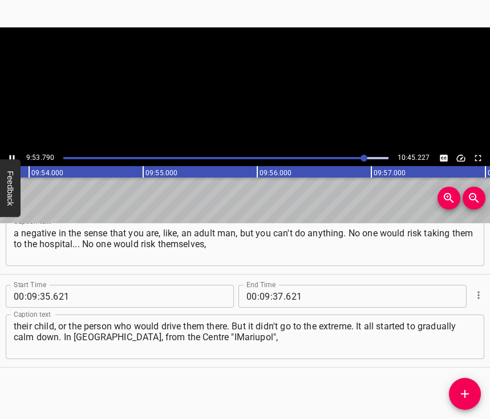
click at [12, 154] on icon "Play/Pause" at bounding box center [12, 158] width 10 height 10
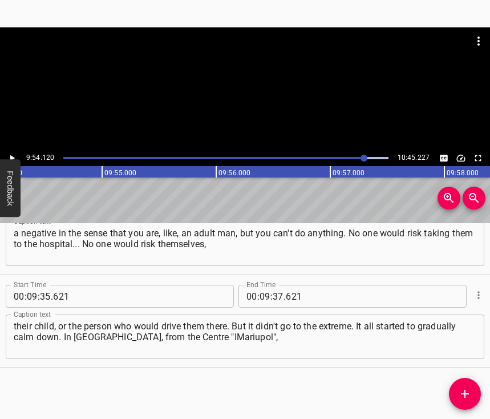
scroll to position [0, 67821]
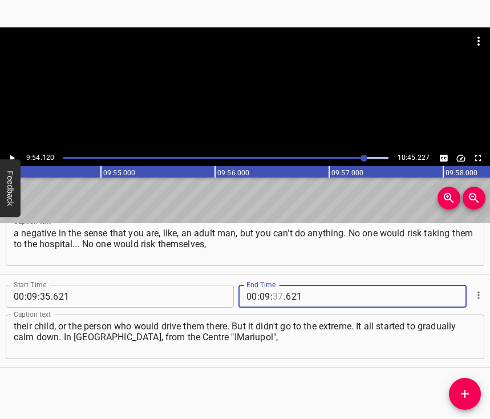
click at [274, 285] on input "number" at bounding box center [278, 296] width 11 height 23
type input "54"
type input "120"
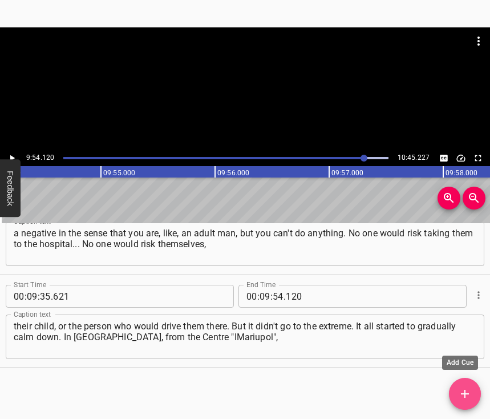
click at [464, 390] on icon "Add Cue" at bounding box center [465, 394] width 14 height 14
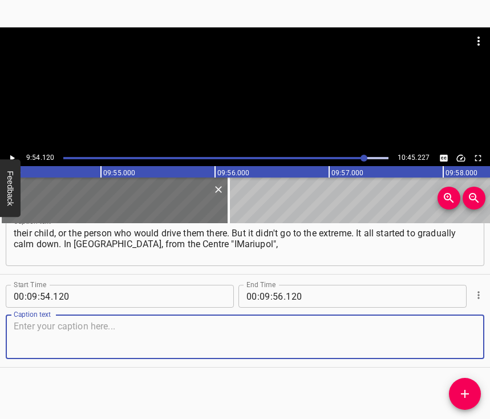
scroll to position [4687, 0]
drag, startPoint x: 458, startPoint y: 330, endPoint x: 464, endPoint y: 329, distance: 6.4
click at [458, 330] on textarea at bounding box center [245, 337] width 463 height 33
click at [26, 321] on textarea at bounding box center [245, 337] width 463 height 33
paste textarea "from the Mariupol authorities received a room in a dormitory, and here we live …"
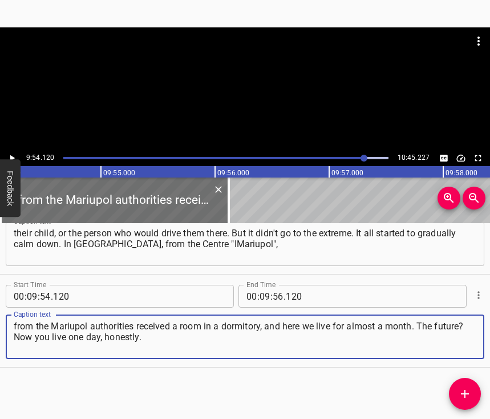
type textarea "from the Mariupol authorities received a room in a dormitory, and here we live …"
click at [13, 156] on icon "Play/Pause" at bounding box center [12, 158] width 10 height 10
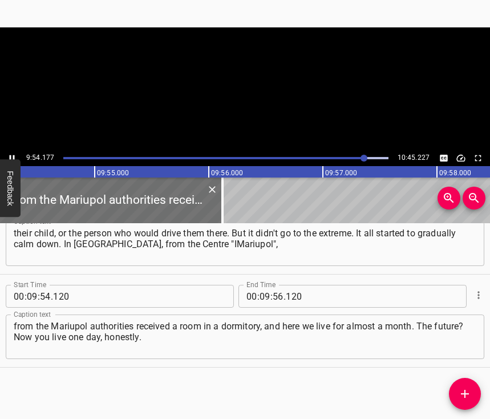
scroll to position [0, 67829]
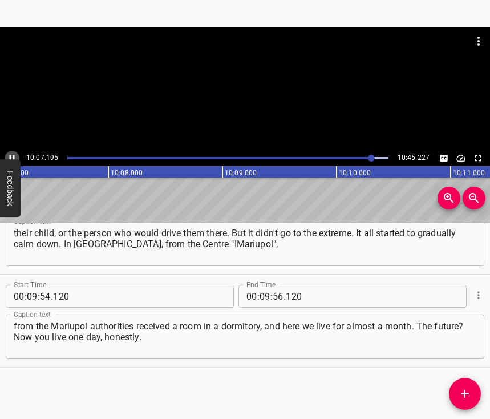
click at [12, 152] on button "Play/Pause" at bounding box center [12, 158] width 15 height 15
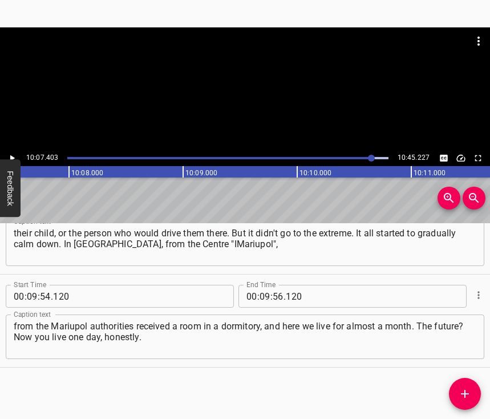
scroll to position [0, 69338]
click at [262, 285] on input "number" at bounding box center [265, 296] width 11 height 23
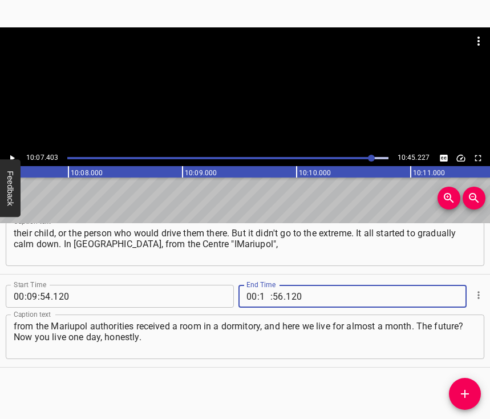
type input "10"
type input "07"
type input "403"
click at [463, 397] on icon "Add Cue" at bounding box center [465, 394] width 14 height 14
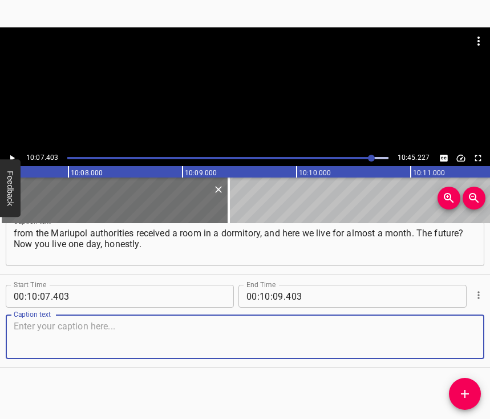
scroll to position [4789, 0]
drag, startPoint x: 458, startPoint y: 334, endPoint x: 487, endPoint y: 327, distance: 30.6
click at [461, 334] on textarea at bounding box center [245, 337] width 463 height 33
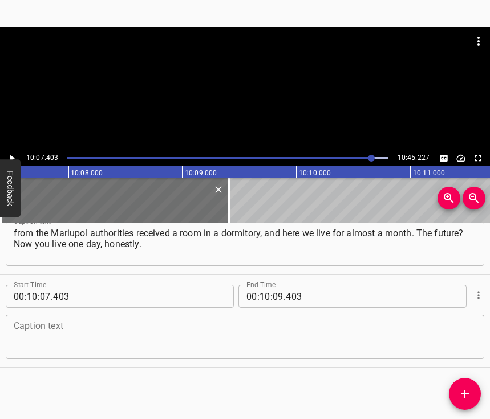
click at [26, 328] on textarea at bounding box center [245, 337] width 463 height 33
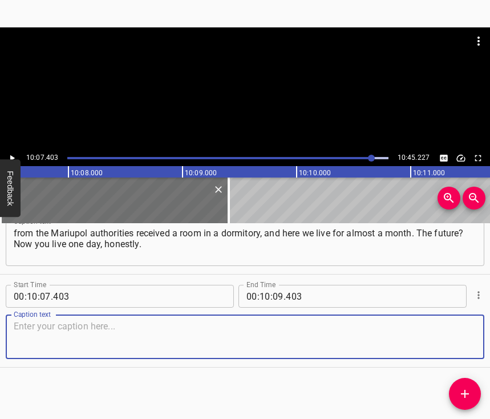
paste textarea "We could have planned this for a year earlier. For example, next year we may do…"
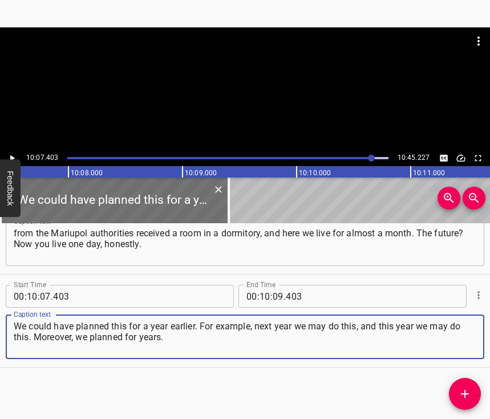
type textarea "We could have planned this for a year earlier. For example, next year we may do…"
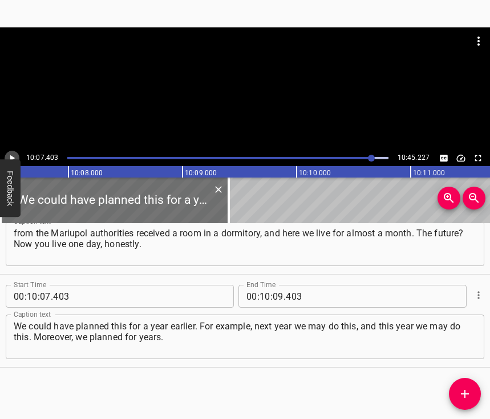
click at [11, 158] on icon "Play/Pause" at bounding box center [12, 158] width 5 height 6
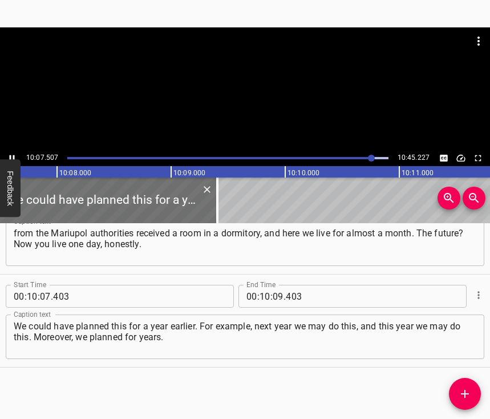
scroll to position [0, 69350]
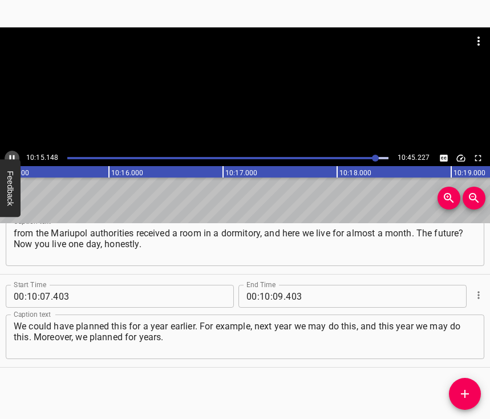
click at [11, 156] on icon "Play/Pause" at bounding box center [12, 158] width 10 height 10
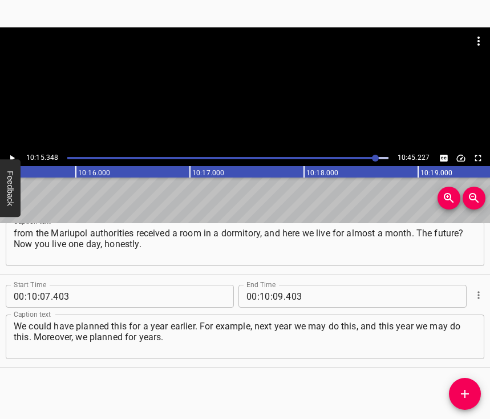
scroll to position [0, 70245]
click at [275, 285] on input "number" at bounding box center [278, 296] width 11 height 23
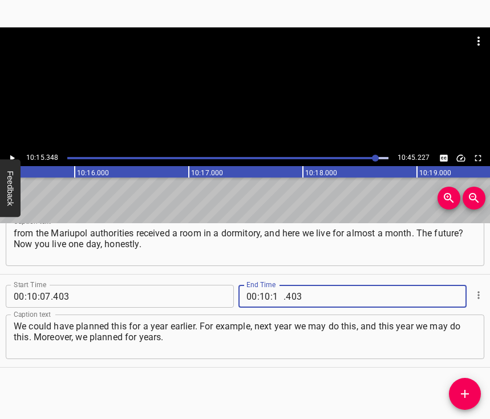
type input "15"
type input "348"
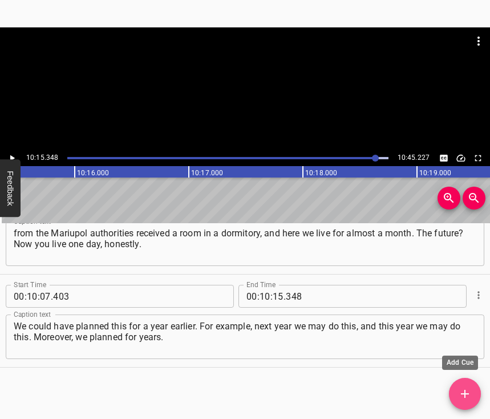
click at [475, 390] on span "Add Cue" at bounding box center [465, 394] width 32 height 14
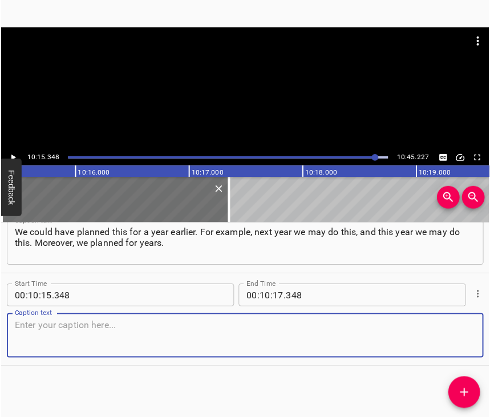
scroll to position [4892, 0]
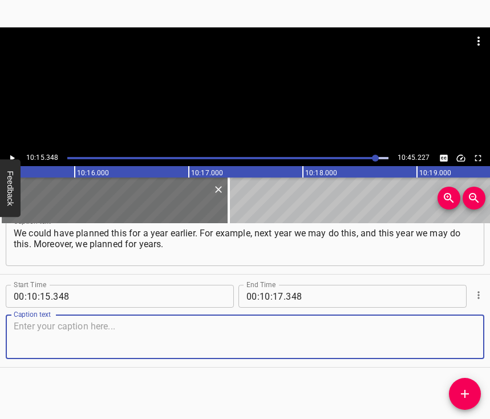
drag, startPoint x: 462, startPoint y: 333, endPoint x: 486, endPoint y: 327, distance: 24.1
click at [466, 332] on textarea at bounding box center [245, 337] width 463 height 33
click at [94, 333] on textarea at bounding box center [245, 337] width 463 height 33
paste textarea "And now every day may be the last one, and it is unclear whether it is worth pl…"
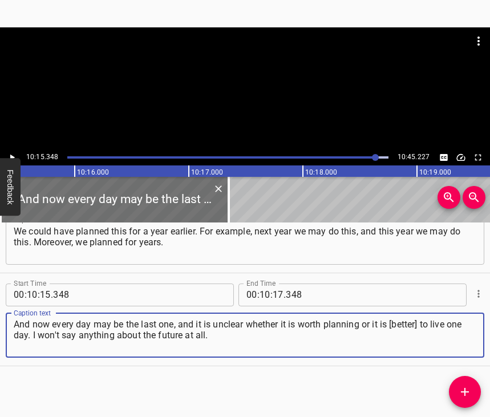
type textarea "And now every day may be the last one, and it is unclear whether it is worth pl…"
click at [11, 154] on icon "Play/Pause" at bounding box center [12, 157] width 10 height 10
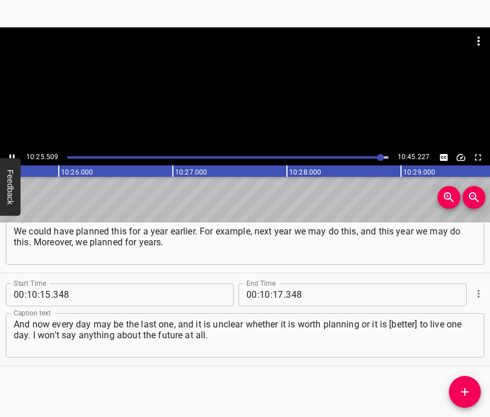
click at [10, 156] on icon "Play/Pause" at bounding box center [12, 157] width 5 height 6
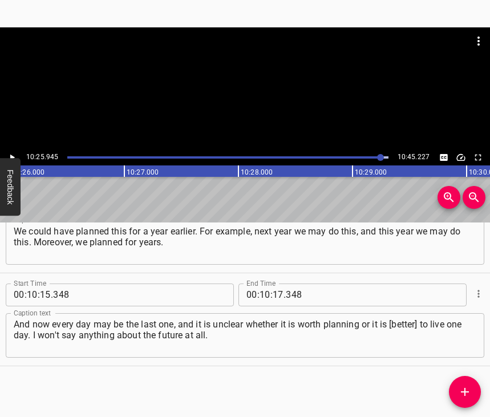
scroll to position [0, 71454]
click at [276, 284] on input "number" at bounding box center [278, 295] width 11 height 23
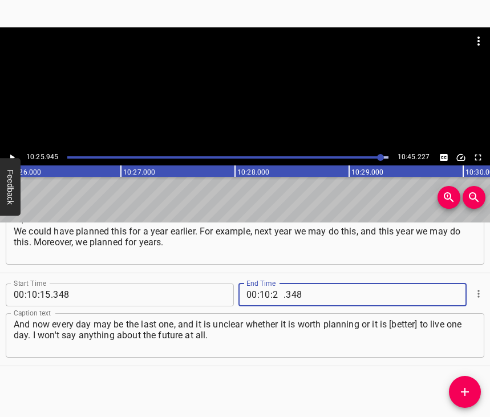
type input "25"
type input "945"
click at [469, 394] on icon "Add Cue" at bounding box center [465, 392] width 14 height 14
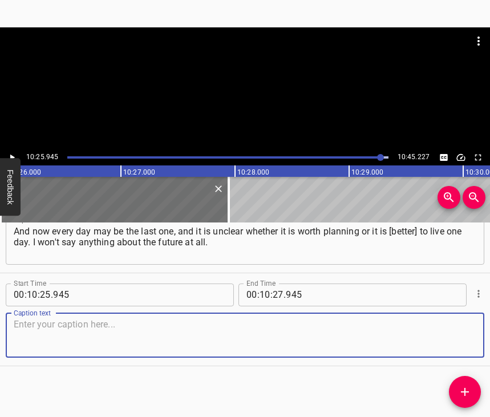
scroll to position [4996, 0]
drag, startPoint x: 455, startPoint y: 337, endPoint x: 488, endPoint y: 329, distance: 34.1
click at [458, 334] on textarea at bounding box center [245, 335] width 463 height 33
click at [23, 326] on textarea at bounding box center [245, 335] width 463 height 33
paste textarea "We live. [DATE] there is an opportunity to go somewhere just to relax. Because …"
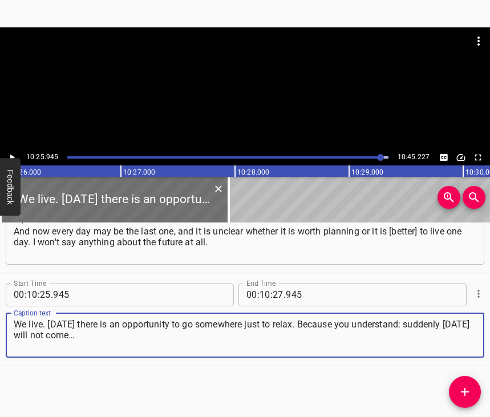
type textarea "We live. [DATE] there is an opportunity to go somewhere just to relax. Because …"
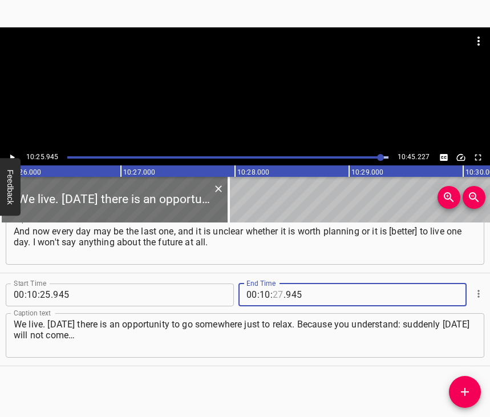
click at [277, 284] on input "number" at bounding box center [278, 295] width 11 height 23
type input "35"
type input "227"
click at [9, 151] on button "Play/Pause" at bounding box center [12, 157] width 15 height 15
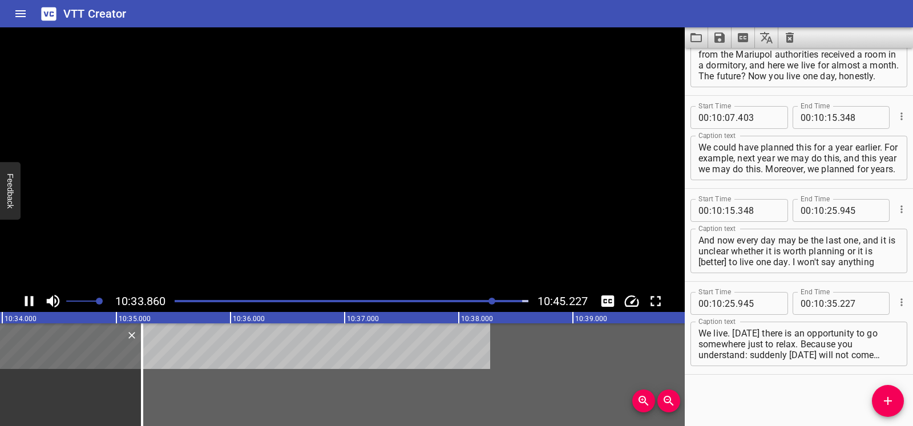
scroll to position [4812, 0]
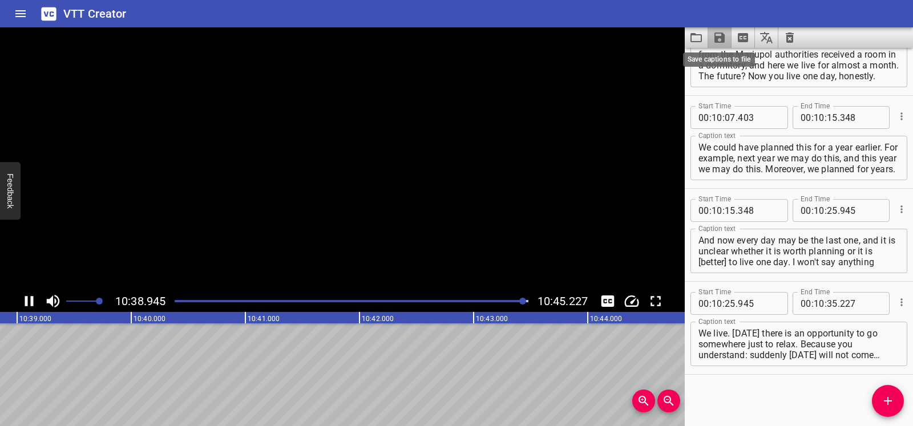
click at [490, 35] on icon "Save captions to file" at bounding box center [720, 38] width 14 height 14
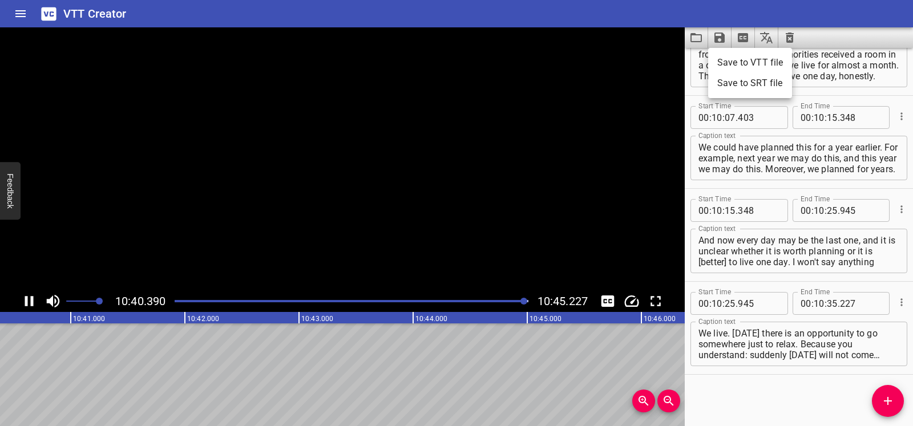
scroll to position [0, 73103]
click at [490, 63] on li "Save to VTT file" at bounding box center [750, 63] width 84 height 21
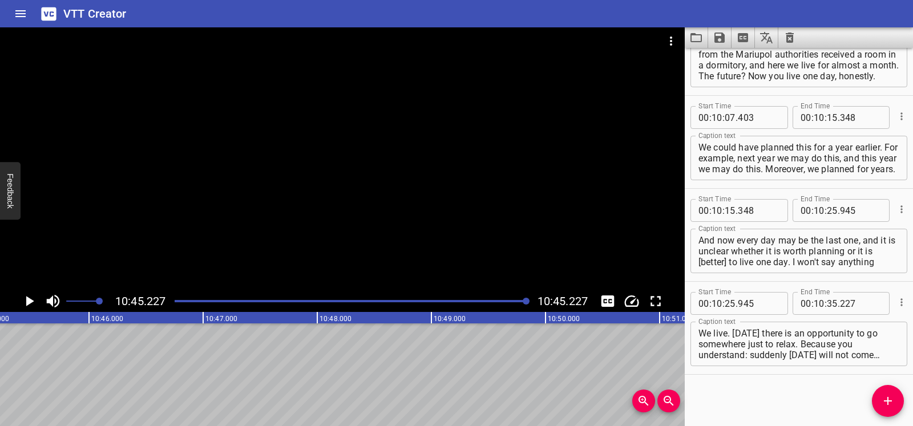
scroll to position [0, 73656]
